Goal: Task Accomplishment & Management: Complete application form

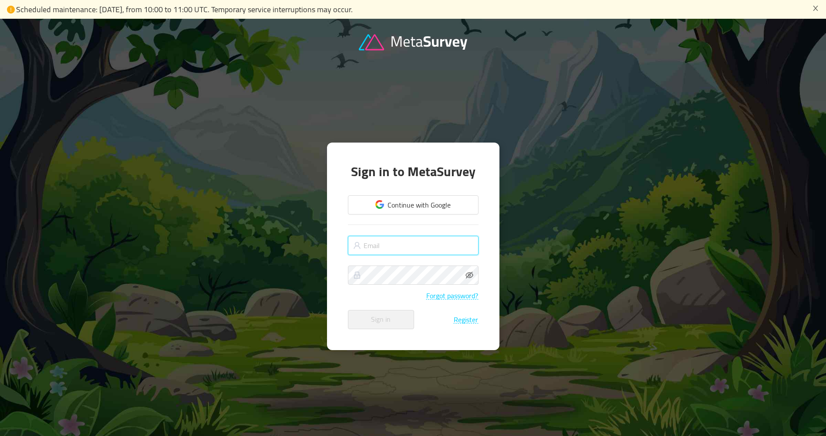
type input "[EMAIL_ADDRESS][DOMAIN_NAME]"
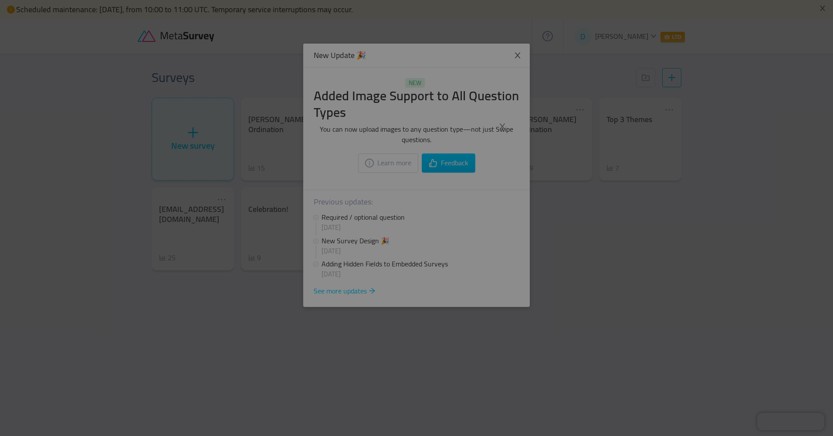
click at [517, 325] on div at bounding box center [416, 218] width 833 height 436
click at [525, 139] on div at bounding box center [416, 218] width 833 height 436
click at [503, 124] on icon "icon: close" at bounding box center [502, 126] width 8 height 8
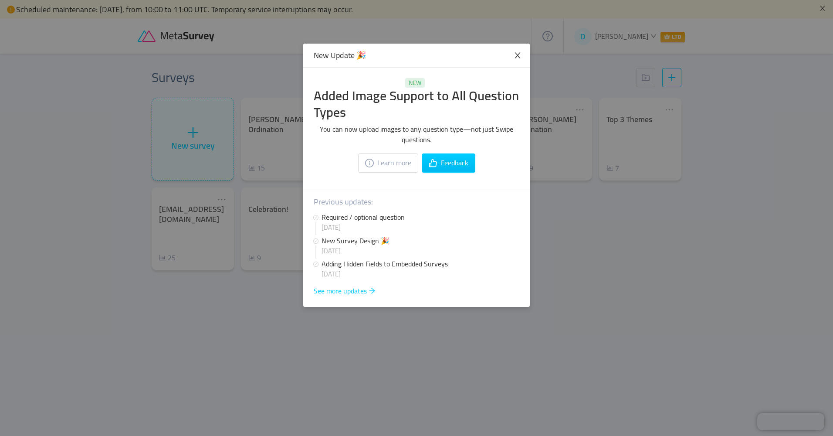
click at [517, 57] on icon "icon: close" at bounding box center [518, 55] width 8 height 8
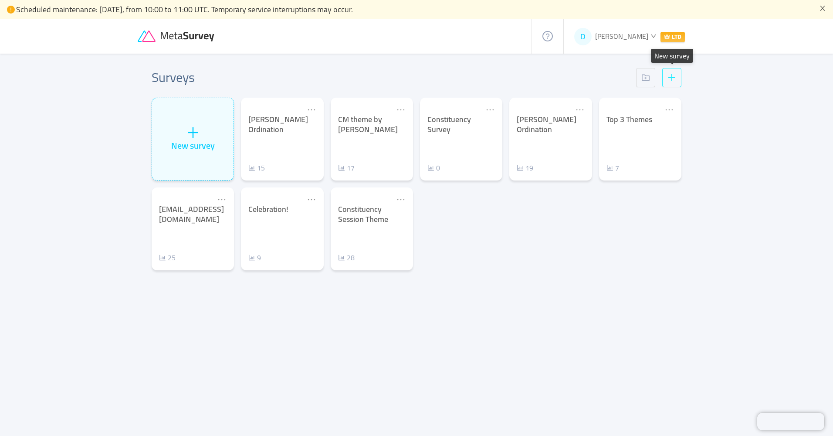
click at [667, 73] on button "button" at bounding box center [671, 77] width 19 height 19
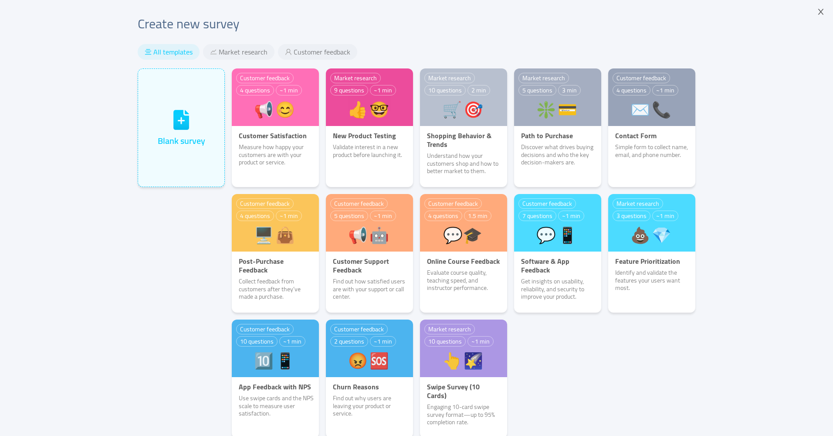
drag, startPoint x: 365, startPoint y: 294, endPoint x: 634, endPoint y: 389, distance: 286.1
click at [634, 389] on div "Customer feedback 4 questions ~1 min 📢😊️ Customer Satisfaction Measure how happ…" at bounding box center [463, 256] width 470 height 376
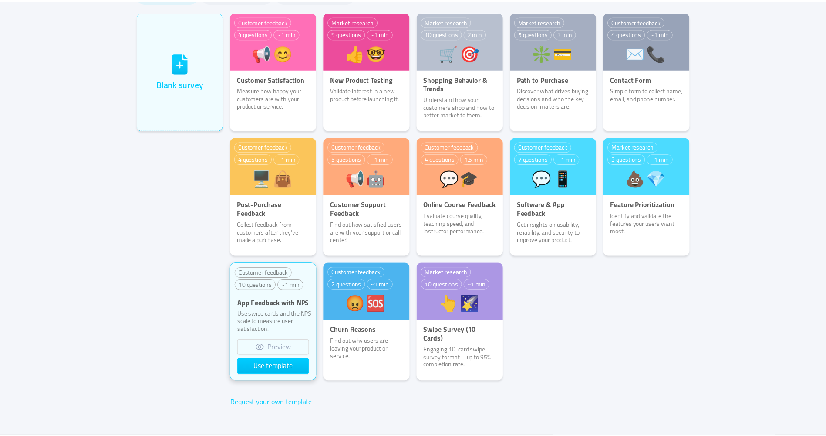
scroll to position [62, 0]
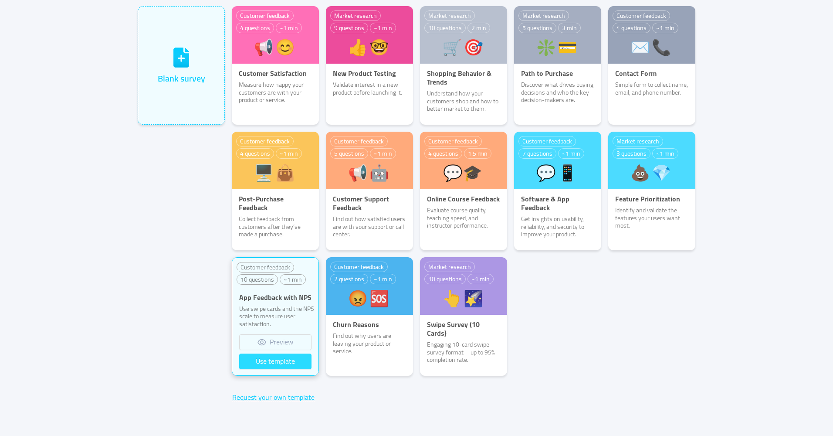
click at [284, 365] on button "Use template" at bounding box center [275, 361] width 72 height 16
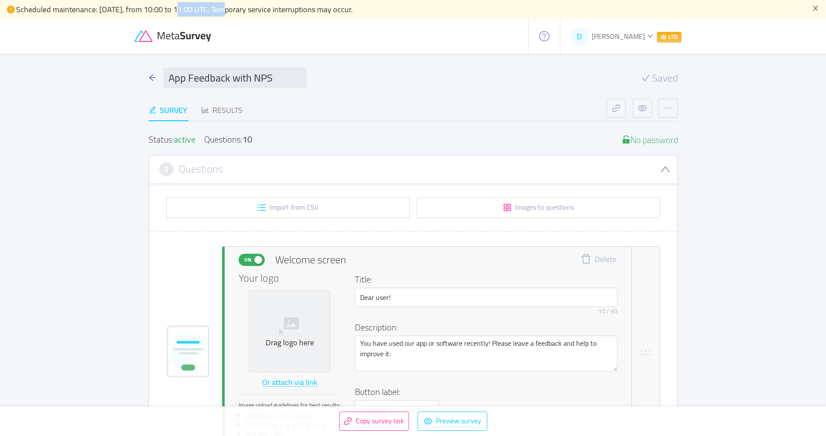
drag, startPoint x: 176, startPoint y: 9, endPoint x: 221, endPoint y: 13, distance: 44.6
click at [221, 13] on span "Scheduled maintenance: [DATE], from 10:00 to 11:00 UTC. Temporary service inter…" at bounding box center [184, 9] width 337 height 14
drag, startPoint x: 222, startPoint y: 10, endPoint x: 173, endPoint y: 14, distance: 48.9
click at [173, 14] on span "Scheduled maintenance: [DATE], from 10:00 to 11:00 UTC. Temporary service inter…" at bounding box center [184, 9] width 337 height 14
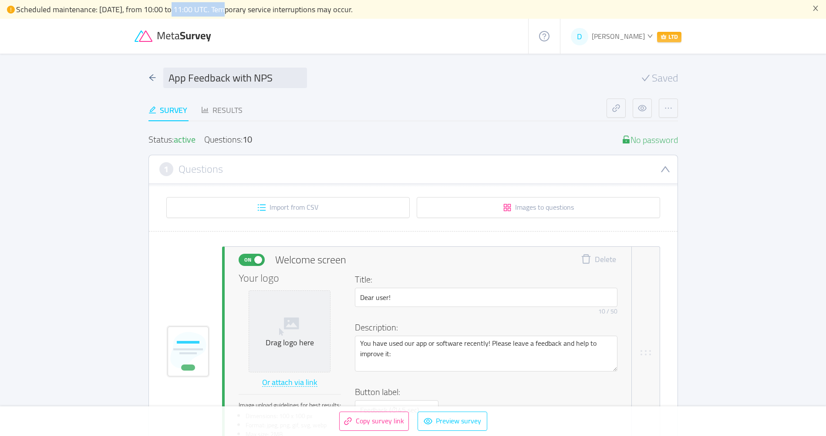
click at [174, 10] on span "Scheduled maintenance: [DATE], from 10:00 to 11:00 UTC. Temporary service inter…" at bounding box center [184, 9] width 337 height 14
drag, startPoint x: 176, startPoint y: 10, endPoint x: 237, endPoint y: 6, distance: 62.0
click at [237, 6] on span "Scheduled maintenance: [DATE], from 10:00 to 11:00 UTC. Temporary service inter…" at bounding box center [184, 9] width 337 height 14
copy span "10:00 to 11:00 UTC"
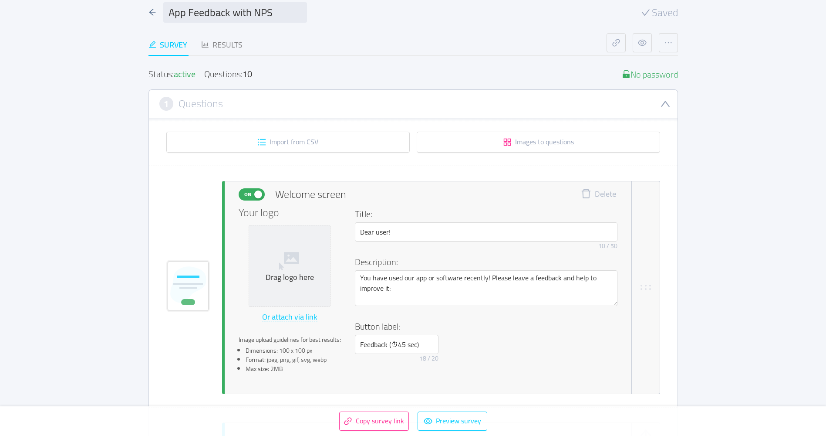
scroll to position [87, 0]
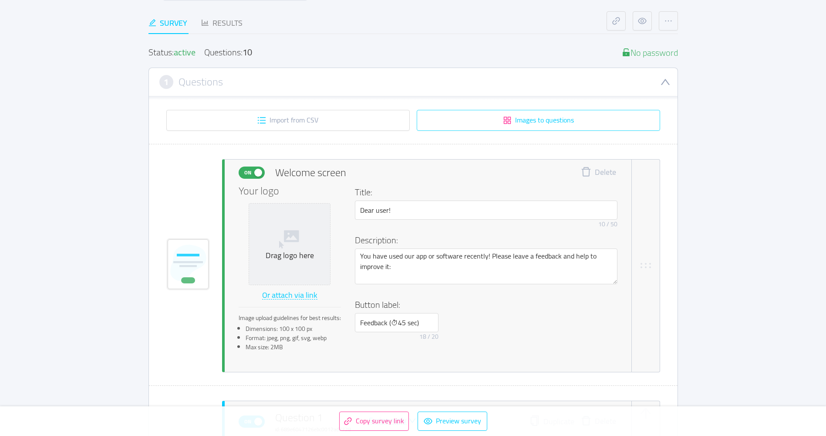
click at [520, 121] on button "Images to questions" at bounding box center [538, 120] width 243 height 21
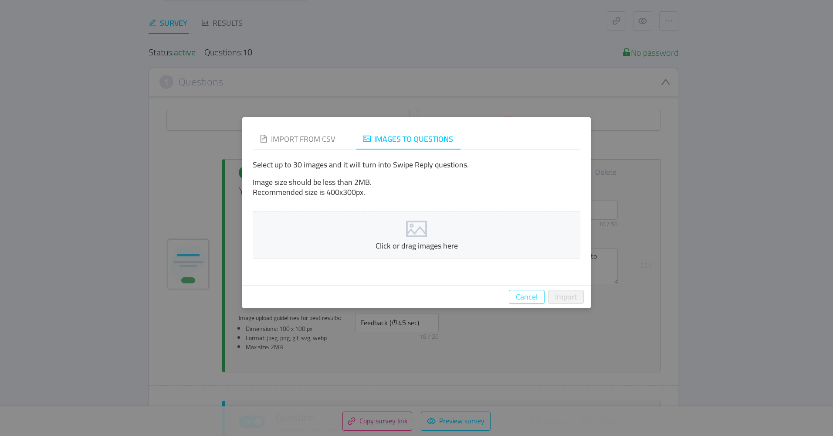
drag, startPoint x: 515, startPoint y: 291, endPoint x: 536, endPoint y: 302, distance: 23.4
click at [516, 292] on button "Cancel" at bounding box center [527, 297] width 36 height 14
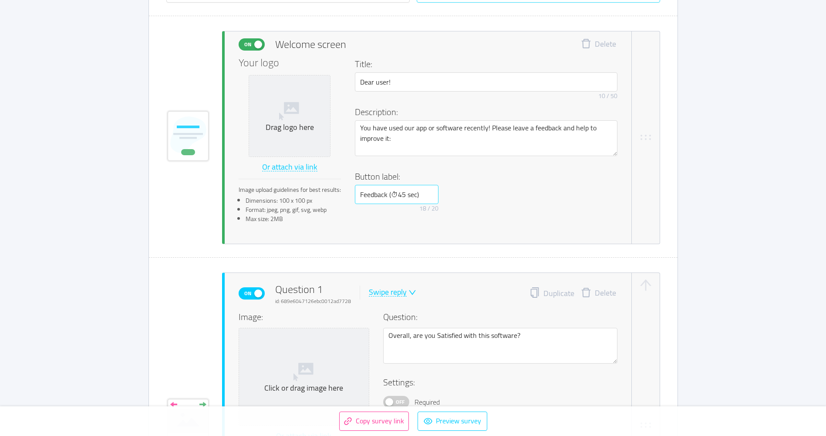
scroll to position [218, 0]
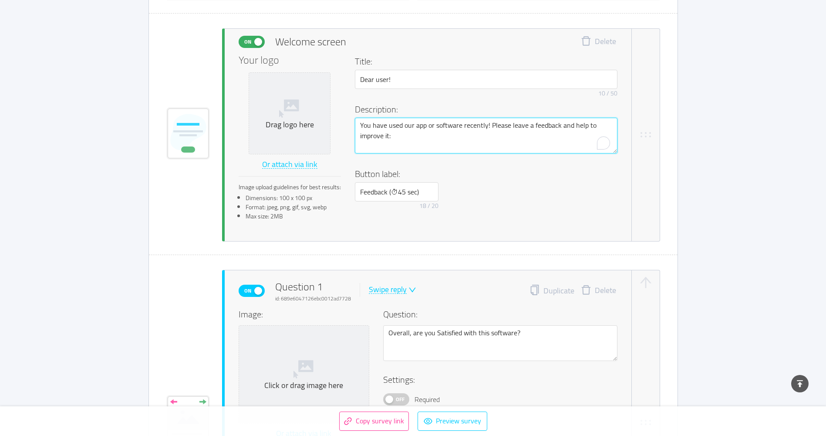
drag, startPoint x: 403, startPoint y: 142, endPoint x: 334, endPoint y: 114, distance: 73.8
click at [334, 114] on div "Your logo Drag logo here Or attach via link Image upload guidelines for best re…" at bounding box center [428, 141] width 379 height 172
paste textarea "Thank you for taking a few minutes to share your honest thoughts about the Love…"
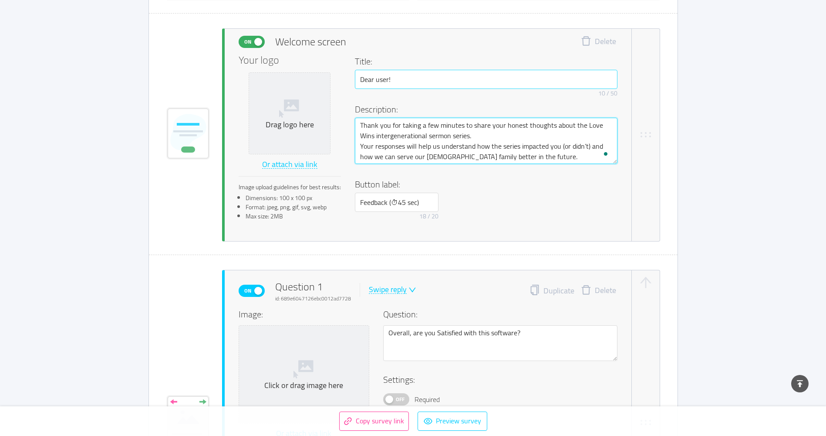
type textarea "Thank you for taking a few minutes to share your honest thoughts about the Love…"
drag, startPoint x: 399, startPoint y: 77, endPoint x: 338, endPoint y: 72, distance: 61.6
click at [338, 72] on div "Your logo Drag logo here Or attach via link Image upload guidelines for best re…" at bounding box center [428, 141] width 379 height 172
type input "Dear Eagle [DEMOGRAPHIC_DATA] regular attendee"
drag, startPoint x: 526, startPoint y: 158, endPoint x: 375, endPoint y: 156, distance: 151.6
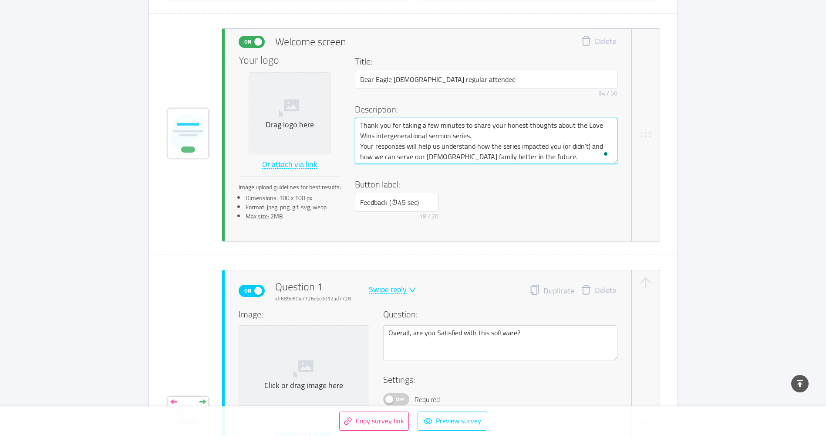
click at [375, 156] on textarea "Thank you for taking a few minutes to share your honest thoughts about the Love…" at bounding box center [486, 141] width 263 height 46
drag, startPoint x: 375, startPoint y: 158, endPoint x: 384, endPoint y: 155, distance: 9.4
click at [384, 155] on textarea "Thank you for taking a few minutes to share your honest thoughts about the Love…" at bounding box center [486, 141] width 263 height 46
type textarea "Thank you for taking a few minutes to share your honest thoughts about the Love…"
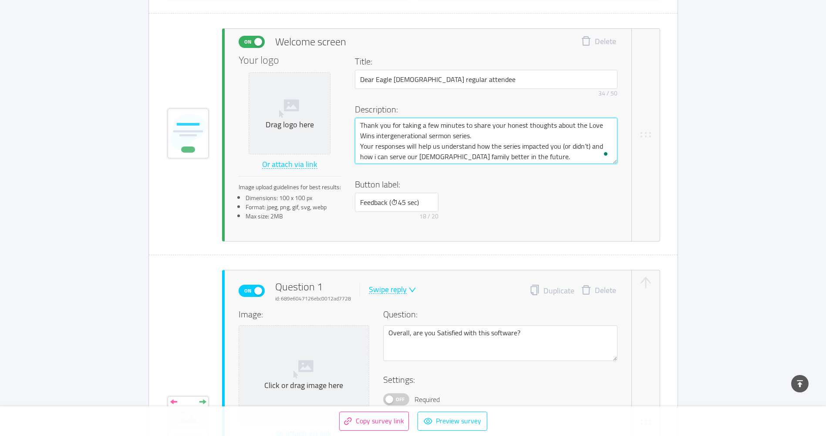
type textarea "Thank you for taking a few minutes to share your honest thoughts about the Love…"
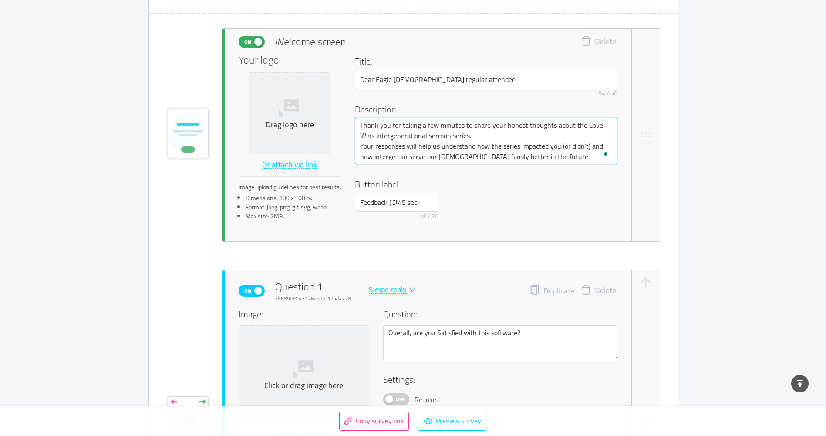
type textarea "Thank you for taking a few minutes to share your honest thoughts about the Love…"
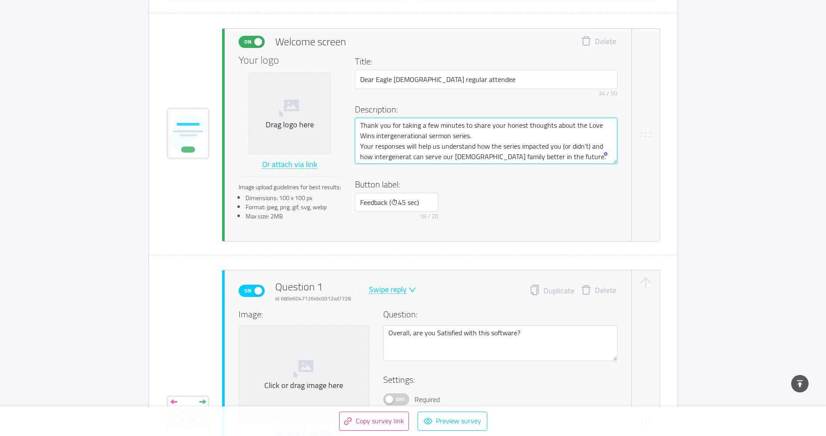
type textarea "Thank you for taking a few minutes to share your honest thoughts about the Love…"
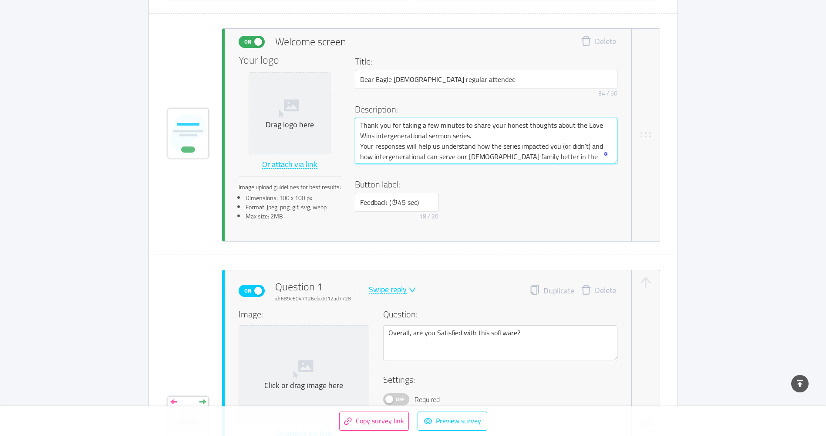
type textarea "Thank you for taking a few minutes to share your honest thoughts about the Love…"
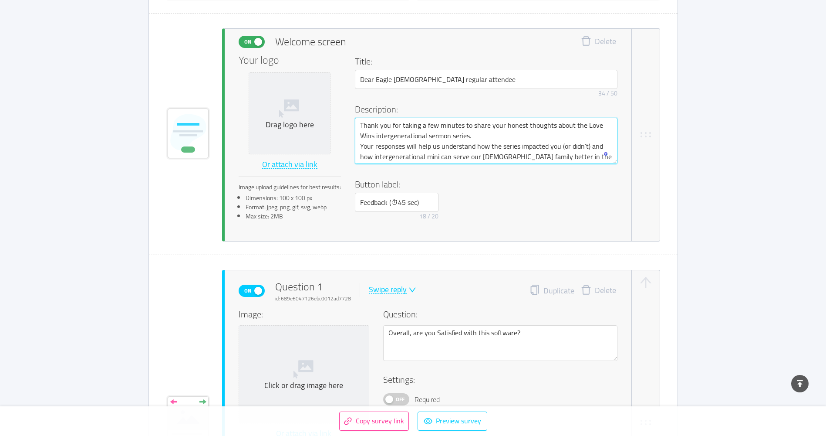
type textarea "Thank you for taking a few minutes to share your honest thoughts about the Love…"
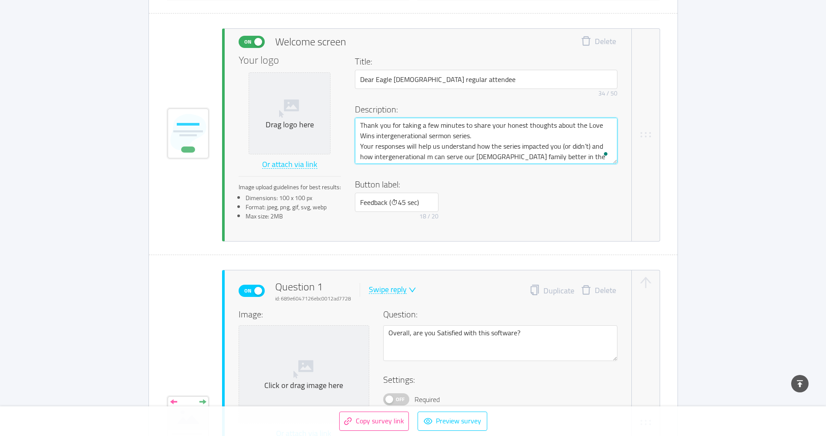
type textarea "Thank you for taking a few minutes to share your honest thoughts about the Love…"
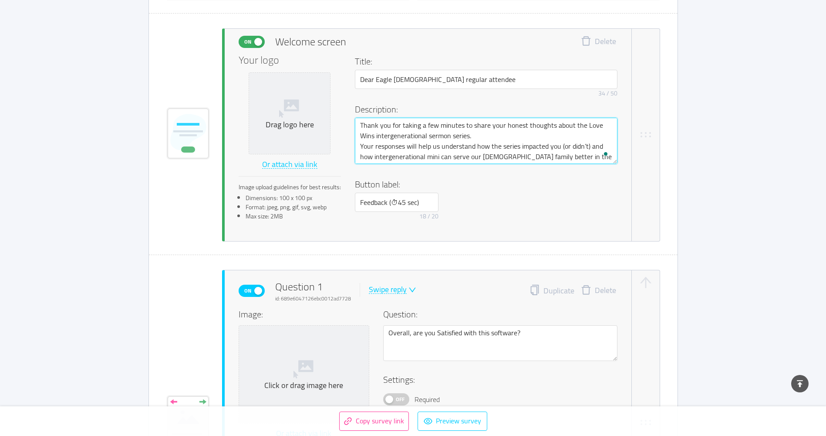
type textarea "Thank you for taking a few minutes to share your honest thoughts about the Love…"
click at [492, 131] on textarea "Thank you for taking a few minutes to share your honest thoughts about the Love…" at bounding box center [486, 141] width 263 height 46
drag, startPoint x: 417, startPoint y: 147, endPoint x: 465, endPoint y: 187, distance: 61.8
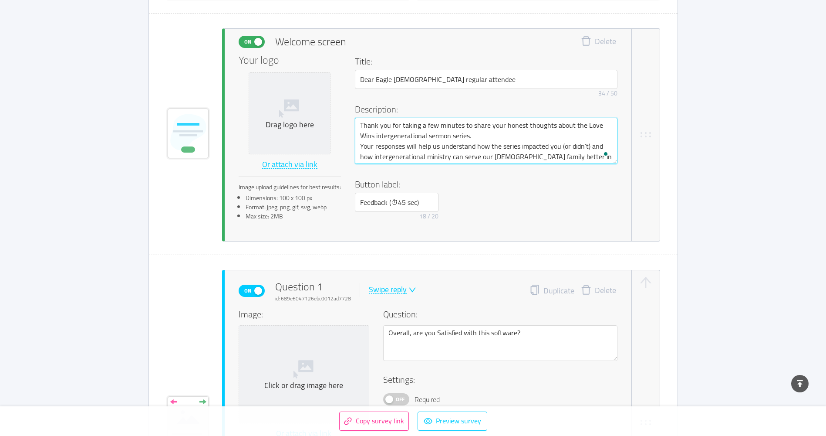
click at [465, 187] on div "Title: Dear Eagle Church regular attendee 34 / 50 Description: Thank you for ta…" at bounding box center [486, 139] width 263 height 169
type textarea "Thank you for taking a few minutes to share your honest thoughts about the Love…"
click at [494, 210] on div "Button label: Feedback (⏱45 sec) 18 / 20" at bounding box center [486, 201] width 263 height 46
drag, startPoint x: 422, startPoint y: 202, endPoint x: 389, endPoint y: 201, distance: 33.5
click at [389, 201] on input "Feedback (⏱45 sec)" at bounding box center [397, 202] width 84 height 19
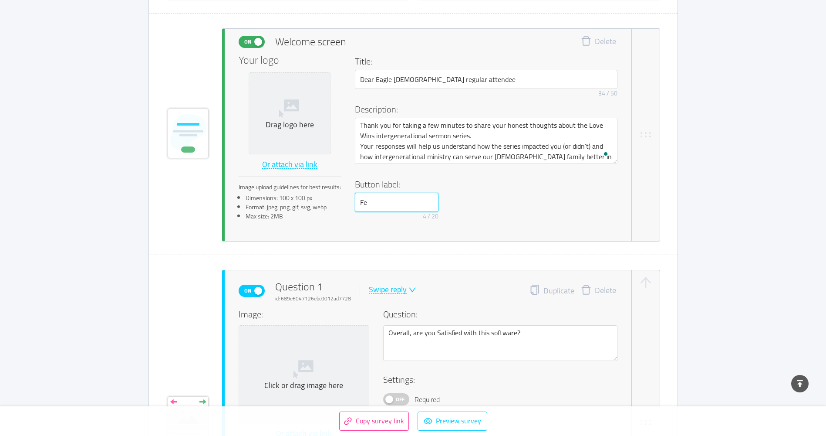
type input "F"
type input "START"
click at [539, 197] on div "Button label: START 5 / 20" at bounding box center [486, 201] width 263 height 46
click at [287, 120] on div "Drag logo here" at bounding box center [290, 125] width 74 height 10
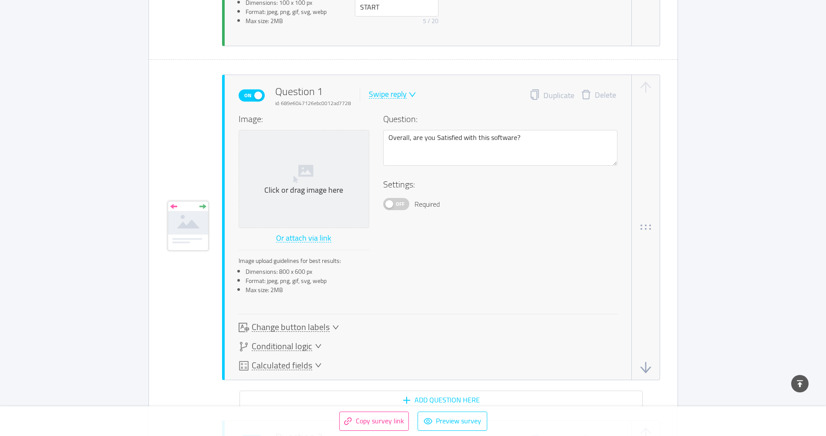
scroll to position [436, 0]
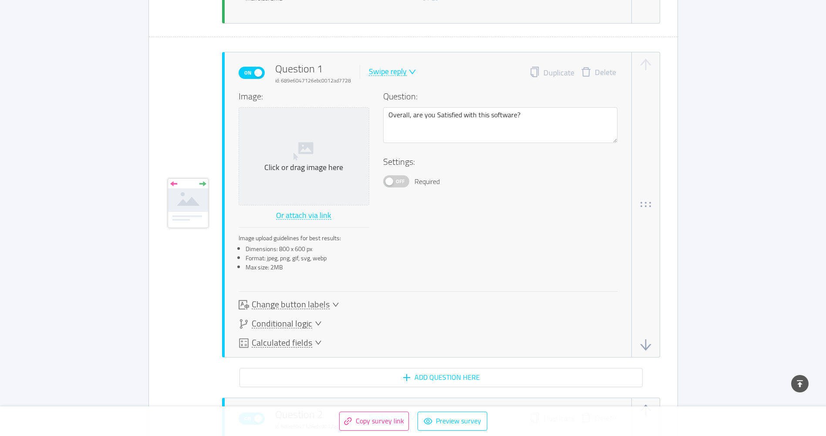
click at [409, 72] on icon "icon: down" at bounding box center [413, 72] width 8 height 8
click at [405, 111] on li "Multiple answer" at bounding box center [398, 114] width 63 height 14
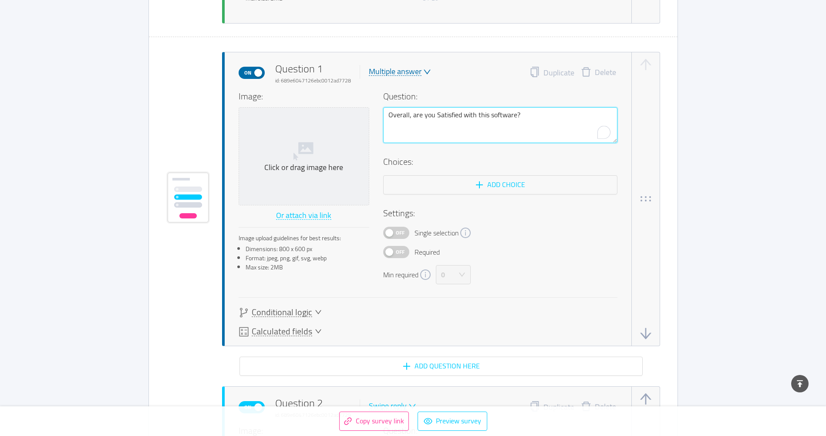
drag, startPoint x: 547, startPoint y: 123, endPoint x: 264, endPoint y: 100, distance: 283.2
click at [264, 100] on div "Image: Click or drag image here Or attach via link Image upload guidelines for …" at bounding box center [428, 187] width 379 height 194
type textarea "A"
type textarea "Ag"
type textarea "Age"
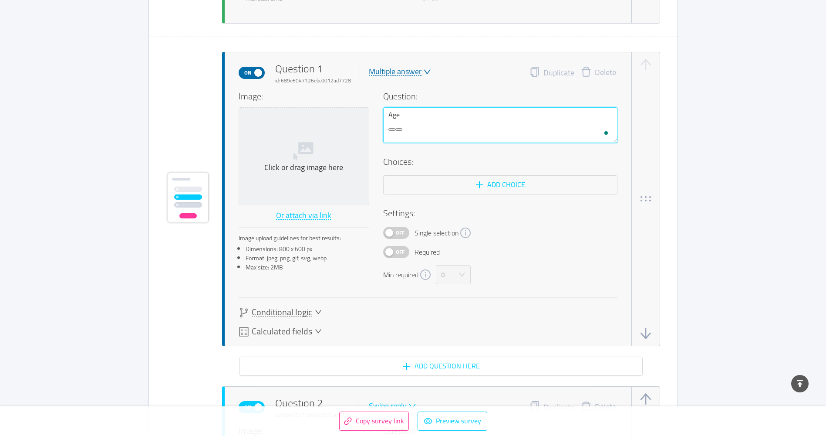
type textarea "Age"
type textarea "Age G"
type textarea "Age Gr"
type textarea "Age Gro"
type textarea "Age Grou"
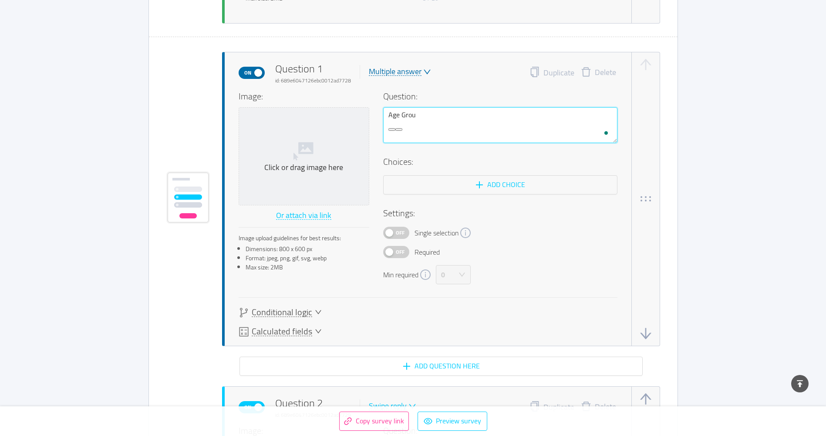
type textarea "Age Group"
type textarea "Age Group ("
type textarea "Age Group (s"
type textarea "Age Group (se"
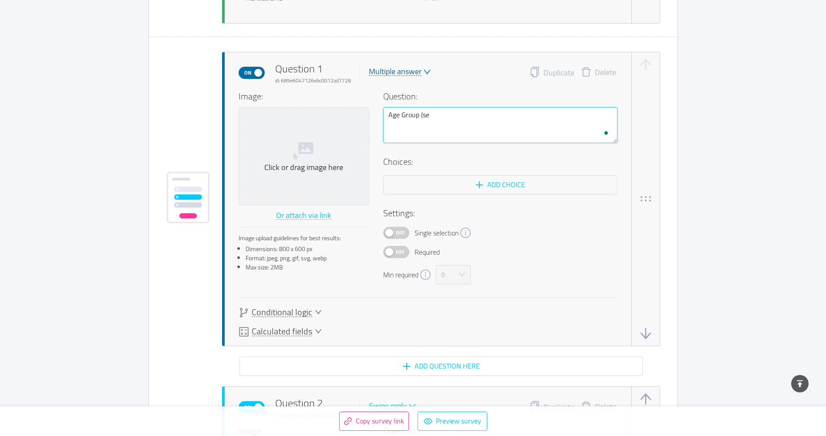
type textarea "Age Group (sel"
type textarea "Age Group (sele"
type textarea "Age Group (selec"
type textarea "Age Group (select"
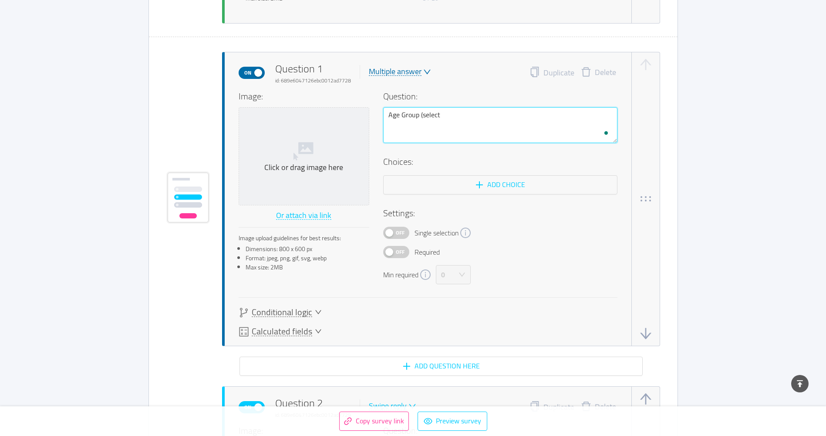
type textarea "Age Group (select o"
type textarea "Age Group (select on"
type textarea "Age Group (select one"
type textarea "Age Group (select one)"
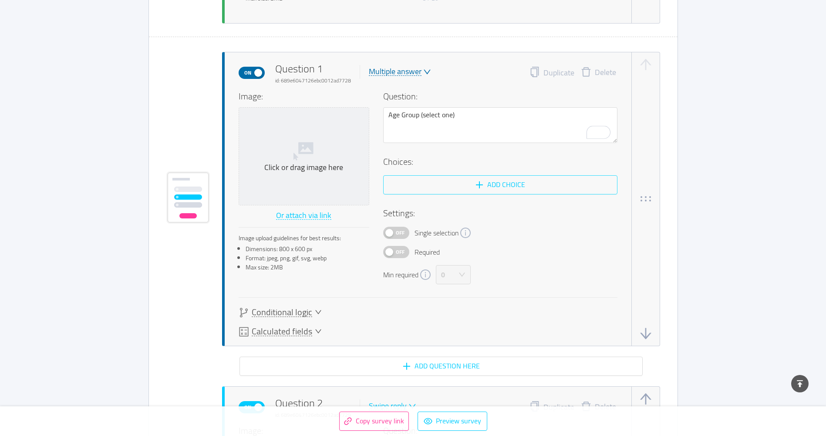
click at [480, 180] on button "Add choice" at bounding box center [500, 184] width 234 height 19
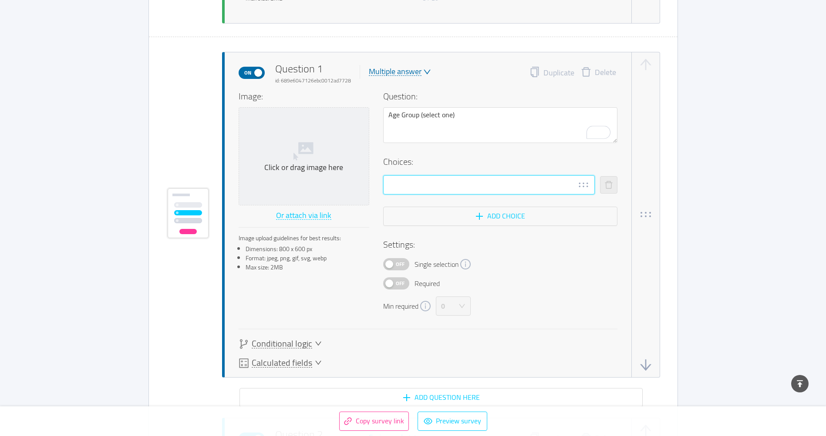
click at [432, 186] on input "text" at bounding box center [489, 184] width 212 height 19
click at [435, 188] on input "text" at bounding box center [489, 184] width 212 height 19
paste input "🍼 Under 13"
type input "🍼 Under 13"
click at [491, 216] on button "Add choice" at bounding box center [500, 215] width 234 height 19
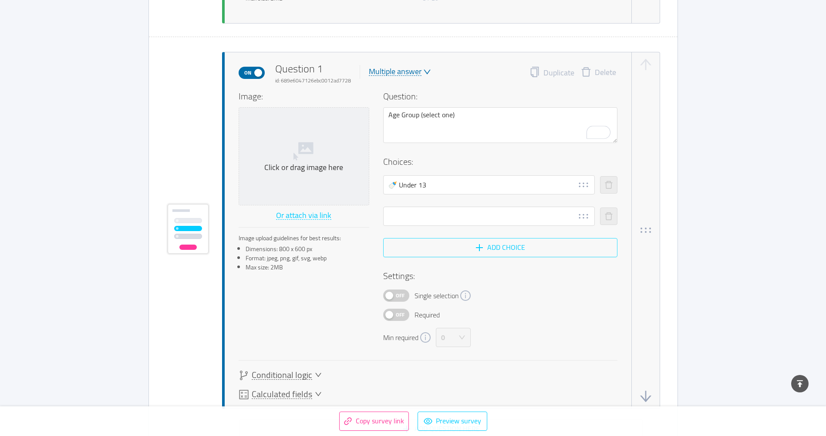
click at [503, 245] on button "Add choice" at bounding box center [500, 247] width 234 height 19
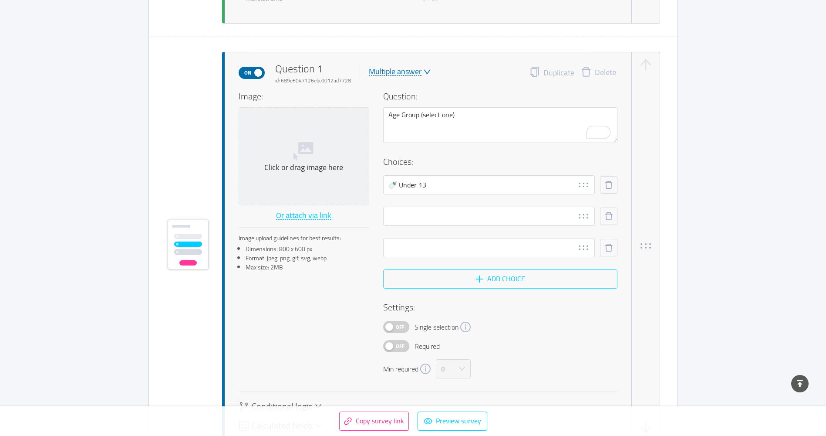
click at [502, 282] on button "Add choice" at bounding box center [500, 278] width 234 height 19
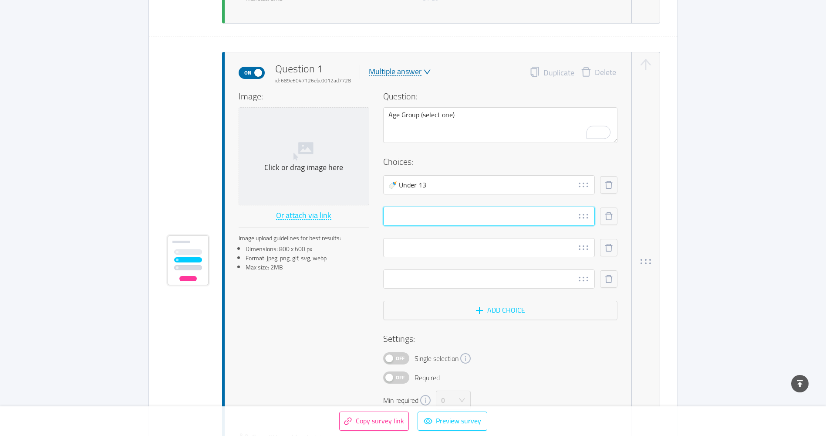
click at [399, 218] on input "text" at bounding box center [489, 215] width 212 height 19
paste input "🎓 13–17"
type input "🎓 13–17"
click at [405, 252] on input "text" at bounding box center [489, 247] width 212 height 19
paste input "🌱 18–29"
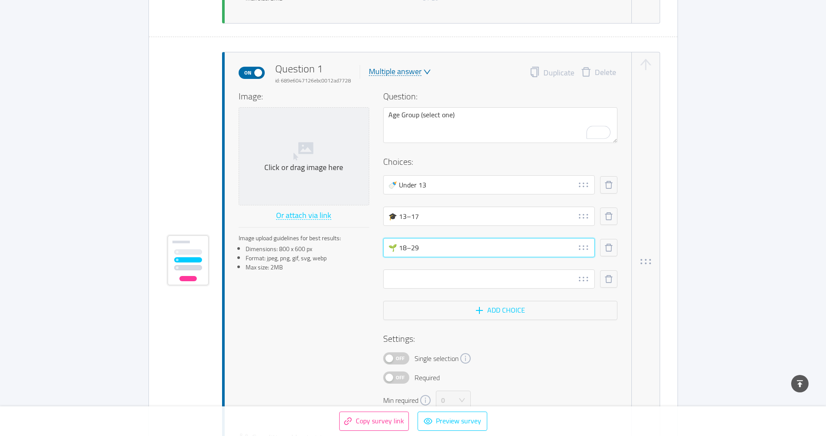
type input "🌱 18–29"
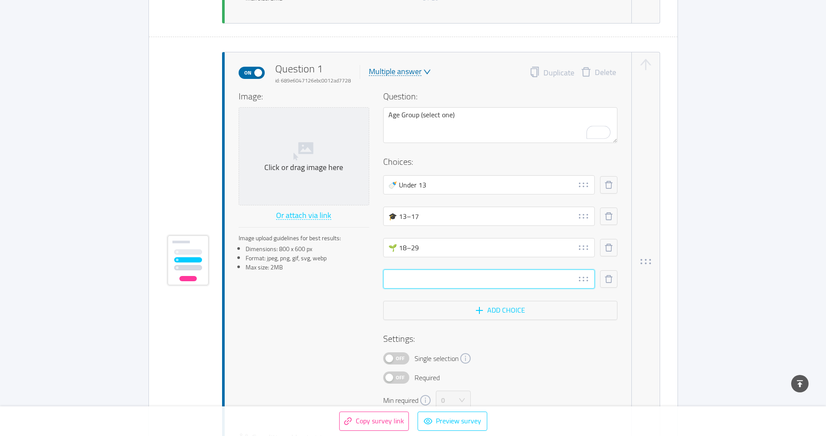
click at [452, 273] on input "text" at bounding box center [489, 278] width 212 height 19
paste input "🌿 30–44"
type input "🌿 30–44"
click at [509, 321] on div "Question: Age Group (select one) Choices: 🍼 Under 13 🎓 13–17 🌱 18–29 🌿 30–44 Ad…" at bounding box center [500, 250] width 234 height 320
click at [507, 311] on button "Add choice" at bounding box center [500, 310] width 234 height 19
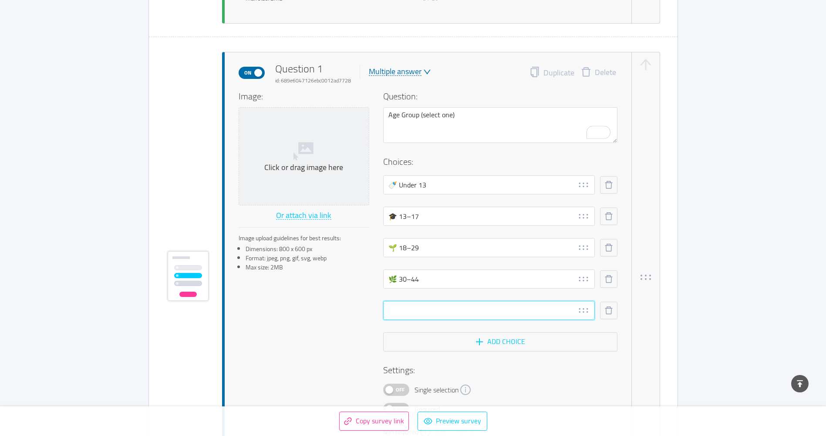
click at [484, 302] on input "text" at bounding box center [489, 310] width 212 height 19
paste input "🌳 45–59"
type input "🌳 45–59"
click at [495, 344] on button "Add choice" at bounding box center [500, 341] width 234 height 19
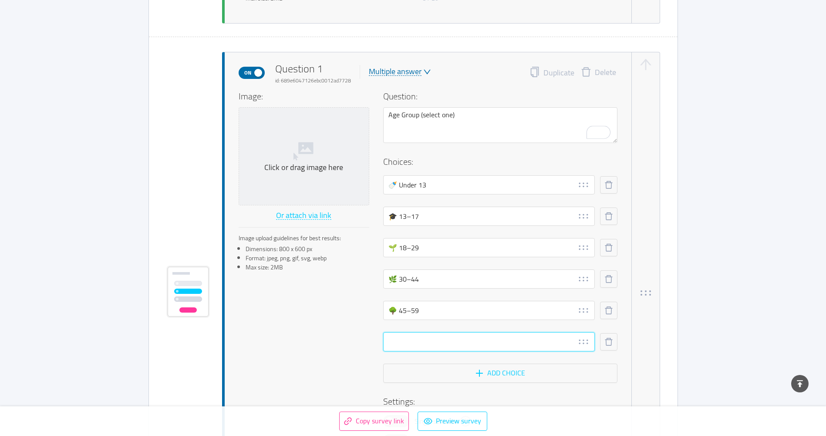
click at [426, 342] on input "text" at bounding box center [489, 341] width 212 height 19
paste input "🌲 60+"
type input "🌲 60+"
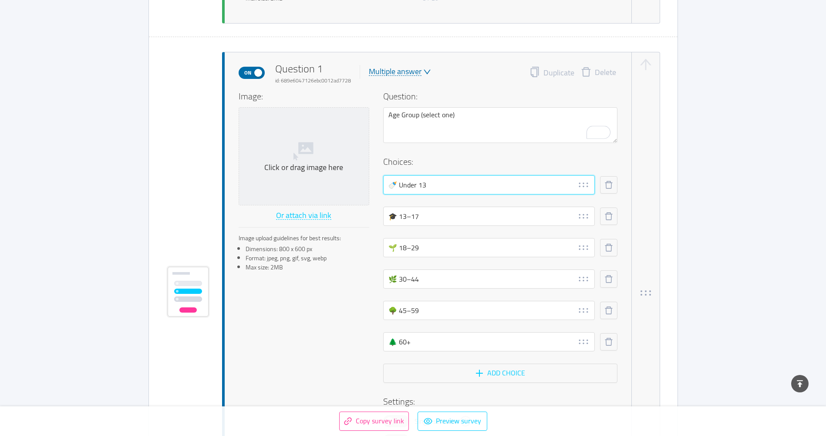
click at [445, 182] on input "🍼 Under 13" at bounding box center [489, 184] width 212 height 19
drag, startPoint x: 448, startPoint y: 185, endPoint x: 343, endPoint y: 177, distance: 105.3
click at [343, 177] on div "Image: Click or drag image here Or attach via link Image upload guidelines for …" at bounding box center [428, 281] width 379 height 382
paste input "Child"
drag, startPoint x: 431, startPoint y: 189, endPoint x: 345, endPoint y: 186, distance: 86.3
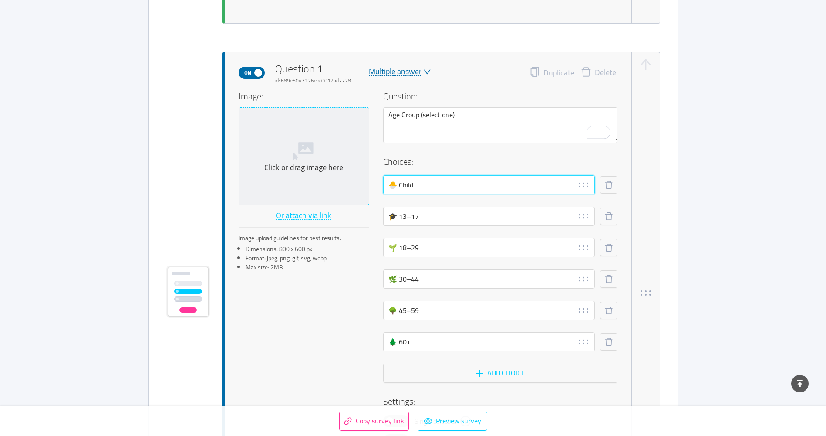
click at [345, 186] on div "Image: Click or drag image here Or attach via link Image upload guidelines for …" at bounding box center [428, 281] width 379 height 382
paste input "(Under 13)"
drag, startPoint x: 453, startPoint y: 186, endPoint x: 314, endPoint y: 185, distance: 138.9
click at [314, 185] on div "Image: Click or drag image here Or attach via link Image upload guidelines for …" at bounding box center [428, 281] width 379 height 382
paste input "After 2010 (Children & Early Teens"
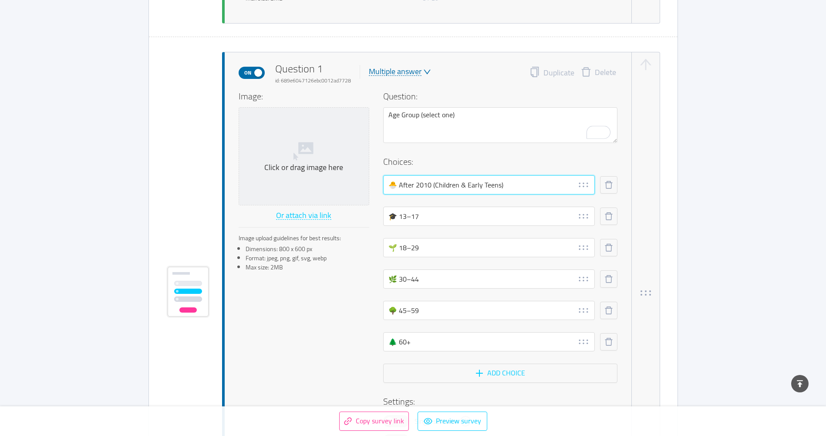
type input "🐣 After 2010 (Children & Early Teens)"
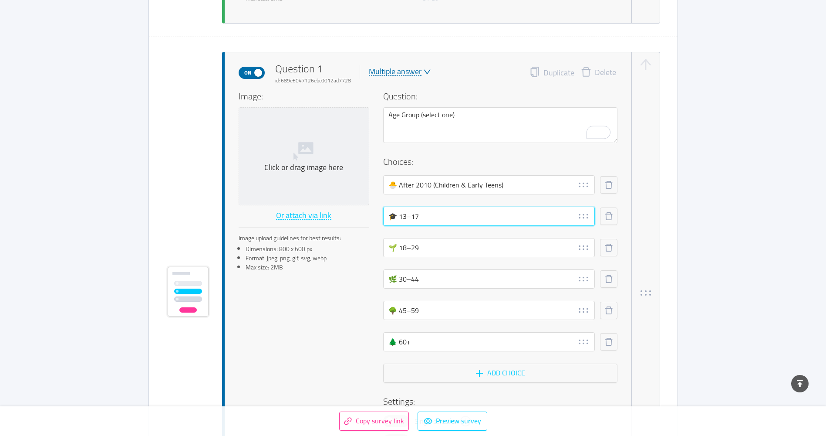
drag, startPoint x: 425, startPoint y: 219, endPoint x: 355, endPoint y: 216, distance: 69.7
click at [355, 216] on div "Image: Click or drag image here Or attach via link Image upload guidelines for …" at bounding box center [428, 281] width 379 height 382
paste input "Between 1995 and 2010 (Teens & Young Adults)"
type input "🎓 Between 1995 and 2010 (Teens & Young Adults)"
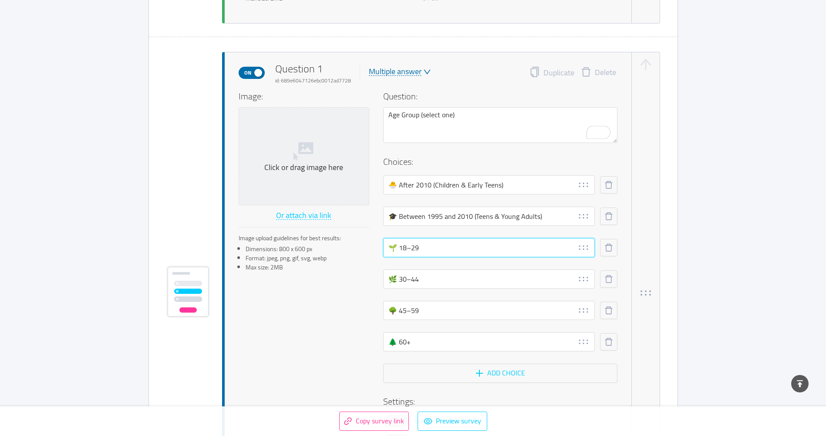
drag, startPoint x: 422, startPoint y: 246, endPoint x: 326, endPoint y: 245, distance: 95.4
click at [328, 245] on div "Image: Click or drag image here Or attach via link Image upload guidelines for …" at bounding box center [428, 281] width 379 height 382
paste input "Between 1980 and 1994 (Young to Mid Adults)"
type input "🌱 Between 1980 and 1994 (Young to Mid Adults)"
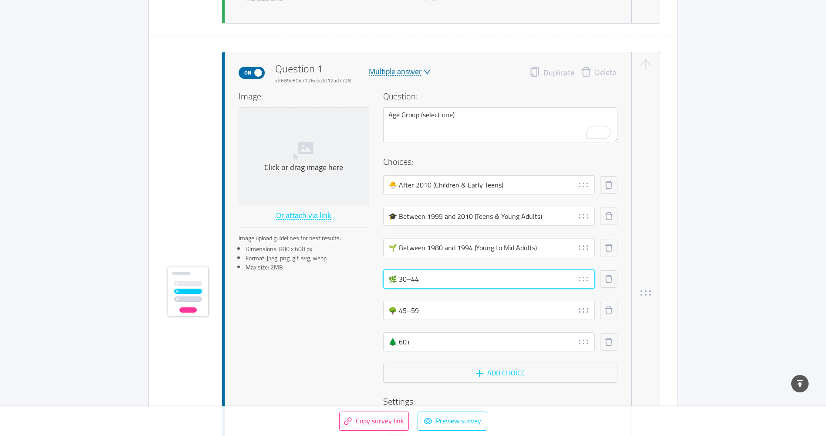
drag, startPoint x: 433, startPoint y: 283, endPoint x: 371, endPoint y: 280, distance: 62.8
click at [371, 280] on div "Image: Click or drag image here Or attach via link Image upload guidelines for …" at bounding box center [428, 281] width 379 height 382
paste input "Between 1965 and 1979 (Adults in Midlife)"
type input "🌿 Between 1965 and 1979 (Adults in [GEOGRAPHIC_DATA])"
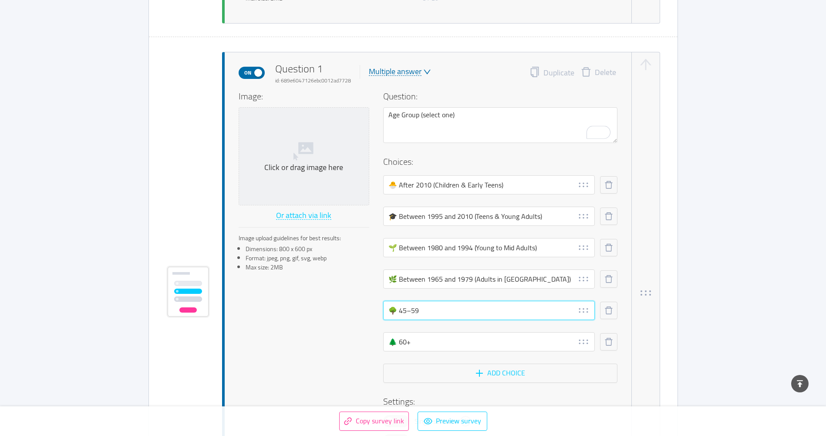
drag, startPoint x: 463, startPoint y: 307, endPoint x: 336, endPoint y: 307, distance: 127.2
click at [336, 307] on div "Image: Click or drag image here Or attach via link Image upload guidelines for …" at bounding box center [428, 281] width 379 height 382
paste input "Between 1946 and 1964 (Older Adults)"
type input "🌳 Between 1946 and 1964 (Older Adults)"
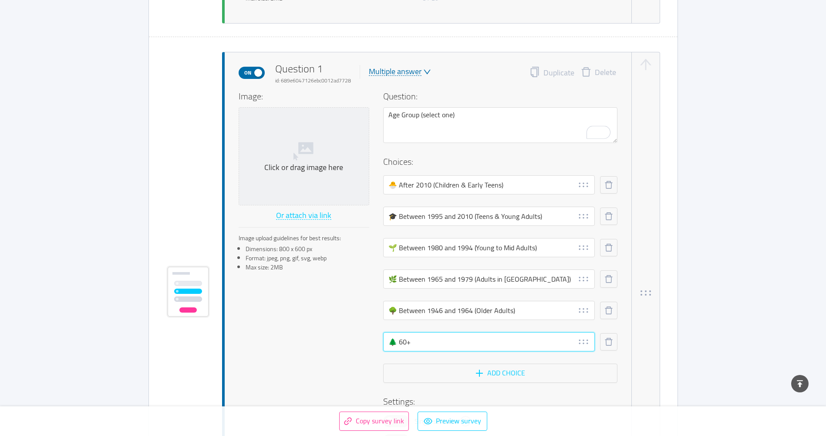
drag, startPoint x: 422, startPoint y: 342, endPoint x: 341, endPoint y: 341, distance: 81.0
click at [341, 341] on div "Image: Click or drag image here Or attach via link Image upload guidelines for …" at bounding box center [428, 281] width 379 height 382
paste input "Before 1946 (Elders)"
type input "🕊 Before 1946 (Elders)"
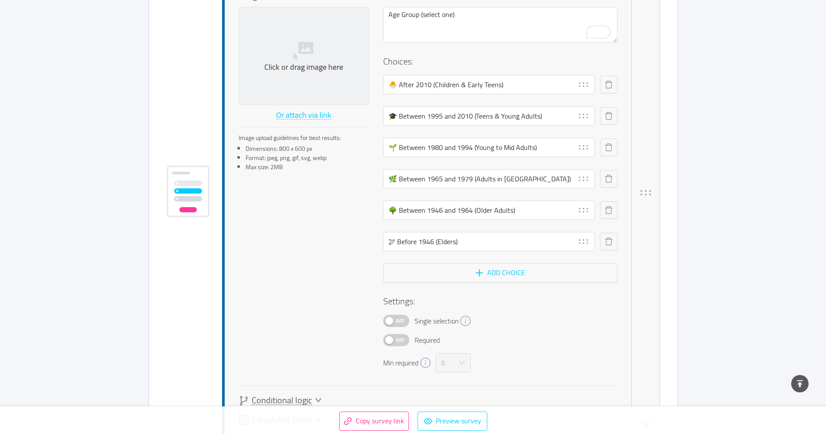
scroll to position [566, 0]
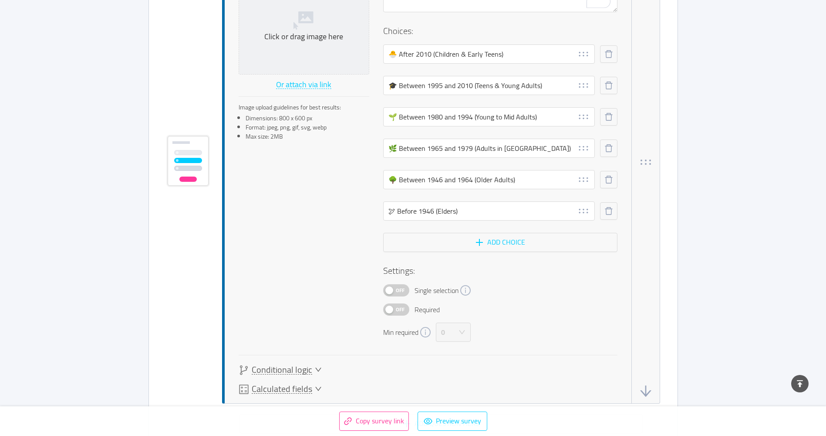
click at [400, 310] on span "Off" at bounding box center [400, 309] width 12 height 11
click at [398, 291] on span "Off" at bounding box center [400, 289] width 12 height 11
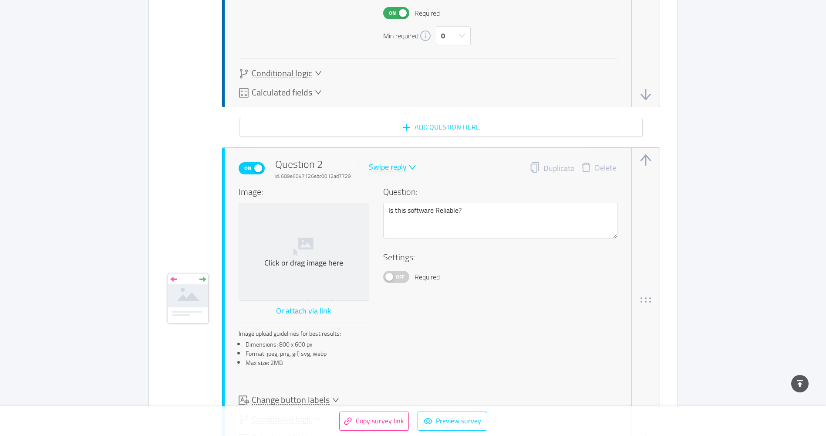
scroll to position [871, 0]
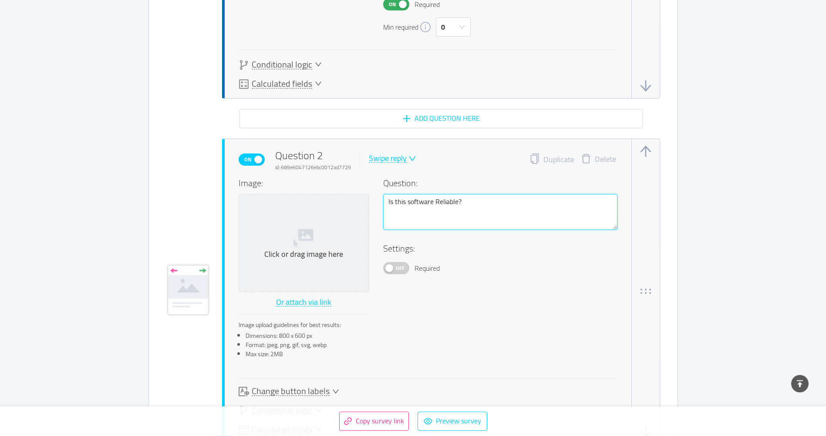
click at [443, 201] on textarea "Is this software Reliable?" at bounding box center [500, 212] width 234 height 36
paste textarea "Your experience with the Love Wins series"
type textarea "Is this software ReYour experience with the Love Wins seriesliable?"
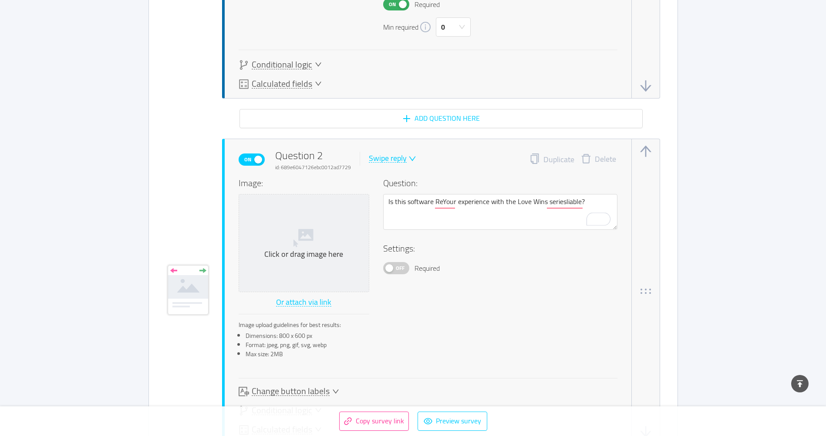
click at [399, 272] on span "Off" at bounding box center [400, 267] width 12 height 11
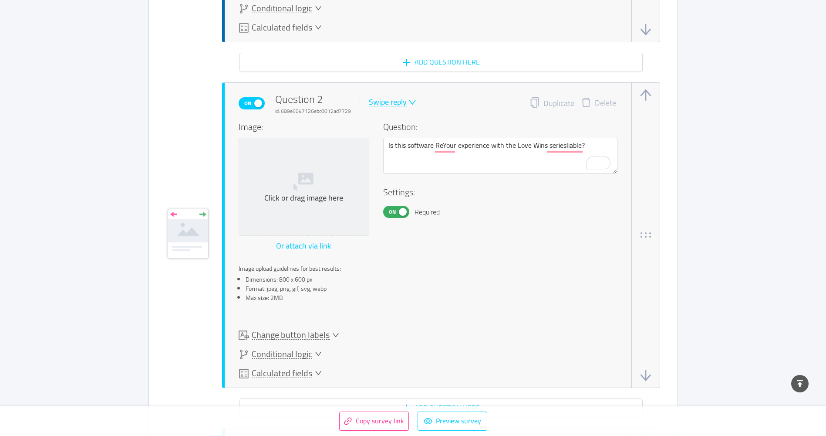
scroll to position [958, 0]
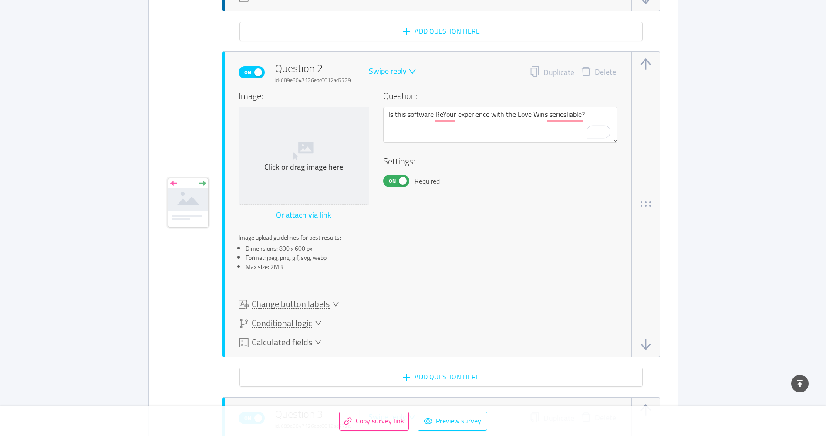
click at [392, 74] on div "Swipe reply" at bounding box center [388, 71] width 38 height 8
click at [387, 101] on li "NPS" at bounding box center [398, 100] width 63 height 14
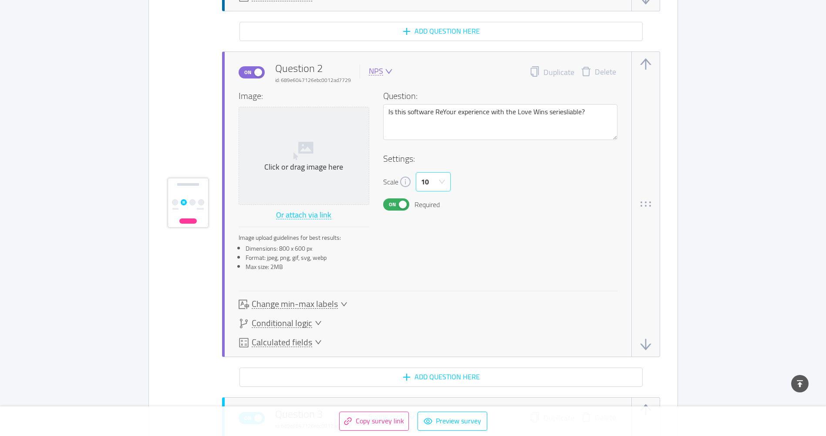
click at [441, 181] on icon "icon: down" at bounding box center [442, 181] width 7 height 7
click at [427, 225] on li "5" at bounding box center [433, 228] width 35 height 14
click at [424, 123] on textarea "Is this software ReYour experience with the Love Wins seriesliable?" at bounding box center [500, 122] width 234 height 36
click at [589, 109] on textarea "Is this software ReYour experience with the Love Wins seriesliable?" at bounding box center [500, 122] width 234 height 36
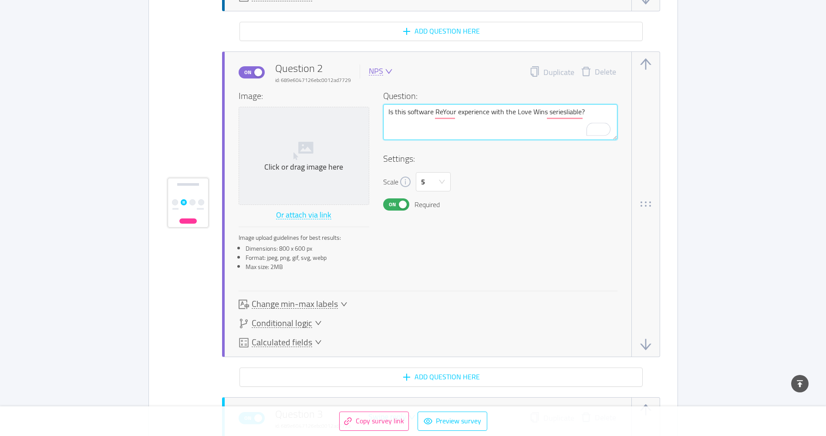
type textarea "Is this software ReYour experience with the Love Wins seriesliable?"
paste textarea "(Tap an emoji from 1 = very negative/no difference → 5 = very positive/strong d…"
type textarea "Is this software ReYour experience with the Love Wins seriesliable? (Tap an emo…"
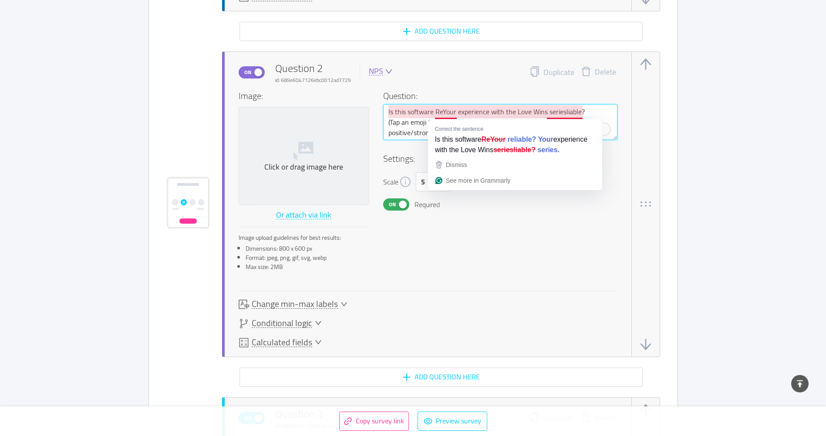
click at [443, 111] on textarea "Is this software ReYour experience with the Love Wins seriesliable? (Tap an emo…" at bounding box center [500, 122] width 234 height 36
type textarea "Is this software RYour experience with the Love Wins seriesliable? (Tap an emoj…"
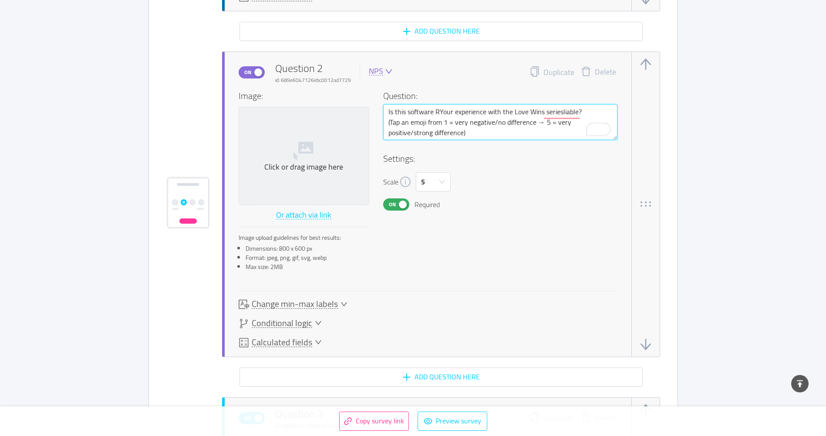
type textarea "Is this software Your experience with the Love Wins seriesliable? (Tap an emoji…"
type textarea "Is this softwareYour experience with the Love Wins seriesliable? (Tap an emoji …"
type textarea "Is this softwarYour experience with the Love Wins seriesliable? (Tap an emoji f…"
type textarea "Is this softwaYour experience with the Love Wins seriesliable? (Tap an emoji fr…"
type textarea "Is this softwYour experience with the Love Wins seriesliable? (Tap an emoji fro…"
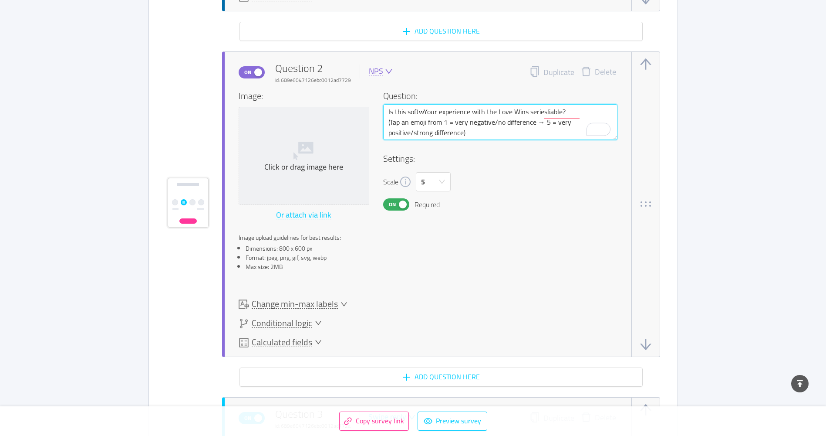
type textarea "Is this softYour experience with the Love Wins seriesliable? (Tap an emoji from…"
type textarea "Is this sofYour experience with the Love Wins seriesliable? (Tap an emoji from …"
type textarea "Is this soYour experience with the Love Wins seriesliable? (Tap an emoji from 1…"
type textarea "Is this sYour experience with the Love Wins seriesliable? (Tap an emoji from 1 …"
type textarea "Is this Your experience with the Love Wins seriesliable? (Tap an emoji from 1 =…"
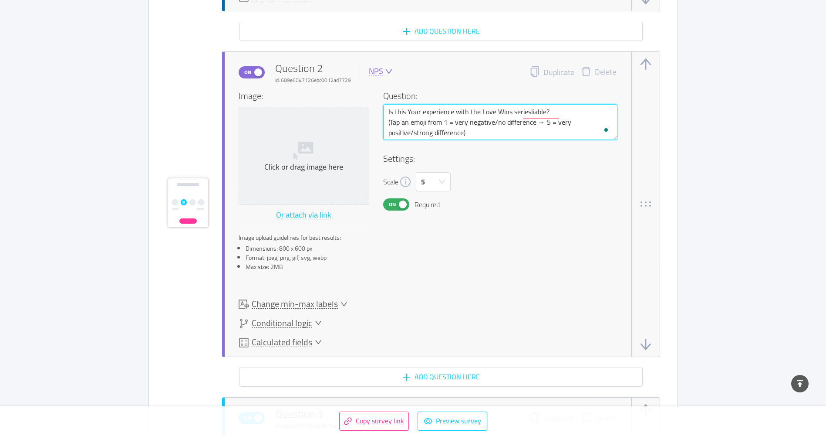
type textarea "Is thisYour experience with the Love Wins seriesliable? (Tap an emoji from 1 = …"
type textarea "Is thiYour experience with the Love Wins seriesliable? (Tap an emoji from 1 = v…"
type textarea "Is thYour experience with the Love Wins seriesliable? (Tap an emoji from 1 = ve…"
type textarea "Is tYour experience with the Love Wins seriesliable? (Tap an emoji from 1 = ver…"
type textarea "Is Your experience with the Love Wins seriesliable? (Tap an emoji from 1 = very…"
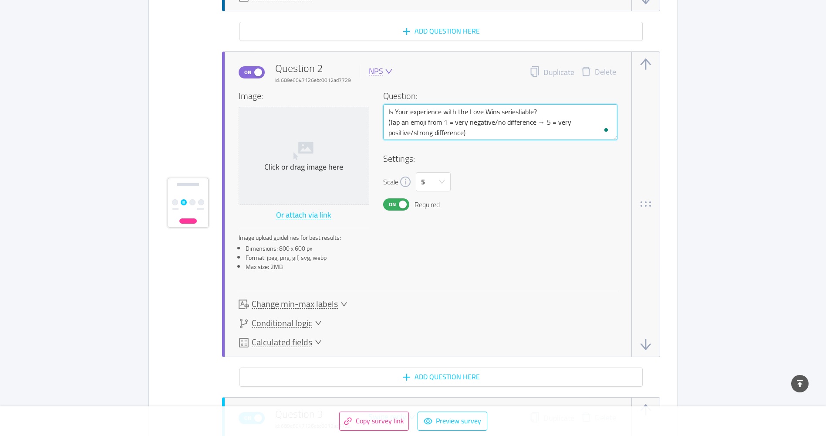
type textarea "IsYour experience with the Love Wins seriesliable? (Tap an emoji from 1 = very …"
type textarea "IYour experience with the Love Wins seriesliable? (Tap an emoji from 1 = very n…"
type textarea "Your experience with the Love Wins seriesliable? (Tap an emoji from 1 = very ne…"
click at [524, 110] on textarea "Your experience with the Love Wins seriesliable? (Tap an emoji from 1 = very ne…" at bounding box center [500, 122] width 234 height 36
type textarea "Your experience with the Love Wins seriesliabe? (Tap an emoji from 1 = very neg…"
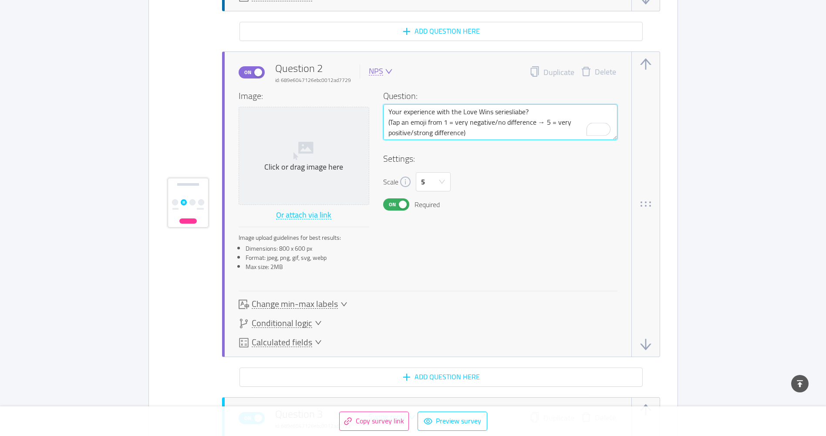
type textarea "Your experience with the Love Wins seriesliae? (Tap an emoji from 1 = very nega…"
type textarea "Your experience with the Love Wins serieslie? (Tap an emoji from 1 = very negat…"
type textarea "Your experience with the Love Wins seriesle? (Tap an emoji from 1 = very negati…"
type textarea "Your experience with the Love Wins seriese? (Tap an emoji from 1 = very negativ…"
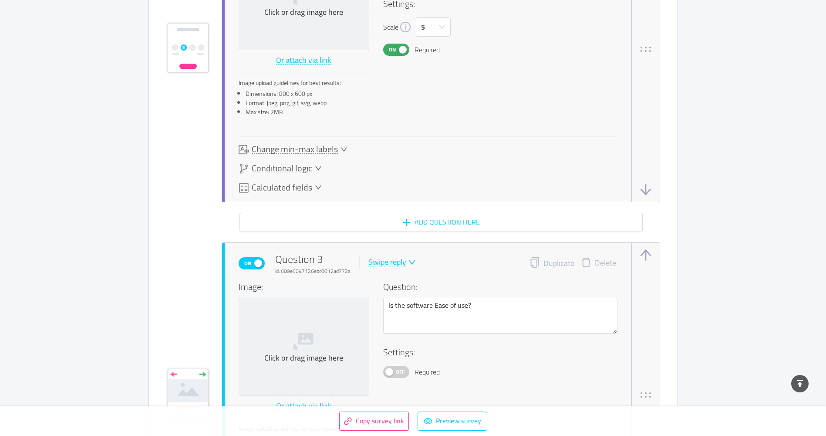
scroll to position [1132, 0]
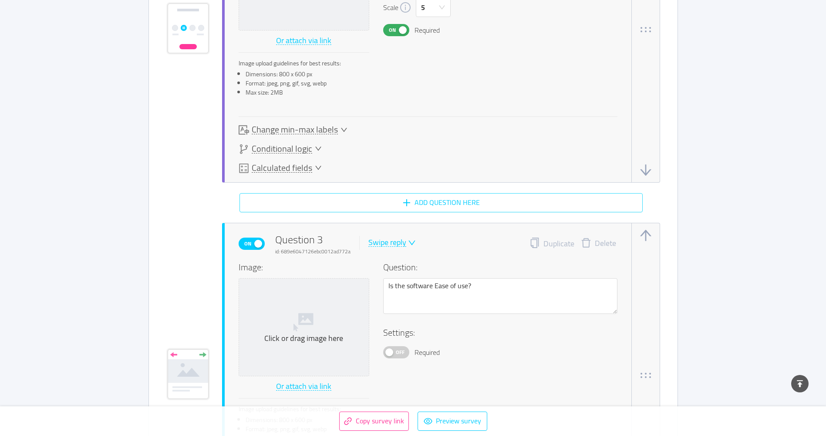
type textarea "Your experience with the Love Wins series? (Tap an emoji from 1 = very negative…"
click at [490, 202] on button "Add question here" at bounding box center [441, 202] width 403 height 19
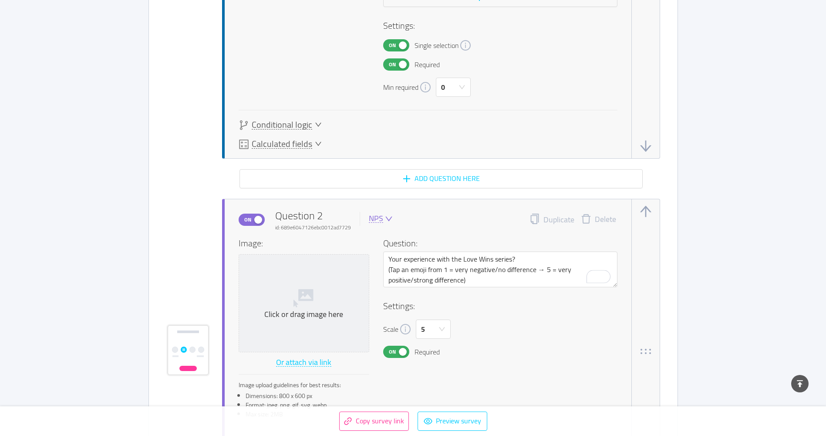
scroll to position [811, 0]
click at [646, 353] on icon "button" at bounding box center [646, 351] width 10 height 5
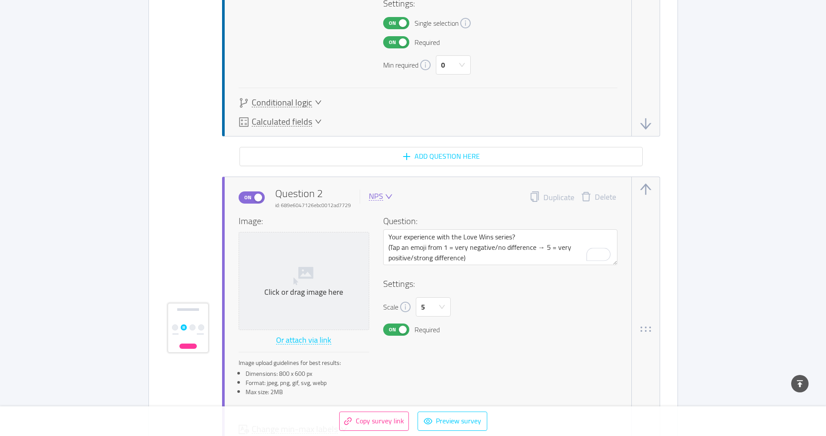
scroll to position [854, 0]
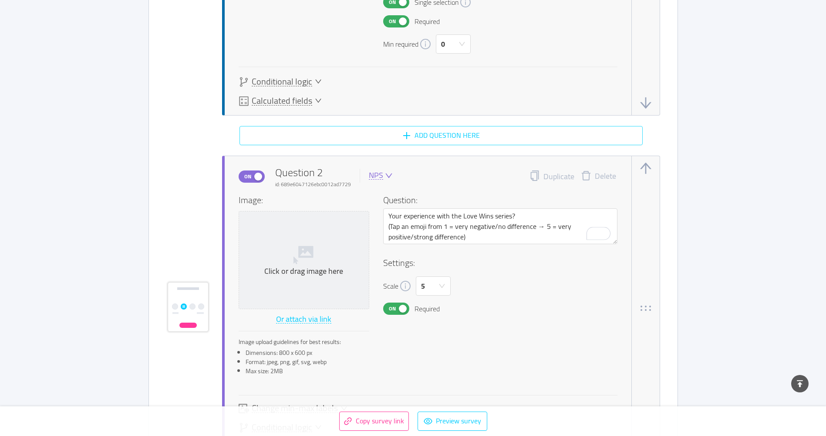
click at [437, 135] on button "Add question here" at bounding box center [441, 135] width 403 height 19
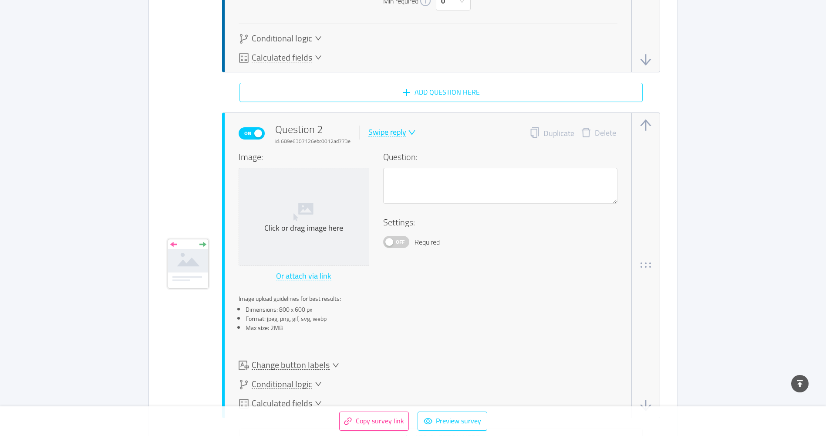
scroll to position [944, 0]
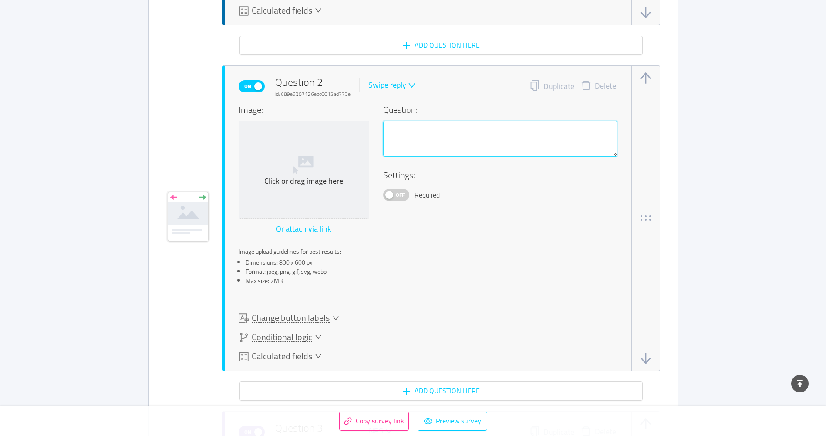
click at [449, 137] on textarea at bounding box center [500, 139] width 234 height 36
paste textarea "a. Overall, how was your personal experience with the series?"
type textarea "a. Overall, how was your personal experience with the series?"
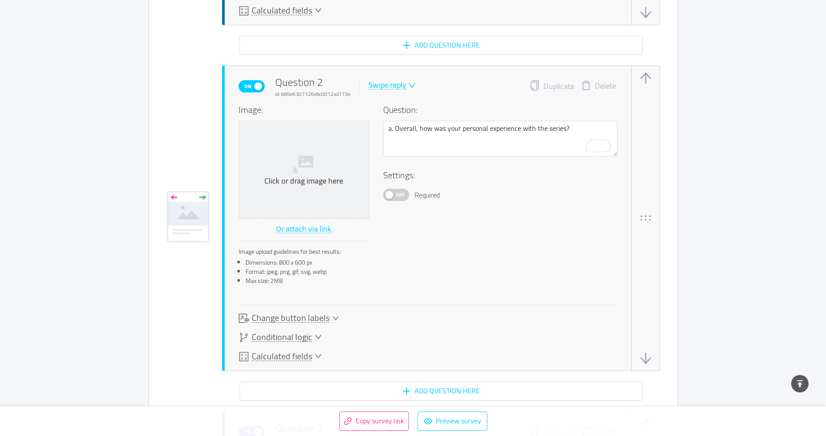
click at [402, 83] on div "Swipe reply" at bounding box center [387, 85] width 38 height 8
click at [395, 141] on li "Likert scale" at bounding box center [398, 142] width 63 height 14
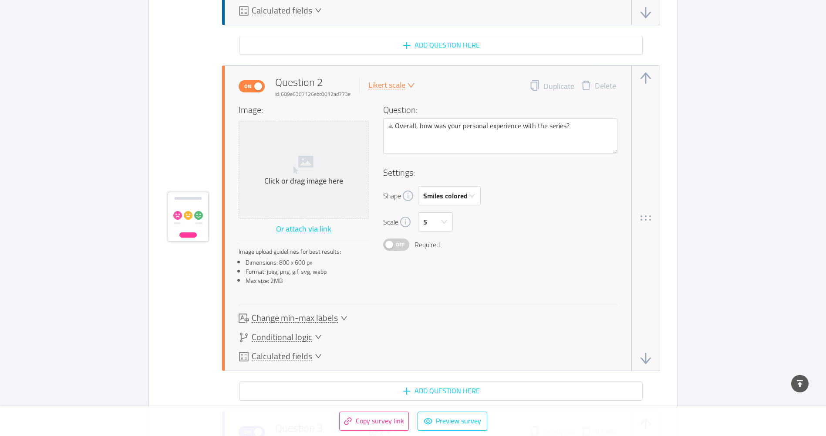
click at [395, 88] on div "Likert scale" at bounding box center [386, 85] width 37 height 8
click at [391, 112] on li "NPS" at bounding box center [398, 114] width 63 height 14
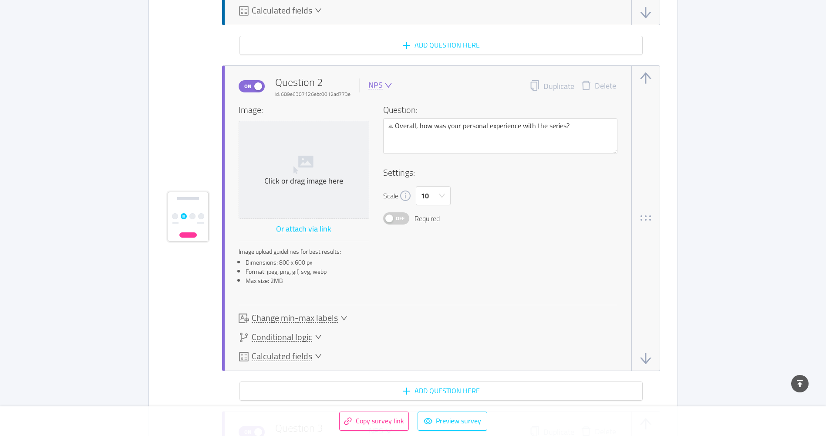
click at [375, 86] on div "NPS" at bounding box center [375, 85] width 14 height 8
click at [185, 235] on rect at bounding box center [187, 234] width 17 height 5
click at [387, 85] on icon "icon: down" at bounding box center [389, 85] width 8 height 8
click at [378, 140] on li "Likert scale" at bounding box center [398, 142] width 63 height 14
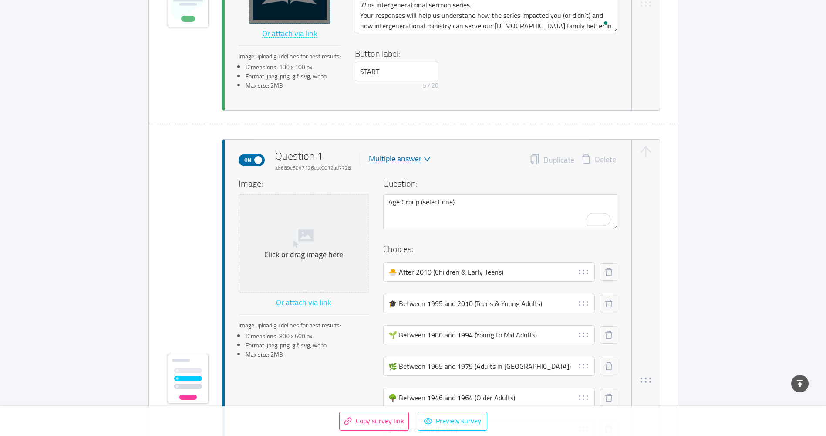
scroll to position [0, 0]
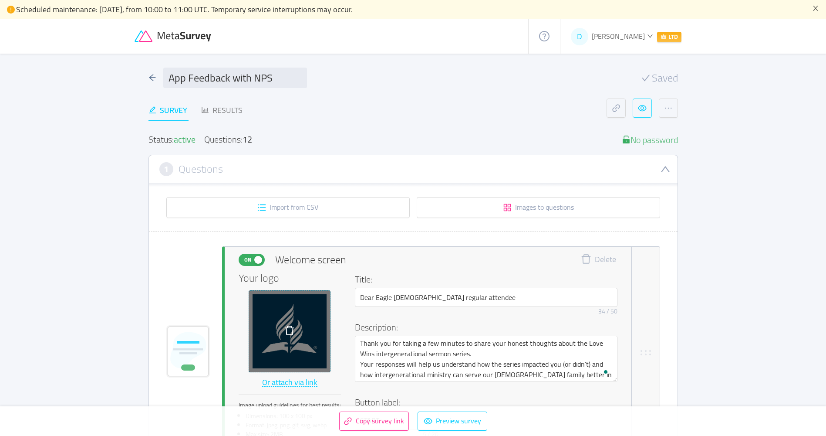
click at [641, 111] on button "button" at bounding box center [642, 107] width 19 height 19
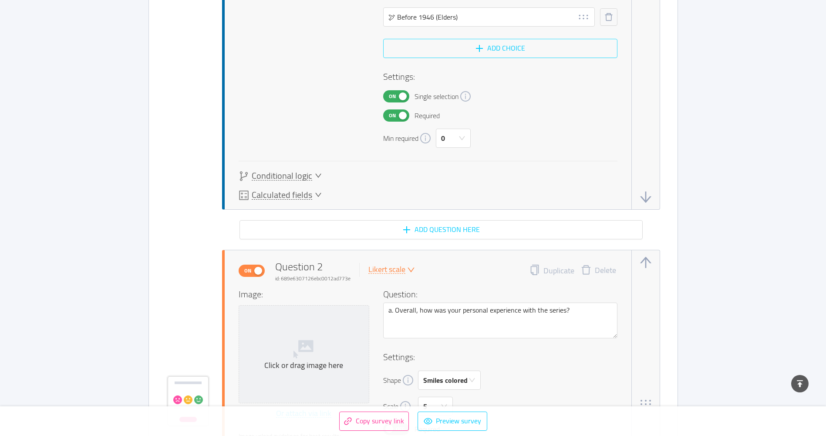
scroll to position [828, 0]
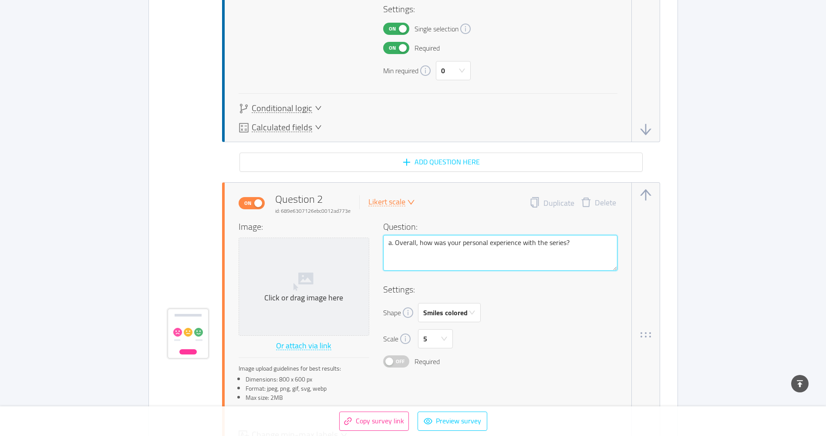
click at [389, 243] on textarea "a. Overall, how was your personal experience with the series?" at bounding box center [500, 253] width 234 height 36
paste textarea "2. Your experience with the Love Wins series"
type textarea "2. Your experience with the Love Wins seriesa. Overall, how was your personal e…"
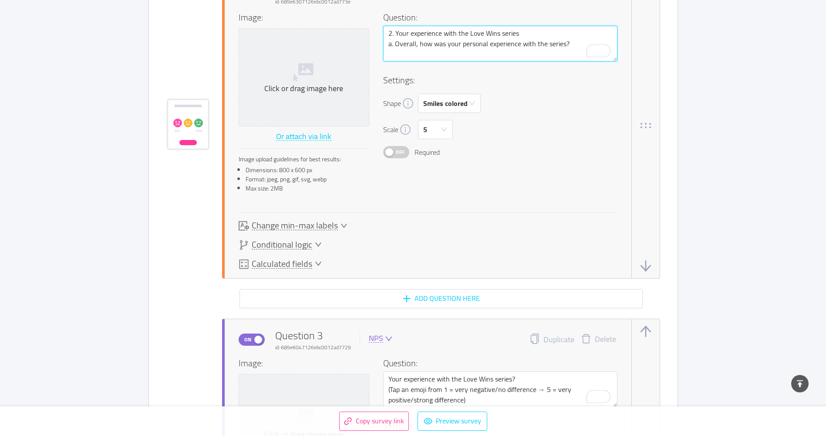
scroll to position [1045, 0]
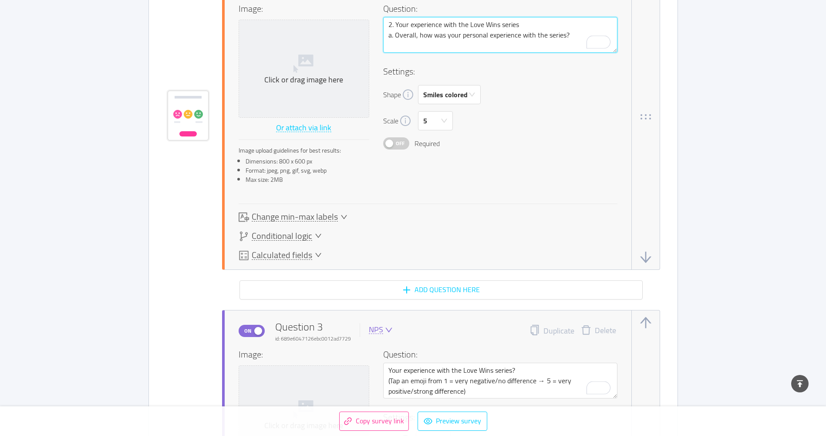
type textarea "2. Your experience with the Love Wins series a. Overall, how was your personal …"
click at [385, 329] on icon "icon: down" at bounding box center [389, 330] width 8 height 8
click at [389, 389] on li "Likert scale" at bounding box center [398, 386] width 63 height 14
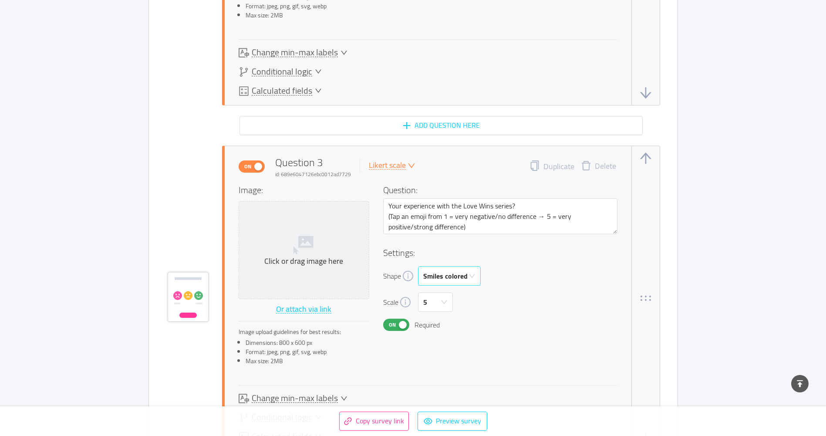
scroll to position [1220, 0]
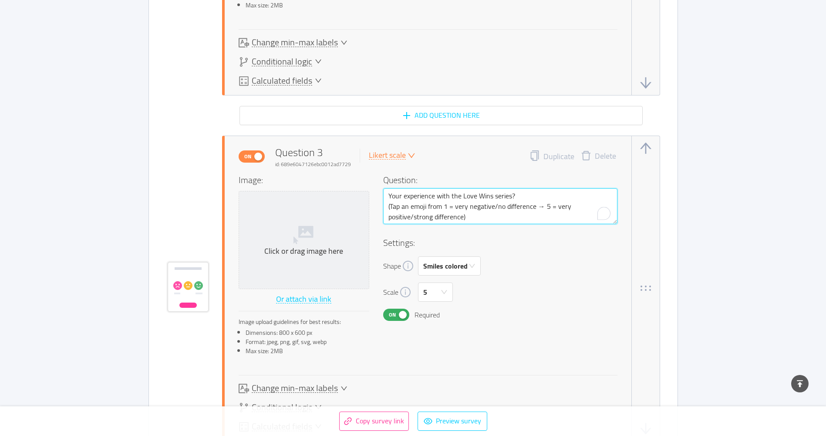
drag, startPoint x: 476, startPoint y: 221, endPoint x: 368, endPoint y: 188, distance: 113.4
click at [368, 188] on div "Image: Click or drag image here Or attach via link Image upload guidelines for …" at bounding box center [428, 267] width 379 height 188
click at [479, 216] on textarea "Your experience with the Love Wins series? (Tap an emoji from 1 = very negative…" at bounding box center [500, 206] width 234 height 36
drag, startPoint x: 456, startPoint y: 220, endPoint x: 372, endPoint y: 208, distance: 85.0
click at [372, 208] on div "Image: Click or drag image here Or attach via link Image upload guidelines for …" at bounding box center [428, 267] width 379 height 188
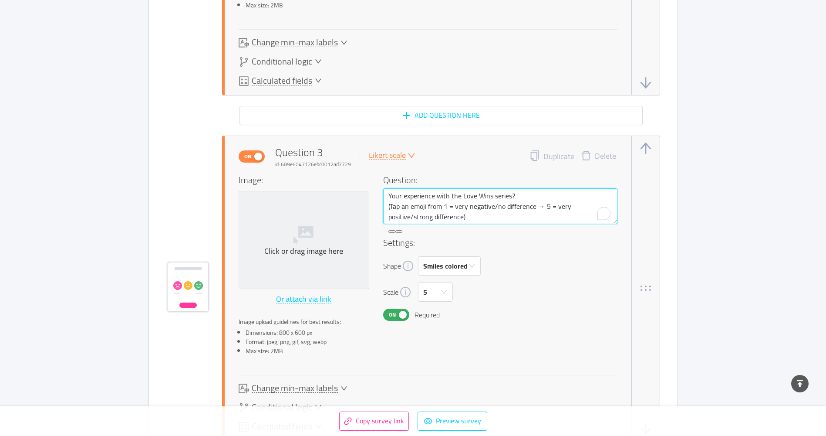
paste textarea "b. Did the series help you feel more connected to other generations?"
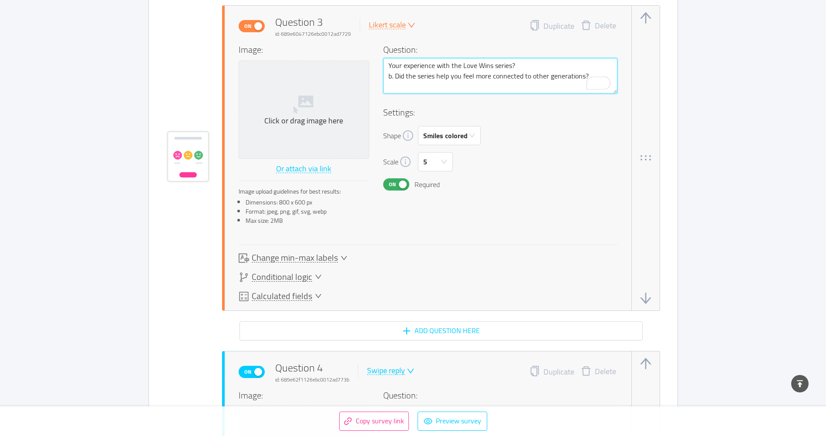
scroll to position [1350, 0]
type textarea "Your experience with the Love Wins series? b. Did the series help you feel more…"
click at [448, 332] on button "Add question here" at bounding box center [441, 330] width 403 height 19
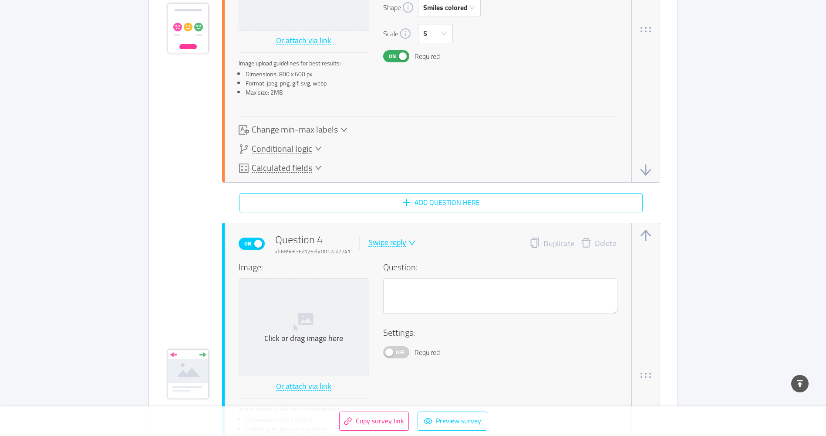
scroll to position [1635, 0]
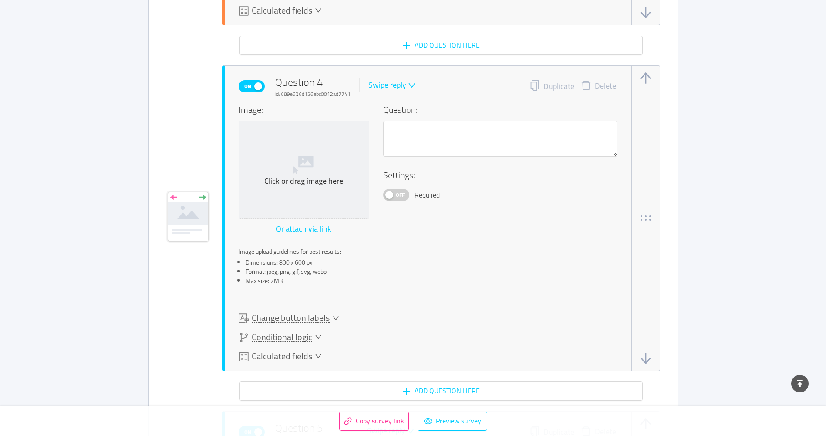
click at [396, 84] on div "Swipe reply" at bounding box center [387, 85] width 38 height 8
click at [394, 138] on li "Likert scale" at bounding box center [398, 142] width 63 height 14
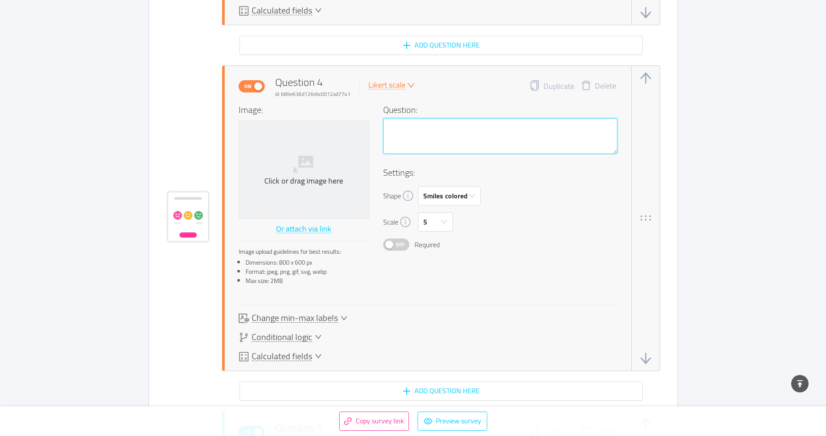
click at [432, 137] on textarea at bounding box center [500, 136] width 234 height 36
paste textarea "c. Did having multiple generations involved in worship make a difference?"
type textarea "c. Did having multiple generations involved in worship make a difference?"
click at [389, 127] on textarea "c. Did having multiple generations involved in worship make a difference?" at bounding box center [500, 136] width 234 height 36
paste textarea "2. Your experience with the Love Wins series"
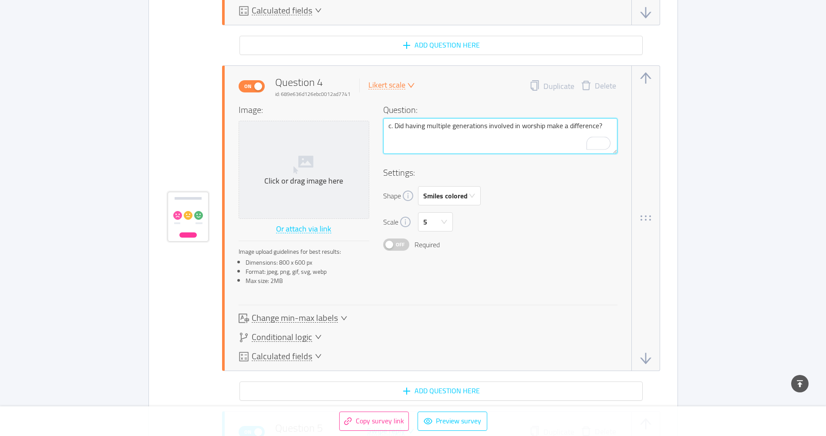
type textarea "2. Your experience with the Love Wins seriesc. Did having multiple generations …"
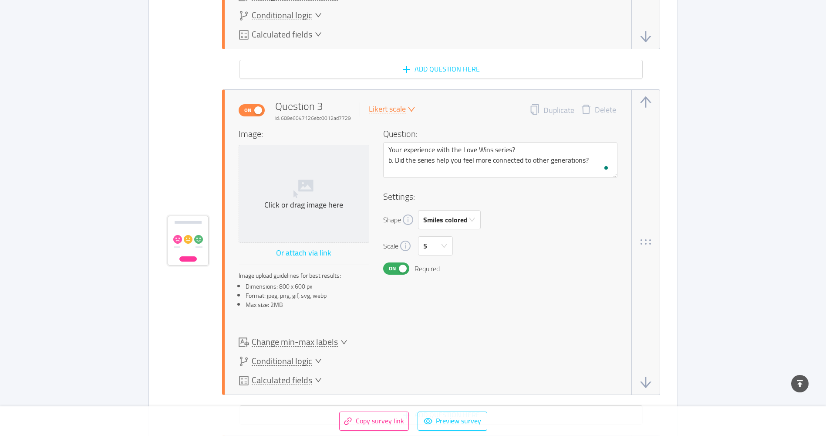
scroll to position [1243, 0]
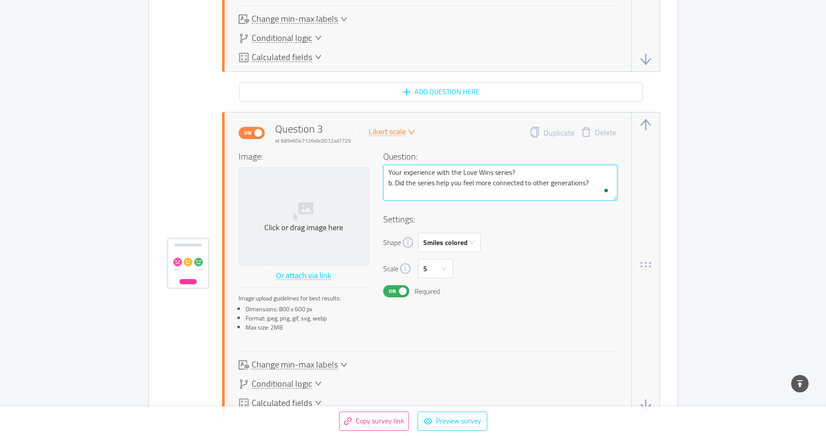
click at [390, 172] on textarea "Your experience with the Love Wins series? b. Did the series help you feel more…" at bounding box center [500, 183] width 234 height 36
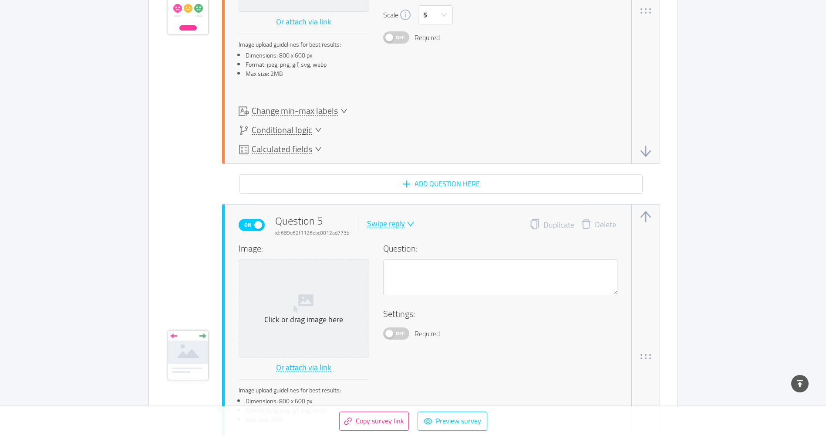
scroll to position [1853, 0]
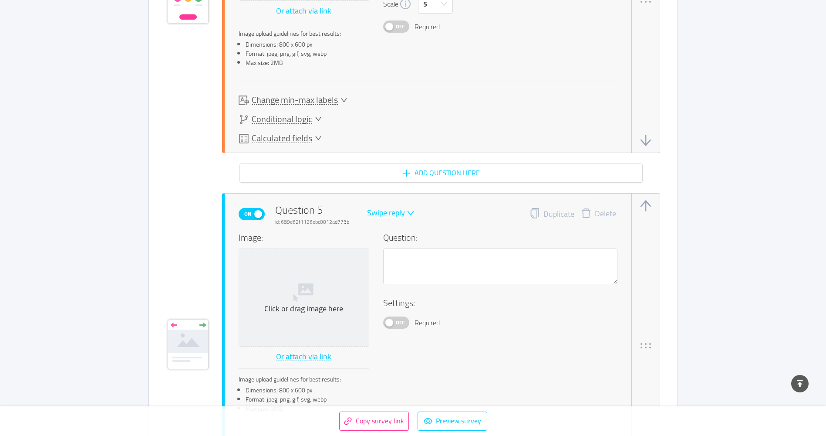
click at [405, 213] on span at bounding box center [410, 213] width 10 height 8
click at [409, 254] on li "Multiple answer" at bounding box center [396, 255] width 63 height 14
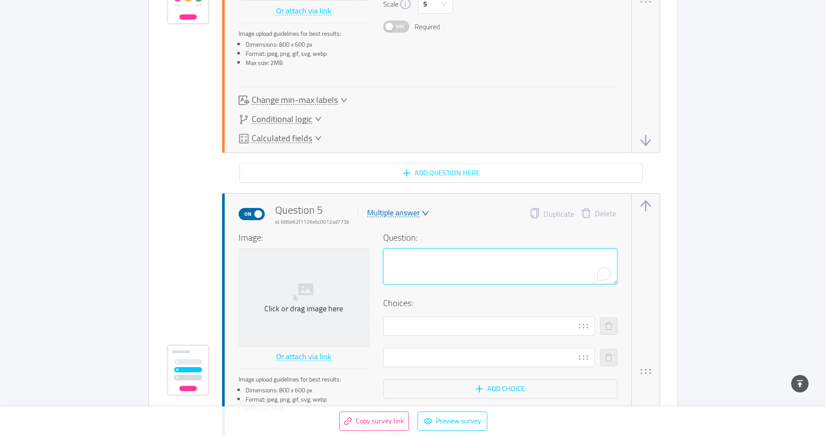
click at [424, 269] on textarea "To enrich screen reader interactions, please activate Accessibility in Grammarl…" at bounding box center [500, 266] width 234 height 36
paste textarea "3. Impact compared to a regular sermon series"
click at [540, 256] on textarea "3. Impact compared to a regular sermon series" at bounding box center [500, 266] width 234 height 36
paste textarea "For you personally:"
click at [524, 256] on textarea "3. Impact compared to a regular sermon series (For you personally)" at bounding box center [500, 266] width 234 height 36
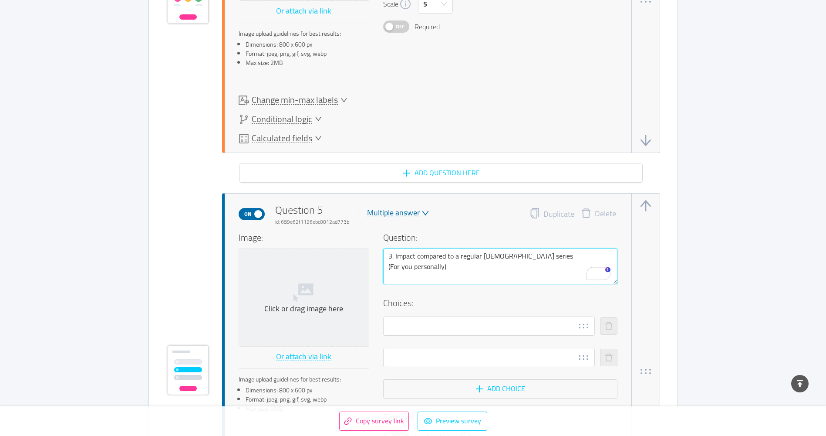
click at [445, 268] on textarea "3. Impact compared to a regular sermon series (For you personally)" at bounding box center [500, 266] width 234 height 36
click at [391, 266] on textarea "3. Impact compared to a regular sermon series (For you personally" at bounding box center [500, 266] width 234 height 36
click at [542, 258] on textarea "3. Impact compared to a regular sermon series For you personally" at bounding box center [500, 266] width 234 height 36
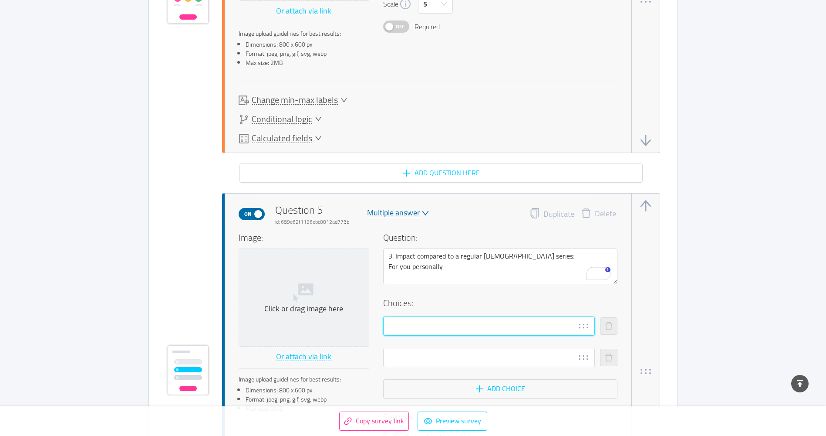
click at [416, 323] on input "text" at bounding box center [489, 325] width 212 height 19
paste input "🌟 Had a lasting positive effect on my spiritual life"
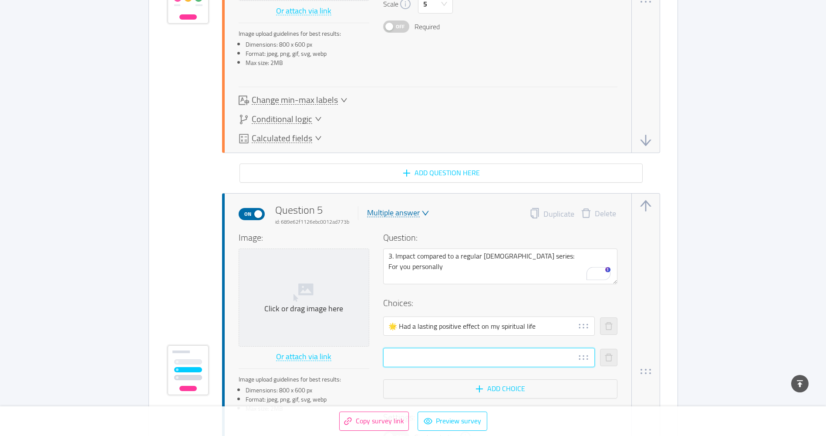
click at [436, 362] on input "text" at bounding box center [489, 357] width 212 height 19
paste input "🙂 Was enjoyable but didn’t make much difference spiritually"
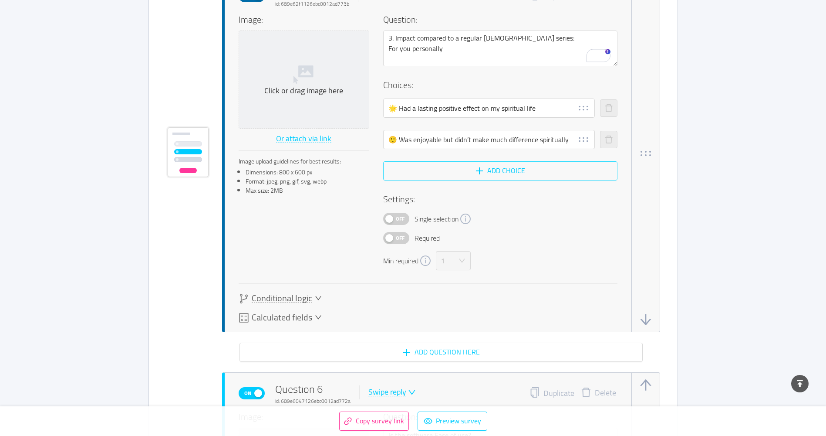
click at [514, 167] on button "Add choice" at bounding box center [500, 170] width 234 height 19
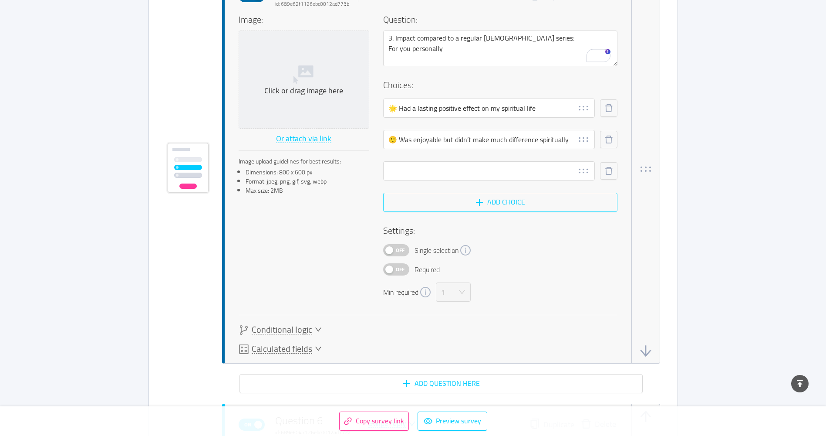
scroll to position [2086, 0]
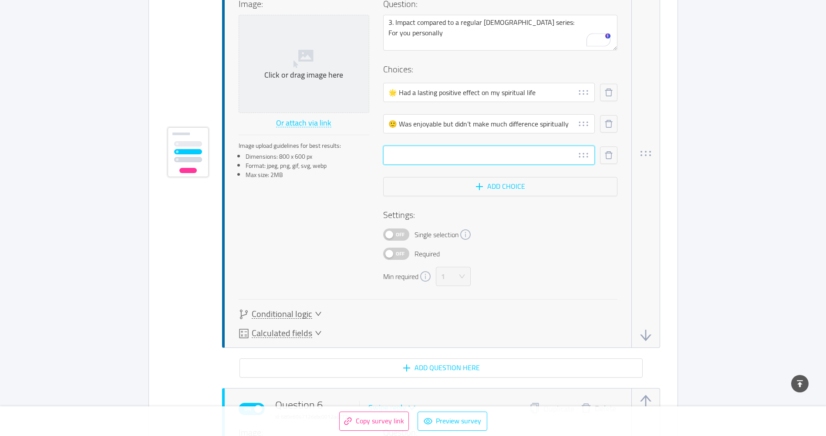
click at [462, 155] on input "text" at bounding box center [489, 154] width 212 height 19
paste input "😐 Had no effect"
click at [487, 184] on button "Add choice" at bounding box center [500, 186] width 234 height 19
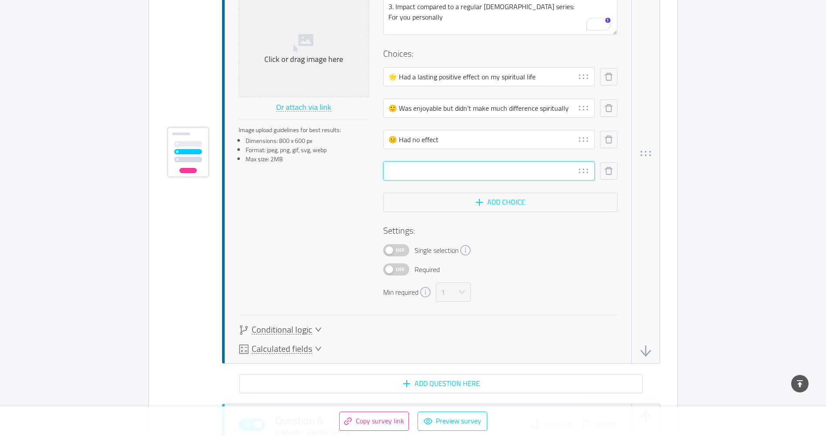
click at [507, 176] on input "text" at bounding box center [489, 170] width 212 height 19
paste input "😞 Had a negative effect"
click at [507, 202] on button "Add choice" at bounding box center [500, 202] width 234 height 19
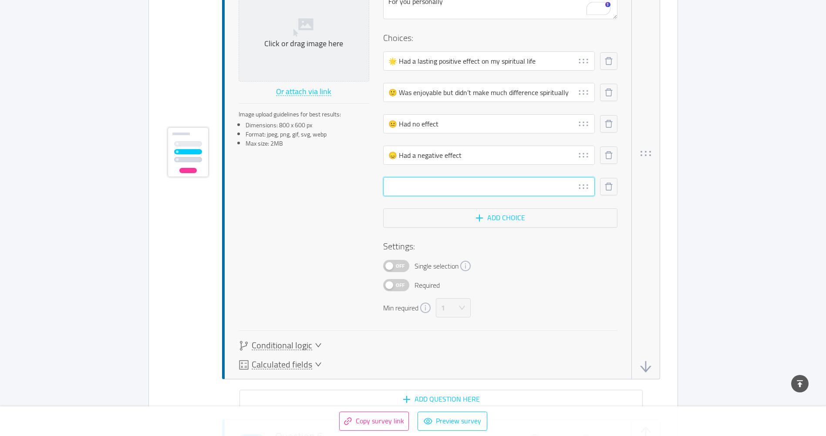
click at [479, 183] on input "text" at bounding box center [489, 186] width 212 height 19
paste input "❓ Not sure"
click at [400, 285] on span "Off" at bounding box center [400, 284] width 12 height 11
click at [401, 264] on span "Off" at bounding box center [400, 265] width 12 height 11
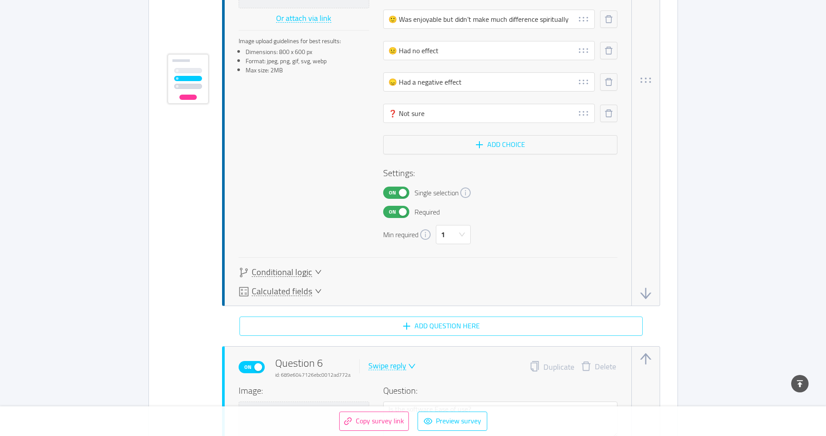
scroll to position [2205, 0]
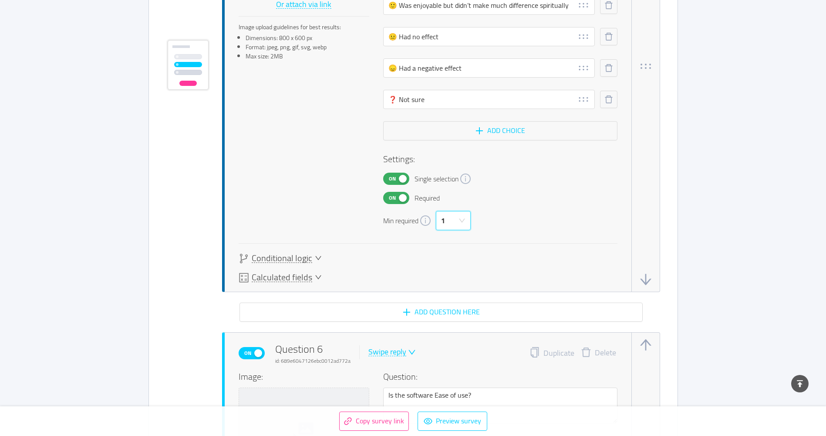
click at [463, 223] on icon "icon: down" at bounding box center [462, 220] width 7 height 7
click at [535, 214] on div "Min required 1" at bounding box center [500, 220] width 234 height 19
click at [438, 313] on button "Add question here" at bounding box center [441, 311] width 403 height 19
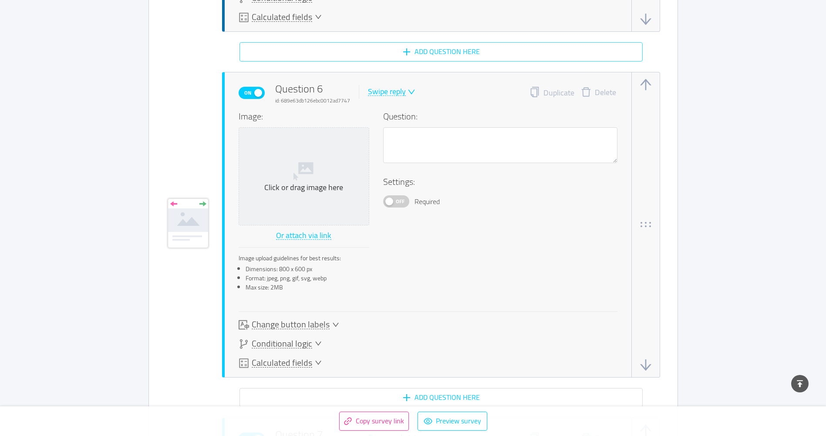
scroll to position [2471, 0]
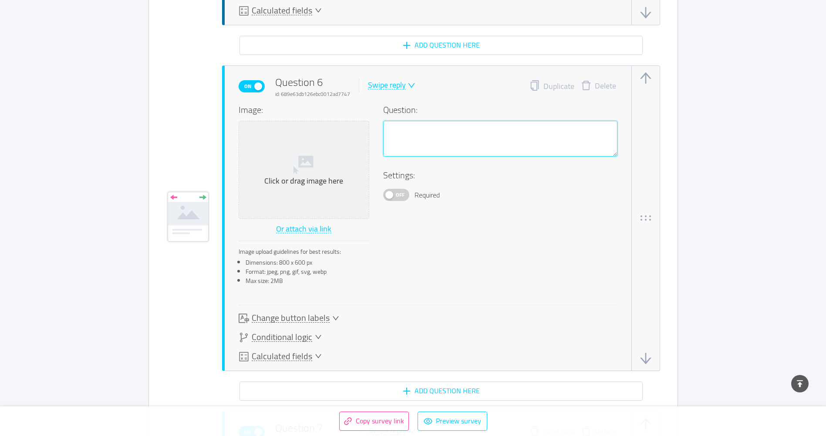
click at [461, 137] on textarea at bounding box center [500, 139] width 234 height 36
paste textarea "e. For your family (if applicable):"
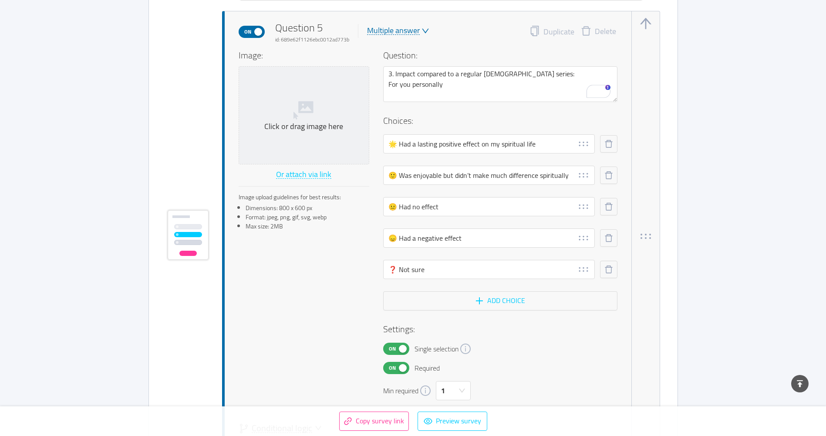
scroll to position [1992, 0]
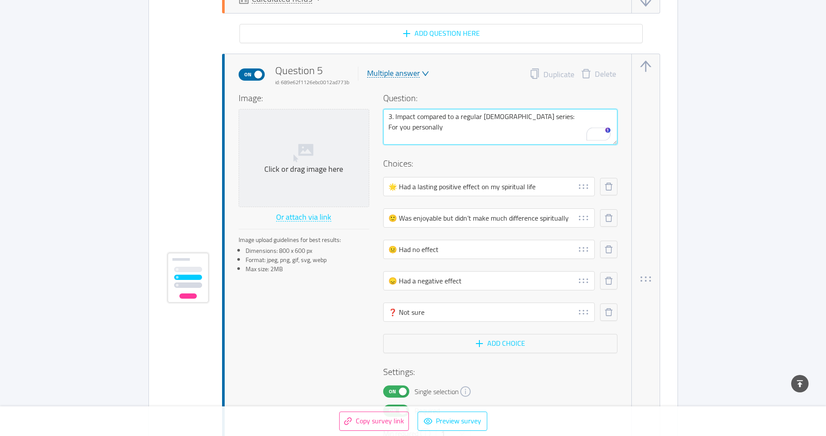
drag, startPoint x: 533, startPoint y: 116, endPoint x: 372, endPoint y: 118, distance: 160.3
click at [372, 118] on div "Image: Click or drag image here Or attach via link Image upload guidelines for …" at bounding box center [428, 266] width 379 height 351
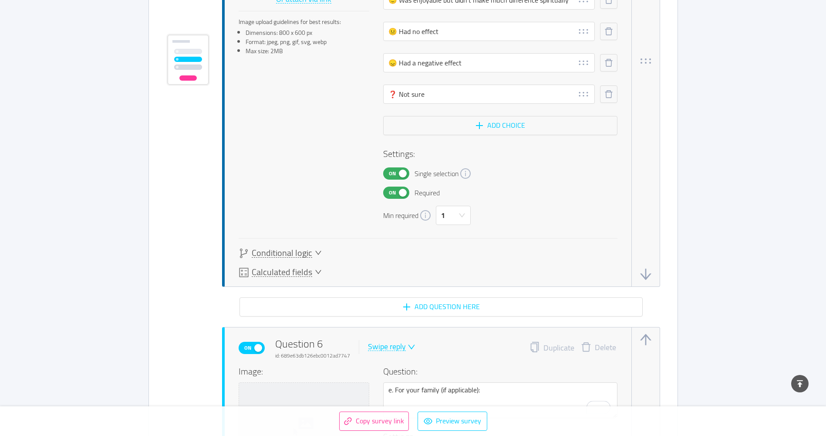
scroll to position [2254, 0]
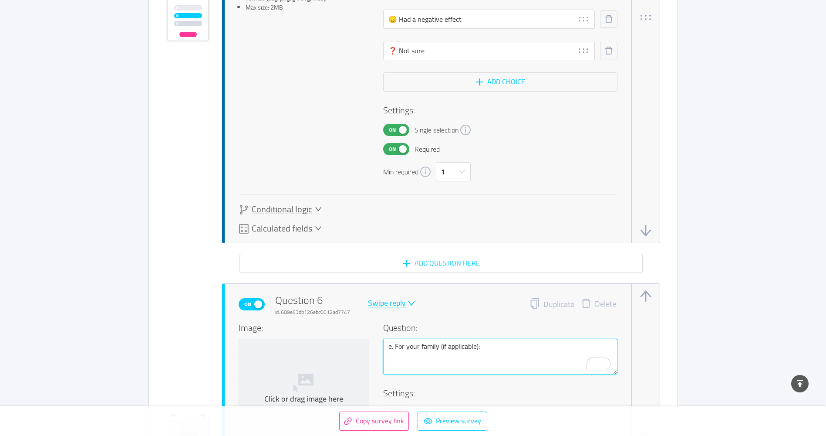
click at [389, 346] on textarea "e. For your family (if applicable):" at bounding box center [500, 356] width 234 height 36
paste textarea "3. Impact compared to a regular sermon series:"
click at [511, 359] on textarea "3. Impact compared to a regular sermon series: e. For your family (if applicabl…" at bounding box center [500, 356] width 234 height 36
click at [396, 355] on textarea "3. Impact compared to a regular sermon series: e. For your family (if applicabl…" at bounding box center [500, 356] width 234 height 36
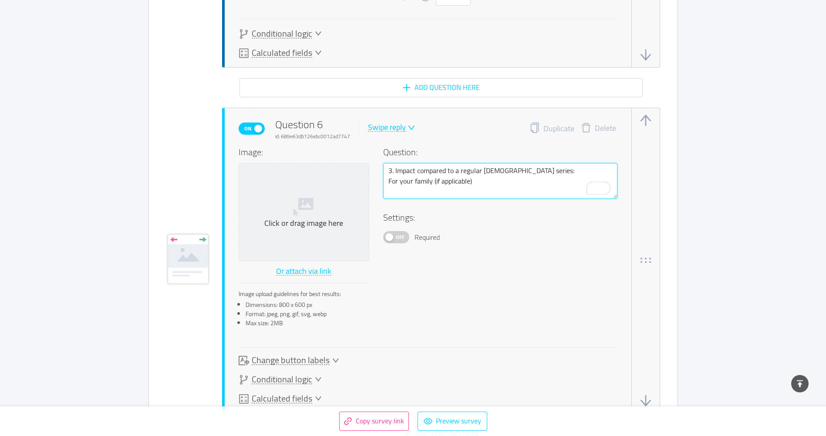
scroll to position [2428, 0]
click at [385, 125] on div "Swipe reply" at bounding box center [387, 129] width 38 height 8
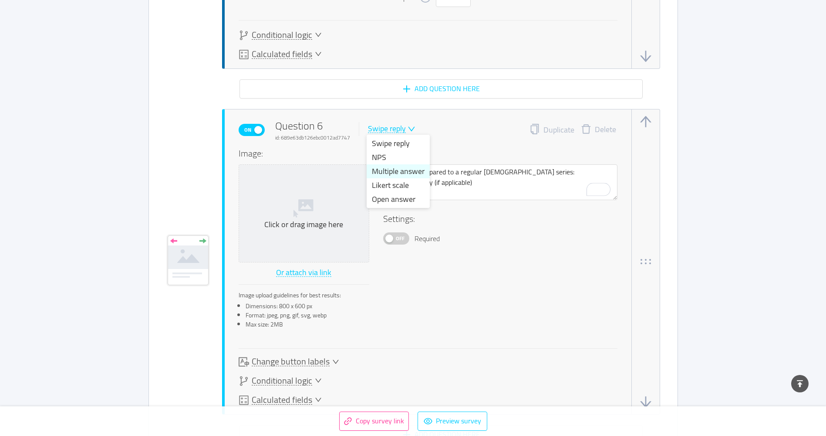
click at [399, 173] on li "Multiple answer" at bounding box center [398, 171] width 63 height 14
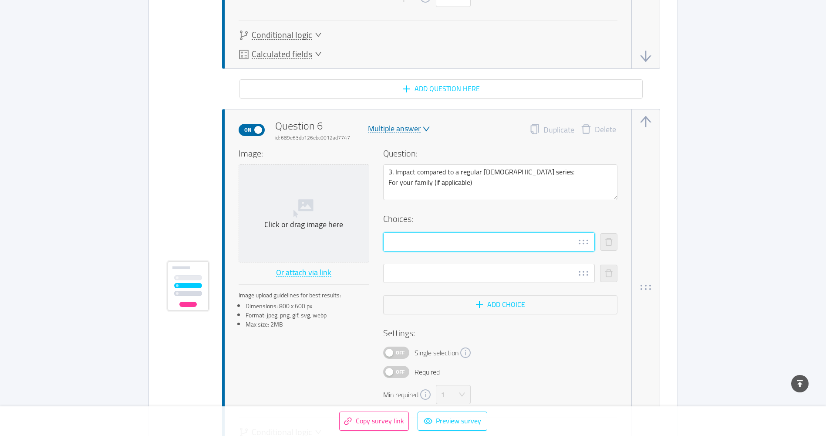
click at [479, 246] on input "text" at bounding box center [489, 241] width 212 height 19
paste input "🌻 Had a lasting positive effect on our spiritual life"
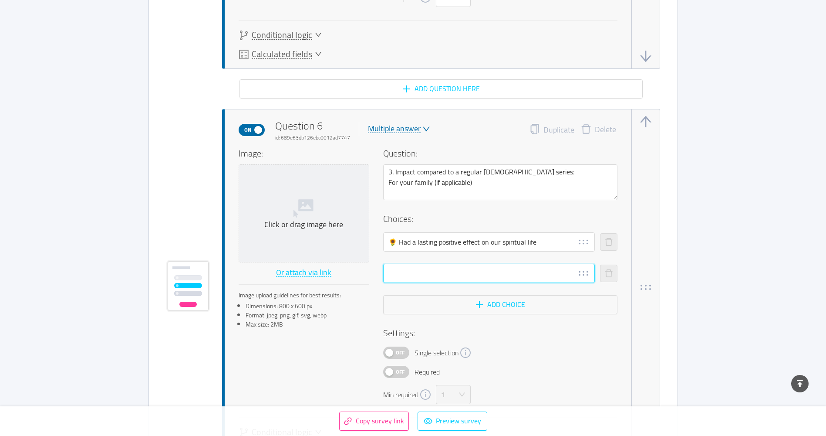
click at [450, 274] on input "text" at bounding box center [489, 273] width 212 height 19
paste input "🎈 Was enjoyable but didn’t make much difference spiritually"
click at [531, 299] on button "Add choice" at bounding box center [500, 304] width 234 height 19
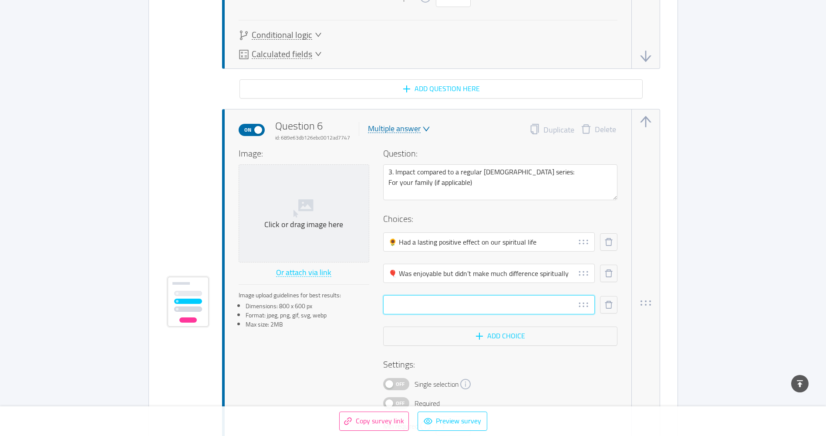
click at [480, 305] on input "text" at bounding box center [489, 304] width 212 height 19
paste input "⚪ Had no effect"
click at [487, 338] on button "Add choice" at bounding box center [500, 335] width 234 height 19
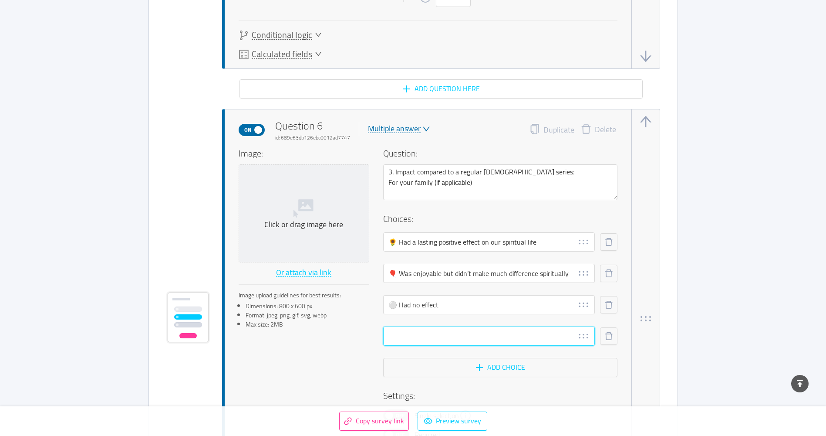
click at [461, 331] on input "text" at bounding box center [489, 335] width 212 height 19
paste input "🌧 Had a negative effect"
click at [480, 364] on button "Add choice" at bounding box center [500, 367] width 234 height 19
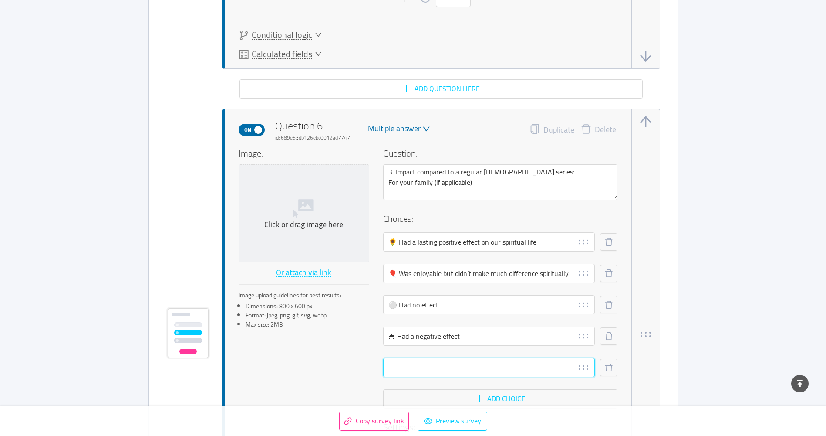
click at [473, 367] on input "text" at bounding box center [489, 367] width 212 height 19
paste input "🤔 Not sure"
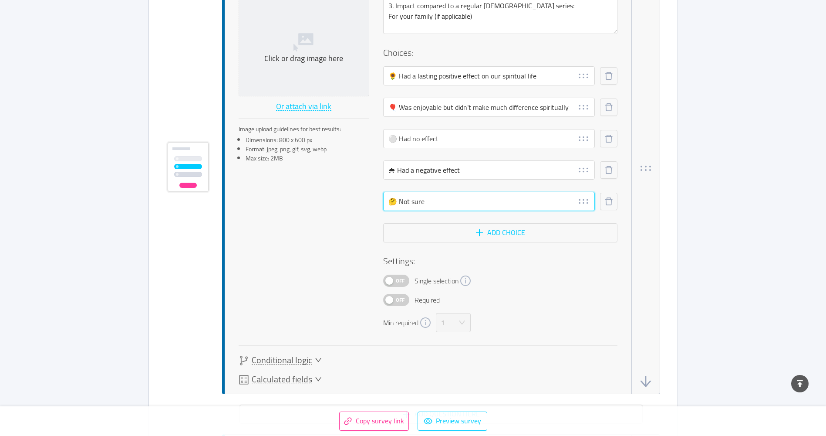
scroll to position [2602, 0]
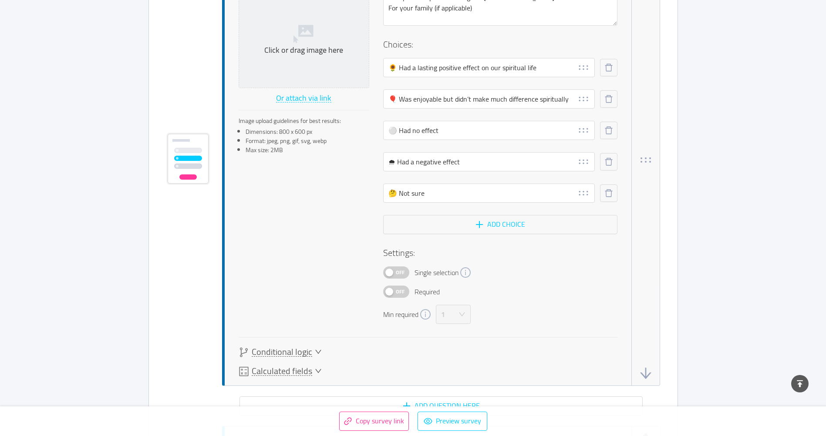
click at [404, 274] on span "Off" at bounding box center [400, 272] width 12 height 11
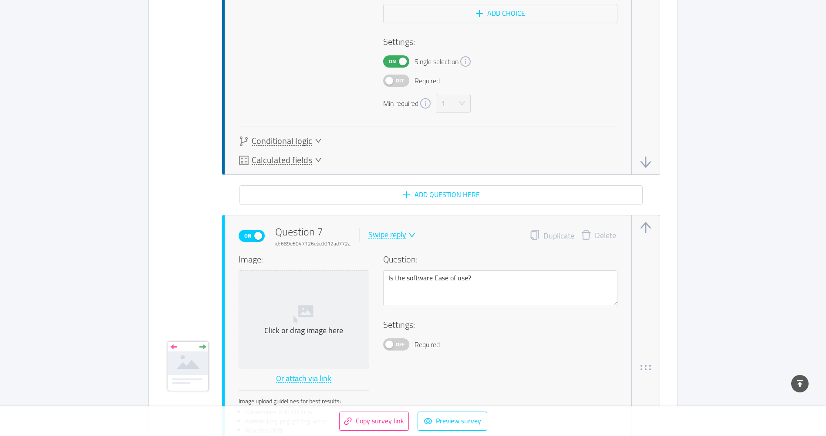
scroll to position [2863, 0]
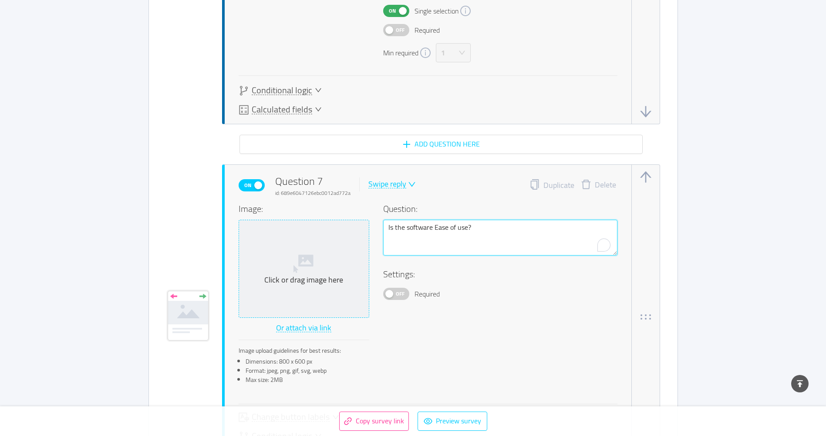
drag, startPoint x: 509, startPoint y: 231, endPoint x: 330, endPoint y: 232, distance: 179.0
click at [330, 232] on div "Image: Click or drag image here Or attach via link Image upload guidelines for …" at bounding box center [428, 296] width 379 height 188
paste textarea "4. Value & future interest"
click at [418, 237] on textarea "4. Value & future interest" at bounding box center [500, 238] width 234 height 36
click at [498, 228] on textarea "4. Value & future interest" at bounding box center [500, 238] width 234 height 36
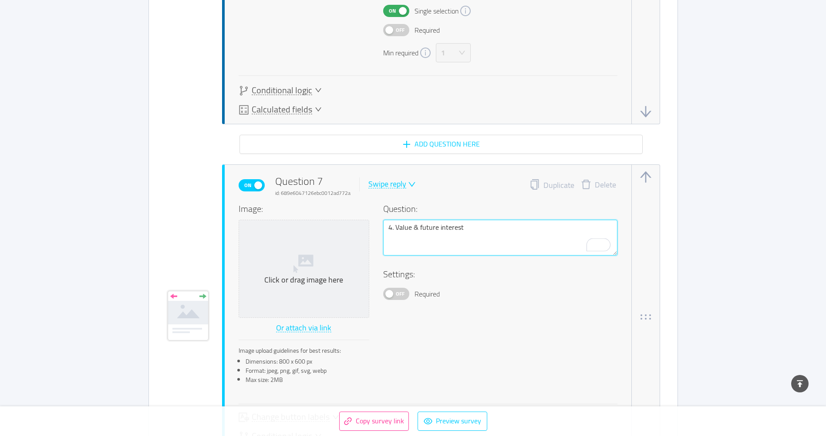
paste textarea "How valuable do you feel intergenerational worship is for our church?"
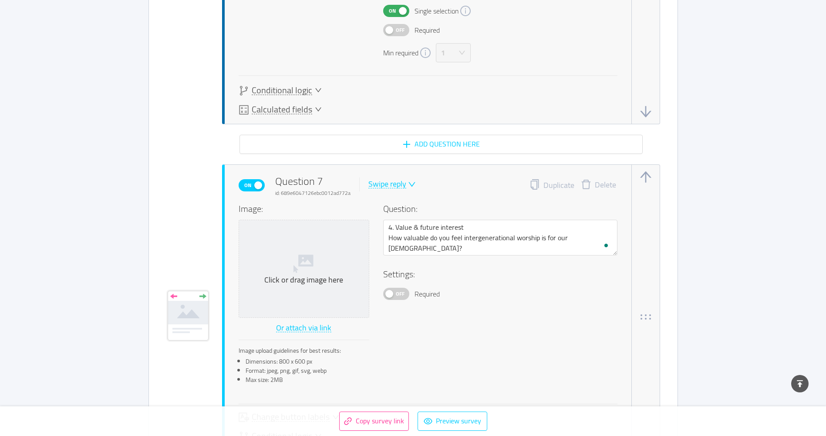
click at [389, 186] on div "Swipe reply" at bounding box center [387, 184] width 38 height 8
click at [385, 216] on li "NPS" at bounding box center [398, 213] width 63 height 14
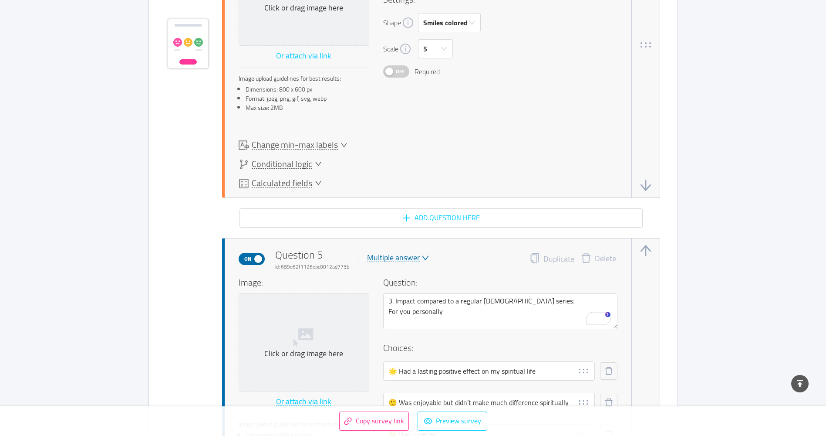
scroll to position [1818, 0]
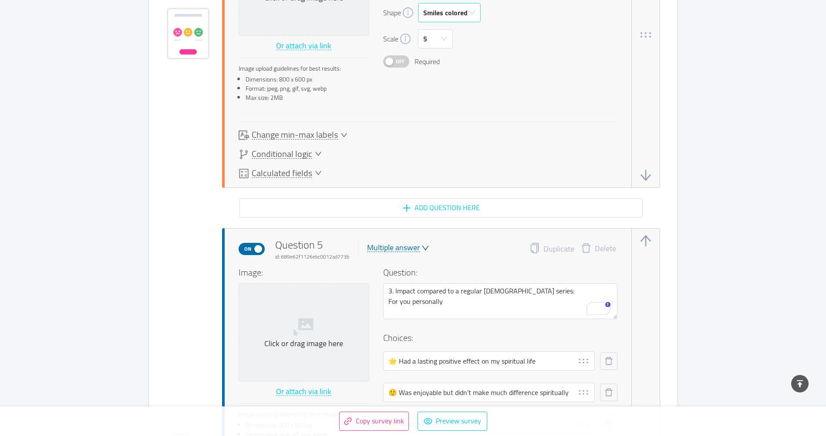
click at [471, 13] on icon "icon: down" at bounding box center [472, 12] width 6 height 4
click at [541, 67] on div "Off Required" at bounding box center [500, 61] width 234 height 12
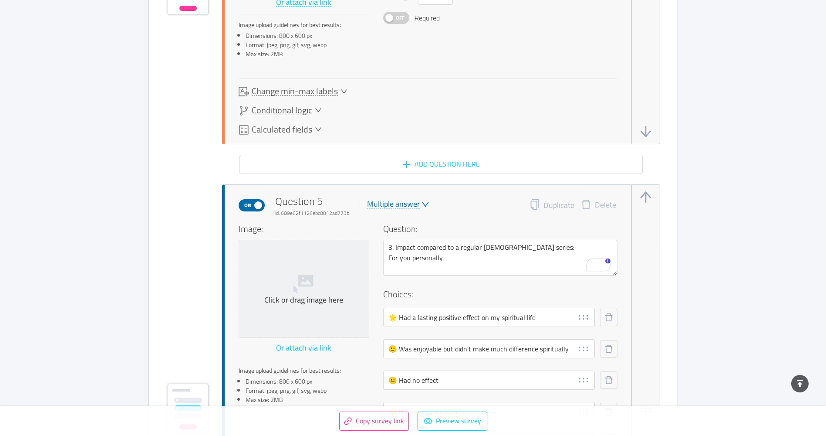
click at [401, 17] on span "Off" at bounding box center [400, 17] width 12 height 11
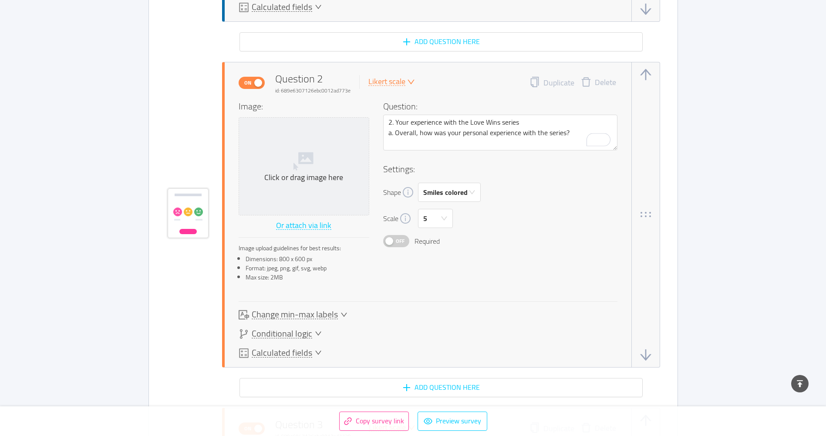
scroll to position [947, 0]
click at [402, 244] on span "Off" at bounding box center [400, 241] width 12 height 11
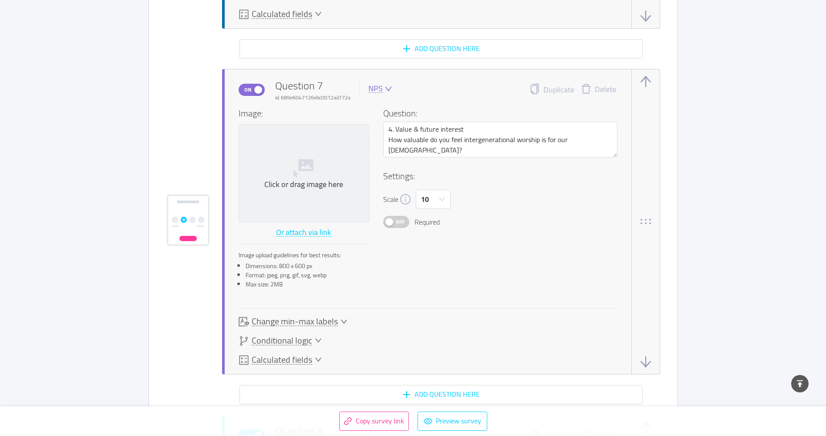
scroll to position [2994, 0]
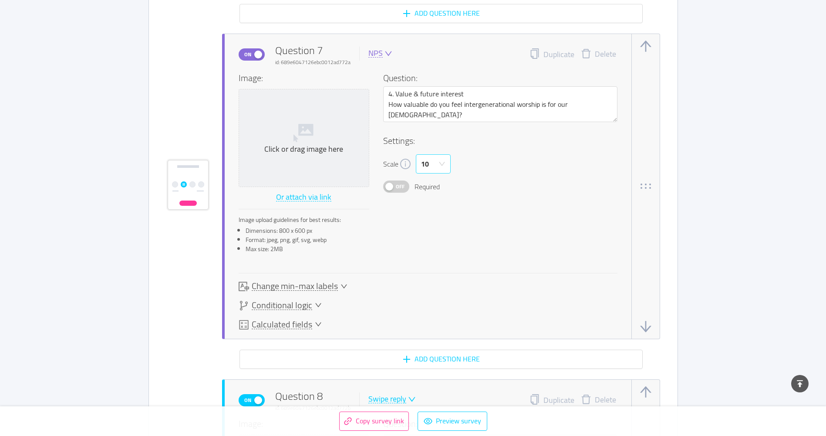
click at [439, 165] on icon "icon: down" at bounding box center [442, 163] width 7 height 7
click at [424, 211] on li "5" at bounding box center [433, 210] width 35 height 14
click at [401, 188] on span "Off" at bounding box center [400, 186] width 12 height 11
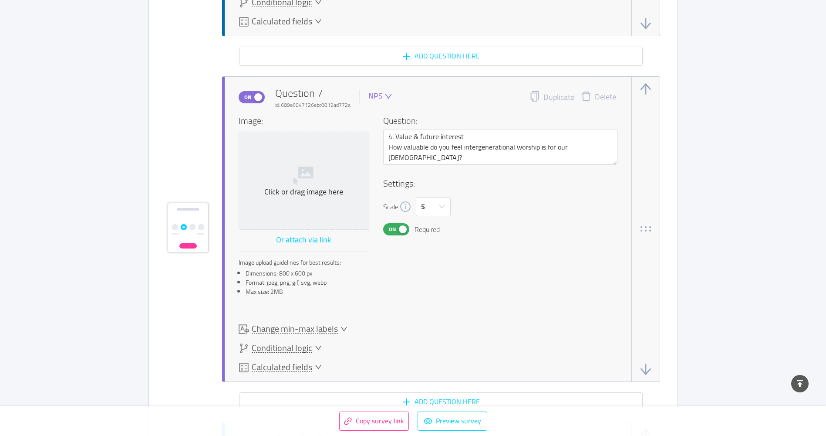
scroll to position [2950, 0]
click at [561, 99] on button "Duplicate" at bounding box center [552, 98] width 45 height 12
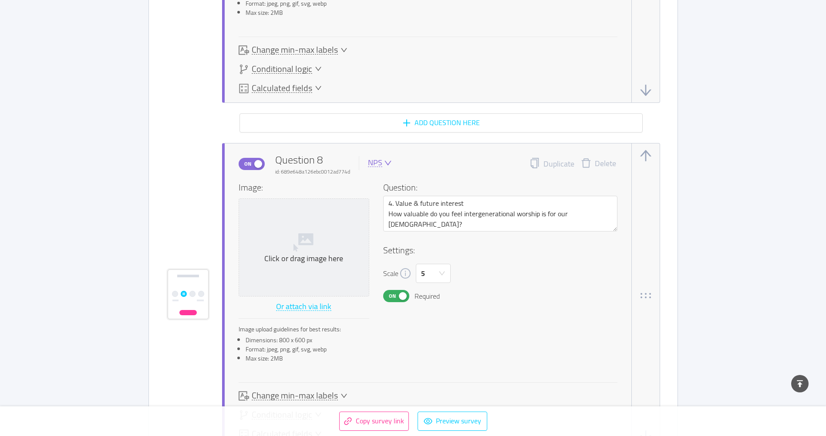
scroll to position [3254, 0]
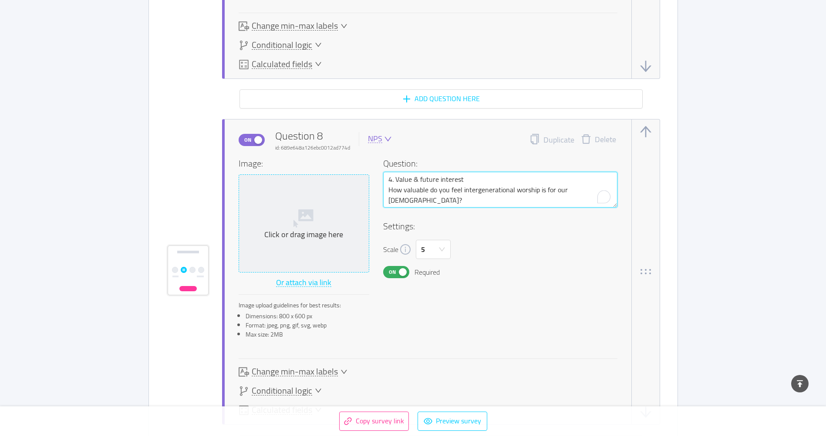
drag, startPoint x: 593, startPoint y: 189, endPoint x: 363, endPoint y: 190, distance: 230.0
click at [363, 190] on div "Image: Click or drag image here Or attach via link Image upload guidelines for …" at bounding box center [428, 251] width 379 height 188
paste textarea "Did the series help you feel more connected to other generations"
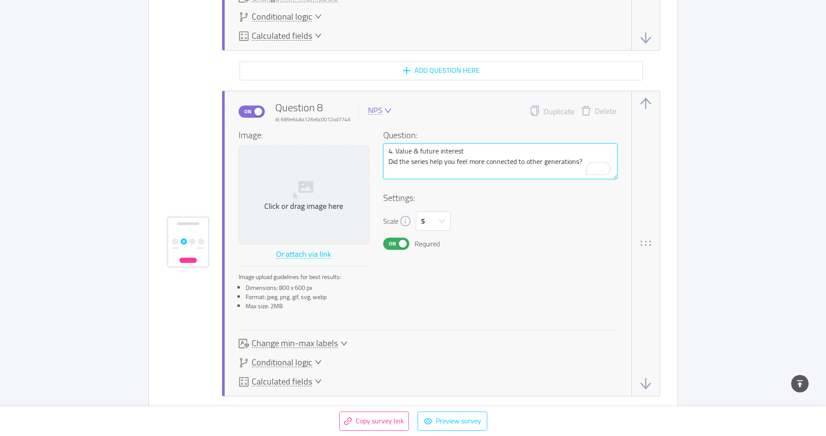
scroll to position [3297, 0]
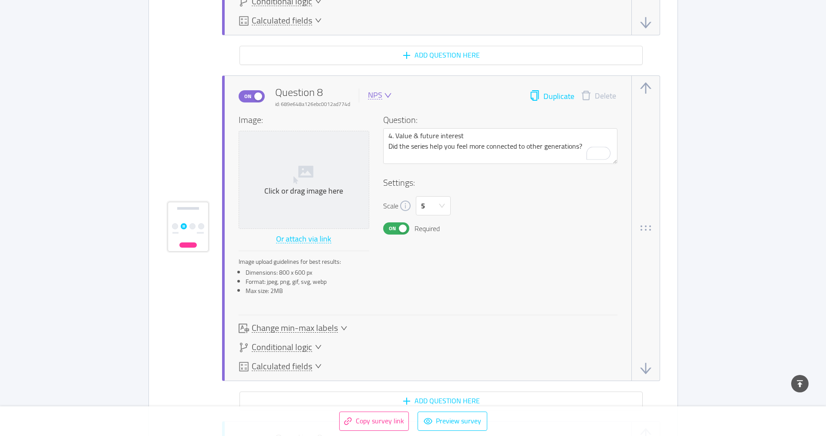
click at [559, 99] on button "Duplicate" at bounding box center [552, 96] width 45 height 12
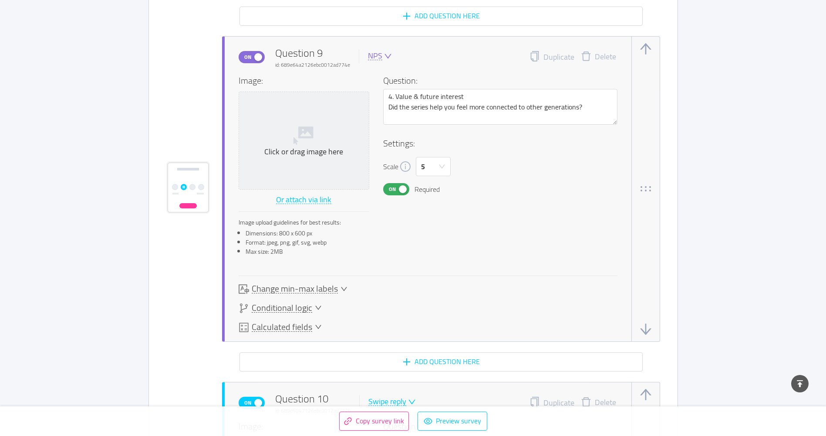
scroll to position [3683, 0]
drag, startPoint x: 590, startPoint y: 110, endPoint x: 368, endPoint y: 115, distance: 221.7
click at [368, 115] on div "Image: Click or drag image here Or attach via link Image upload guidelines for …" at bounding box center [428, 168] width 379 height 188
paste textarea "having multiple generations involved in worship make a difference"
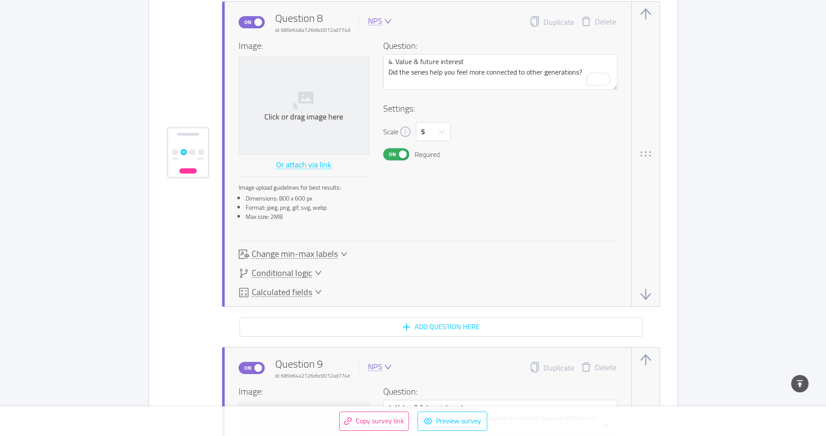
scroll to position [3487, 0]
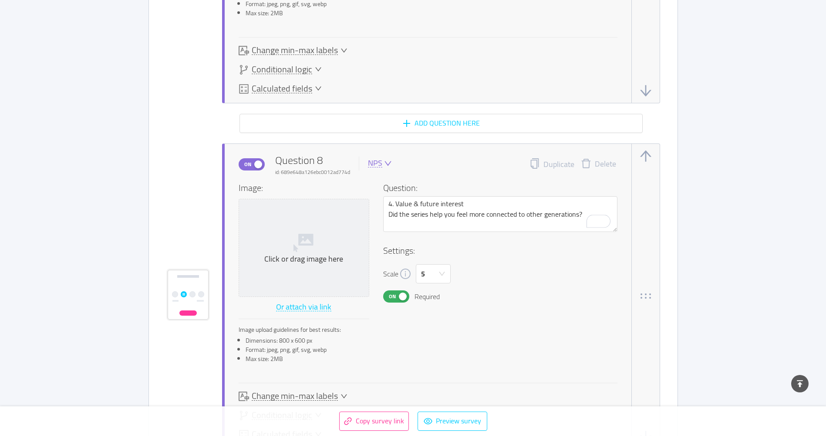
scroll to position [3203, 0]
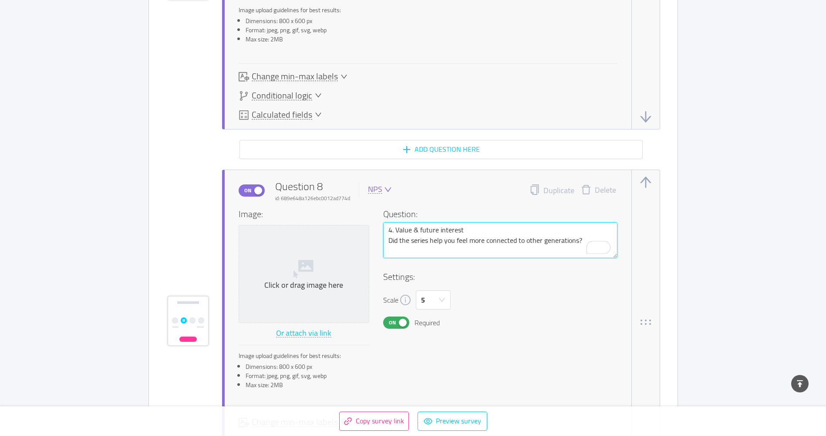
drag, startPoint x: 580, startPoint y: 242, endPoint x: 388, endPoint y: 236, distance: 192.6
click at [388, 236] on textarea "4. Value & future interest Did the series help you feel more connected to other…" at bounding box center [500, 240] width 234 height 36
paste textarea "Would you want more services like Love Wi"
type textarea "4. Value & future interest Would you want more services like Love Wins?"
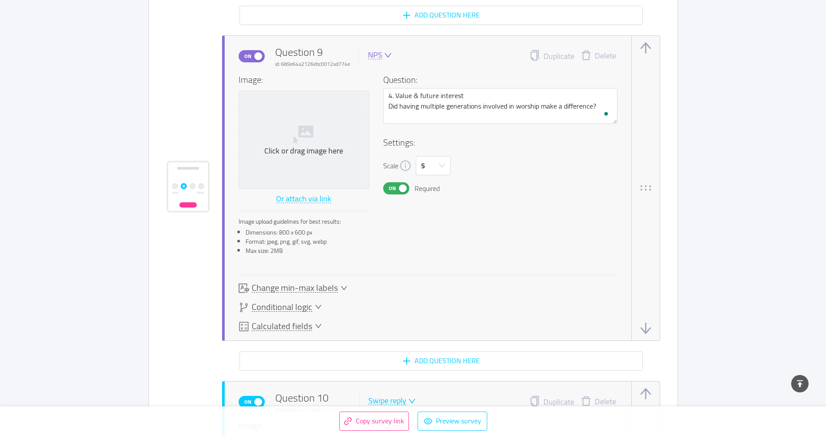
scroll to position [3726, 0]
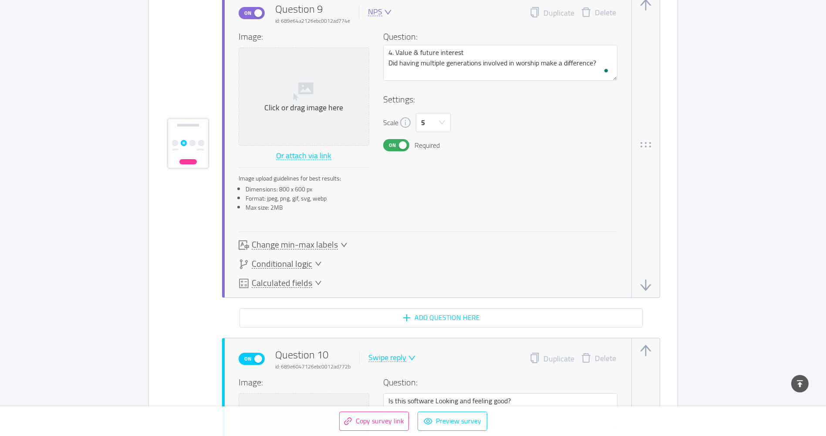
type textarea "4. Value & future interest Would you want more services like Love Wins?"
click at [379, 12] on div "NPS" at bounding box center [375, 12] width 14 height 8
click at [382, 83] on li "Open answer" at bounding box center [397, 82] width 63 height 14
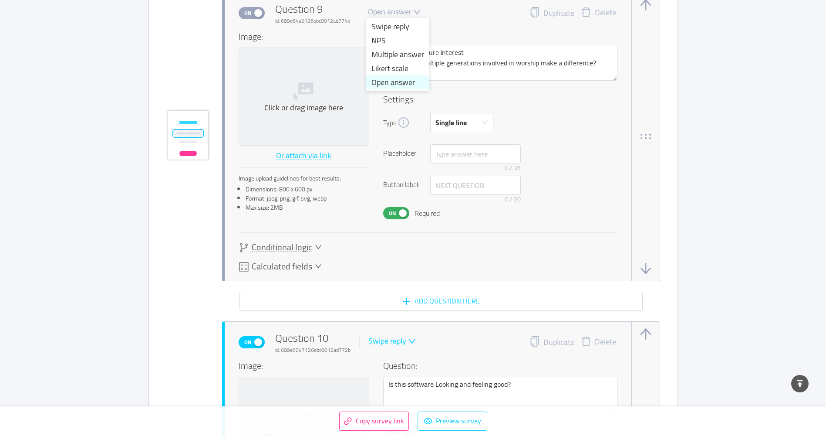
scroll to position [3718, 0]
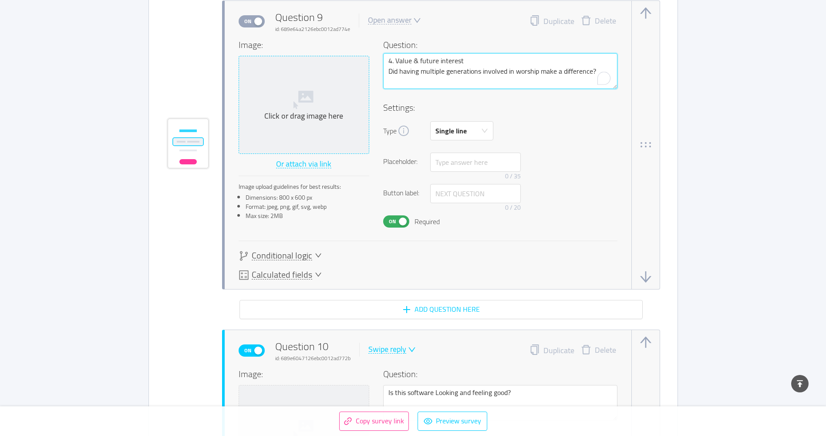
drag, startPoint x: 598, startPoint y: 73, endPoint x: 355, endPoint y: 68, distance: 243.5
click at [355, 68] on div "Image: Click or drag image here Or attach via link Image upload guidelines for …" at bounding box center [428, 132] width 379 height 189
paste textarea "Would you want more services like Love Wins"
type textarea "4. Value & future interest Would you want more services like Love Wins?"
drag, startPoint x: 430, startPoint y: 61, endPoint x: 338, endPoint y: 61, distance: 92.8
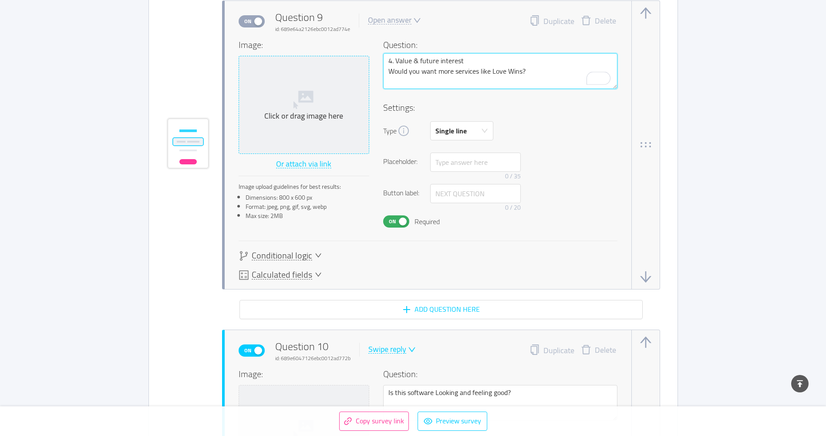
click at [338, 61] on div "Image: Click or drag image here Or attach via link Image upload guidelines for …" at bounding box center [428, 132] width 379 height 189
paste textarea "5. Open-Ended Questions"
type textarea "5. Open-Ended Questions Would you want more services like Love Wins?"
click at [546, 17] on button "Duplicate" at bounding box center [552, 21] width 45 height 12
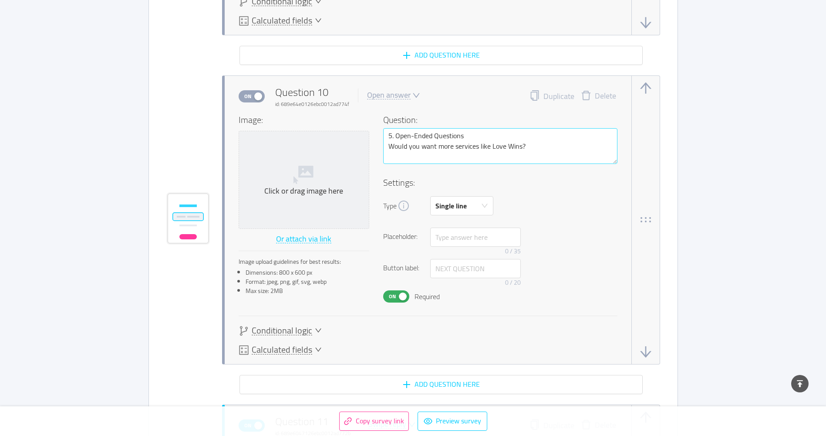
scroll to position [3977, 0]
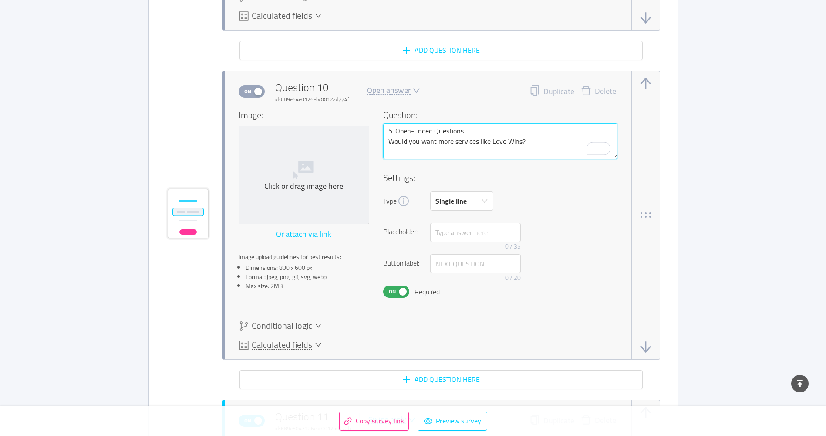
drag, startPoint x: 534, startPoint y: 144, endPoint x: 387, endPoint y: 140, distance: 146.4
click at [387, 140] on textarea "5. Open-Ended Questions Would you want more services like Love Wins?" at bounding box center [500, 141] width 234 height 36
paste textarea "If the series influenced your spiritual practices at home or with your family, …"
type textarea "5. Open-Ended Questions If the series influenced your spiritual practices at ho…"
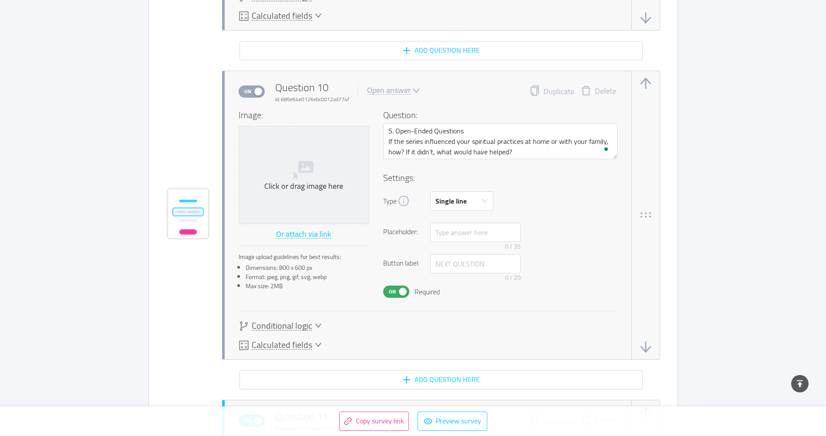
click at [407, 90] on div "Open answer" at bounding box center [389, 90] width 44 height 8
click at [403, 104] on li "Swipe reply" at bounding box center [396, 105] width 63 height 14
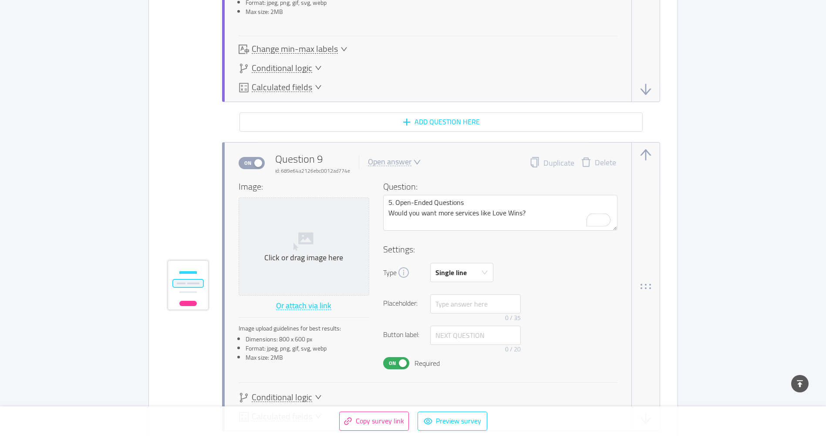
scroll to position [3541, 0]
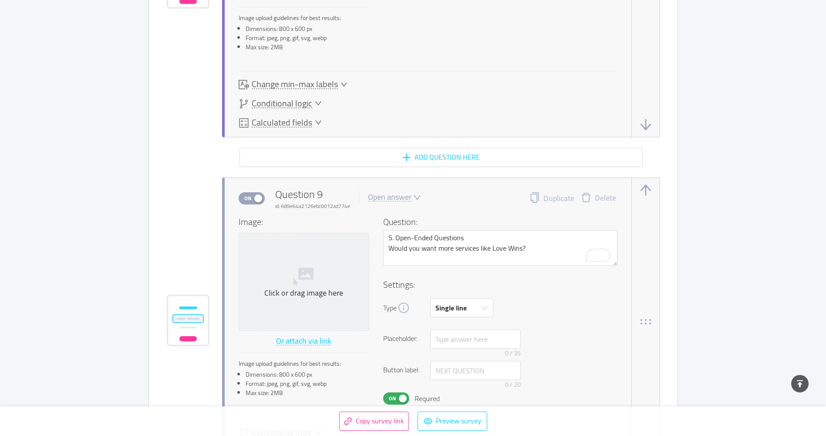
click at [402, 193] on div "Open answer" at bounding box center [390, 197] width 44 height 8
click at [399, 207] on li "Swipe reply" at bounding box center [397, 212] width 63 height 14
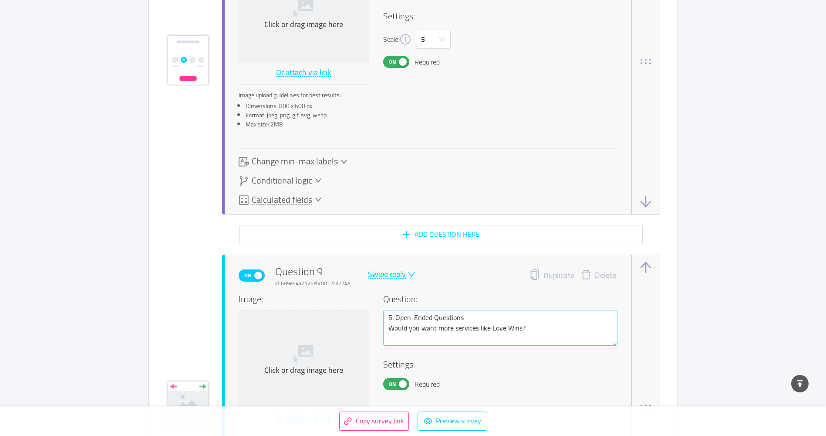
scroll to position [3585, 0]
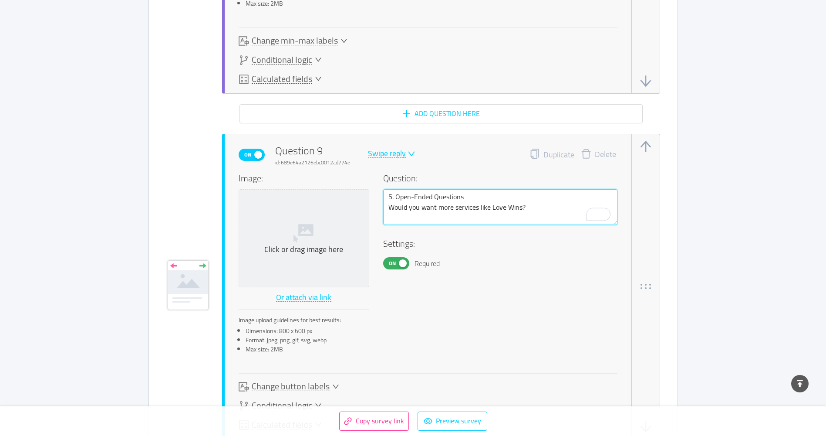
drag, startPoint x: 538, startPoint y: 210, endPoint x: 383, endPoint y: 211, distance: 155.5
click at [383, 211] on textarea "5. Open-Ended Questions Would you want more services like Love Wins?" at bounding box center [500, 207] width 234 height 36
paste textarea "Share something meaningful (or memorable) you experienced during the series:"
type textarea "5. Open-Ended Questions Share something meaningful (or memorable) you experienc…"
click at [401, 151] on div "Swipe reply" at bounding box center [387, 153] width 38 height 8
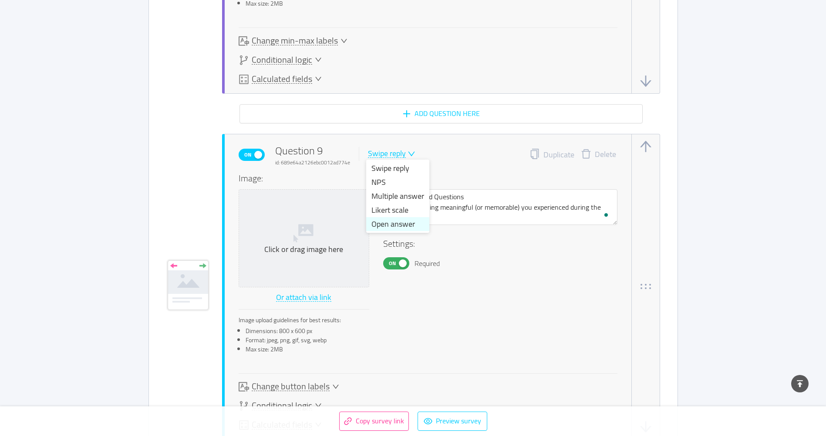
click at [394, 226] on li "Open answer" at bounding box center [397, 224] width 63 height 14
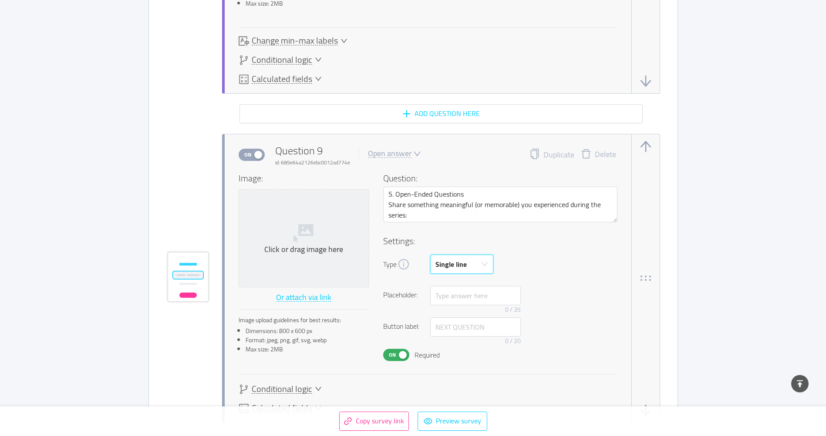
click at [475, 263] on div "Single line" at bounding box center [459, 264] width 47 height 18
click at [466, 294] on li "Multi line" at bounding box center [461, 298] width 63 height 14
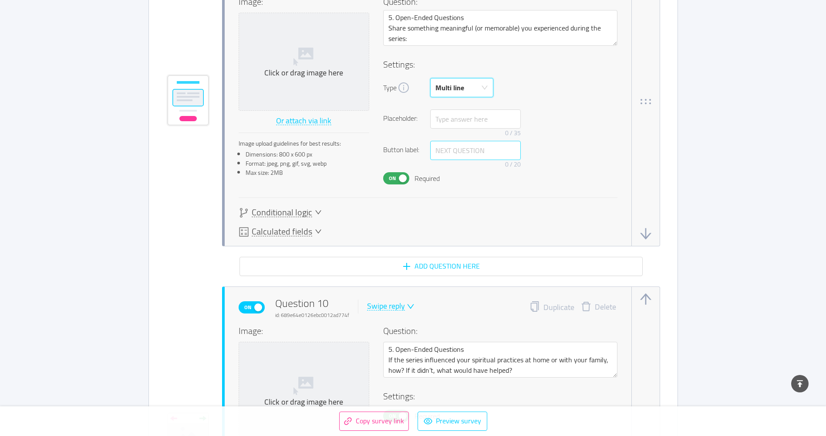
scroll to position [3802, 0]
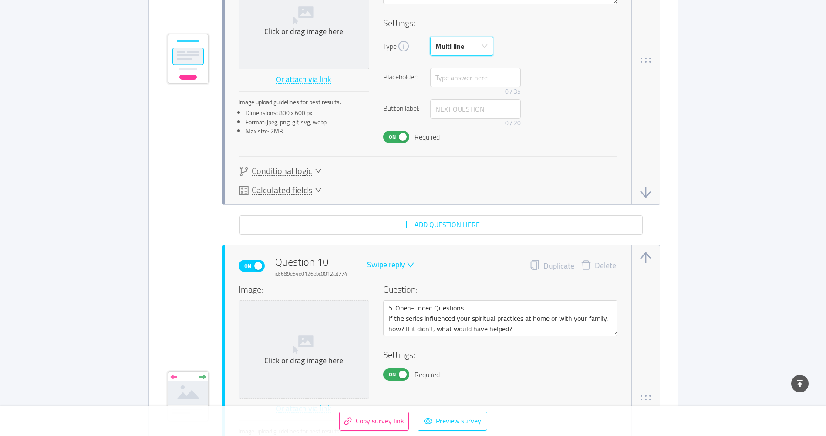
click at [382, 264] on div "Swipe reply" at bounding box center [386, 264] width 38 height 8
click at [381, 335] on li "Open answer" at bounding box center [396, 335] width 63 height 14
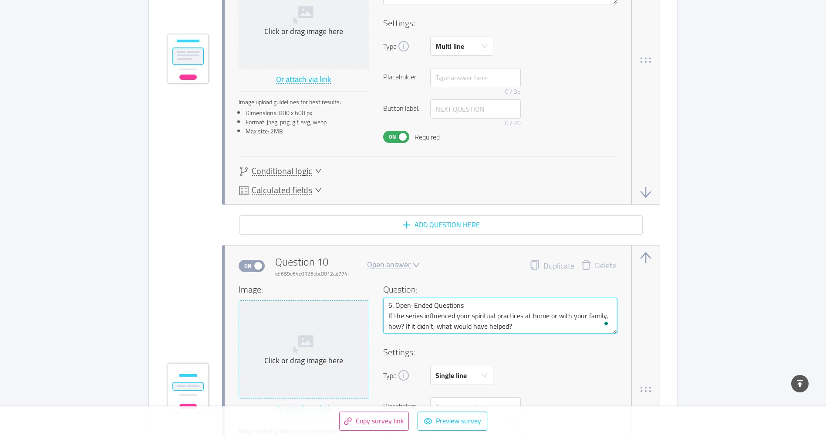
drag, startPoint x: 513, startPoint y: 328, endPoint x: 366, endPoint y: 317, distance: 147.6
click at [366, 317] on div "Image: Click or drag image here Or attach via link Image upload guidelines for …" at bounding box center [428, 377] width 379 height 189
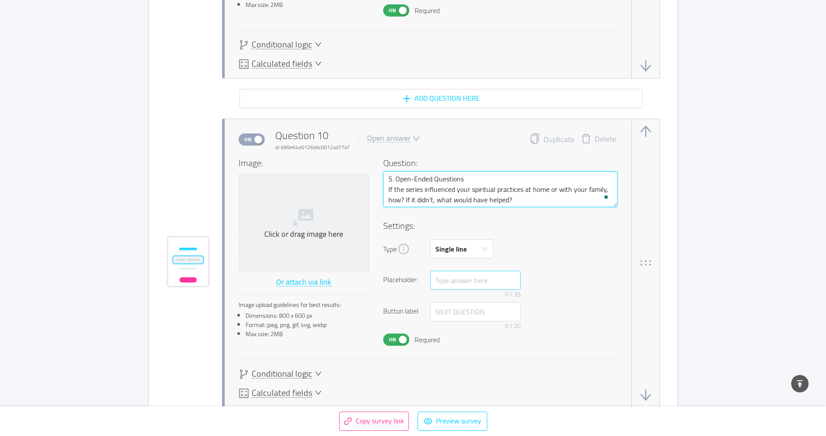
scroll to position [3933, 0]
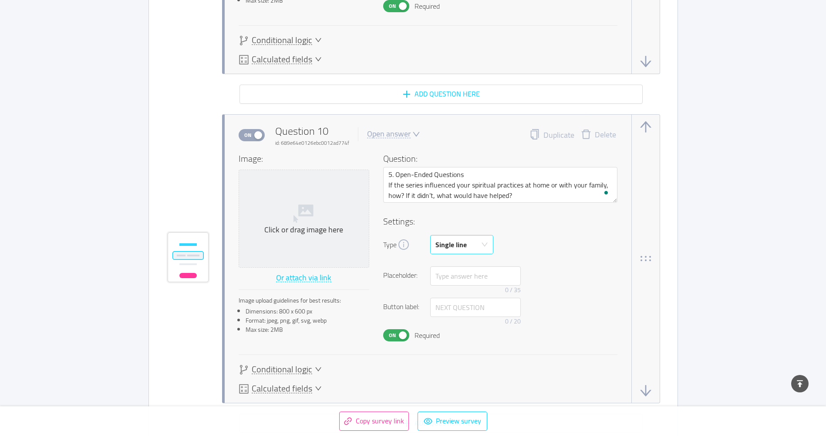
click at [445, 240] on div "Single line" at bounding box center [451, 244] width 31 height 18
click at [443, 282] on li "Multi line" at bounding box center [461, 278] width 63 height 14
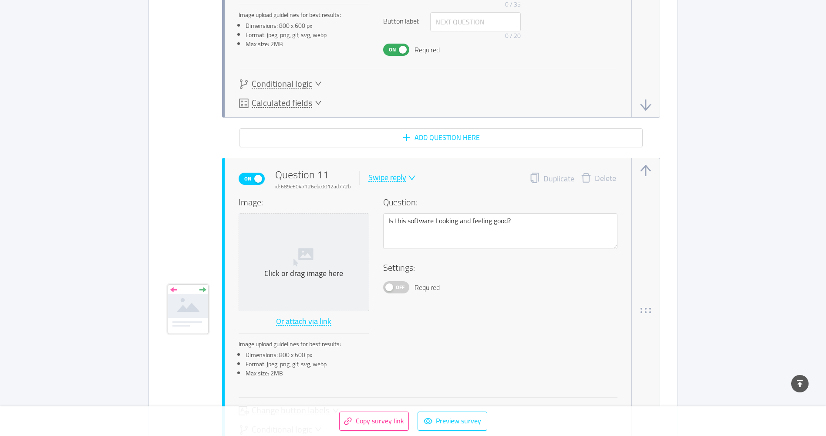
scroll to position [4238, 0]
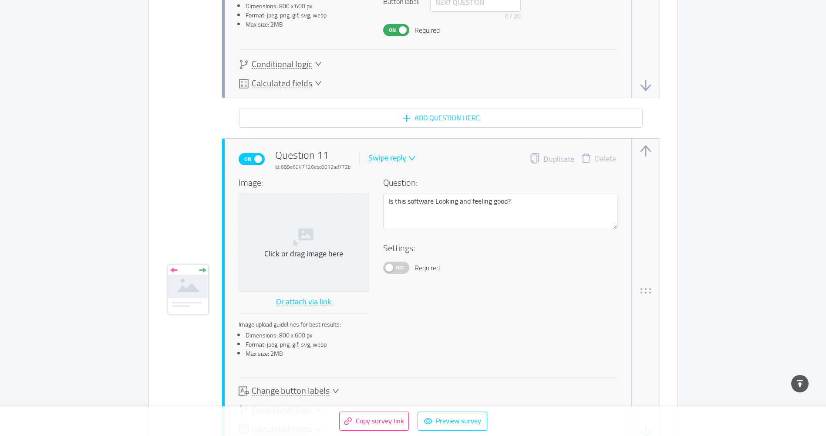
click at [406, 157] on span at bounding box center [411, 158] width 10 height 8
click at [400, 229] on li "Open answer" at bounding box center [398, 228] width 63 height 14
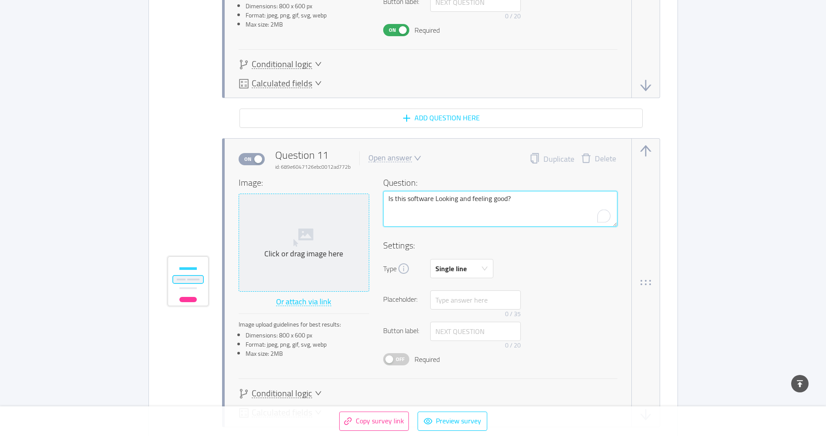
drag, startPoint x: 526, startPoint y: 199, endPoint x: 351, endPoint y: 199, distance: 175.1
click at [351, 199] on div "Image: Click or drag image here Or attach via link Image upload guidelines for …" at bounding box center [428, 270] width 379 height 189
paste textarea "Describe a way you felt connected (or not connected) to people from another gen…"
type textarea "Describe a way you felt connected (or not connected) to people from another gen…"
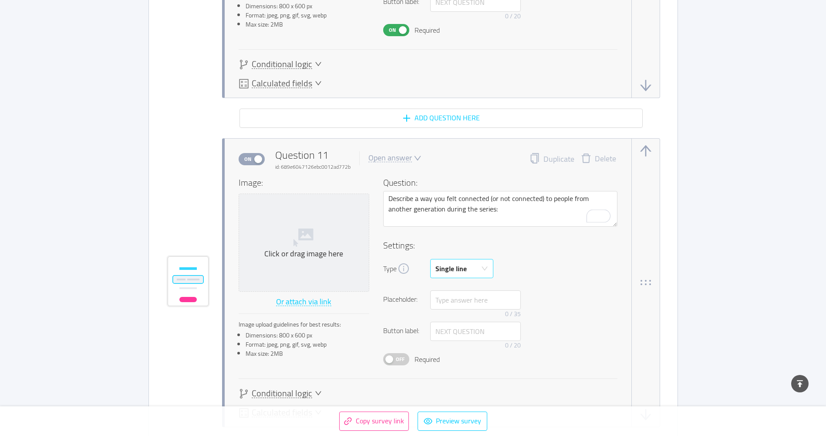
click at [468, 271] on div "Single line" at bounding box center [459, 268] width 47 height 18
click at [447, 304] on li "Multi line" at bounding box center [461, 302] width 63 height 14
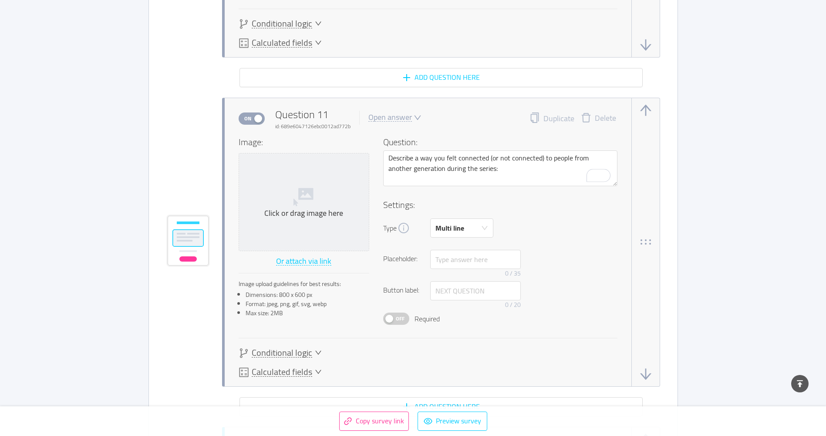
scroll to position [4325, 0]
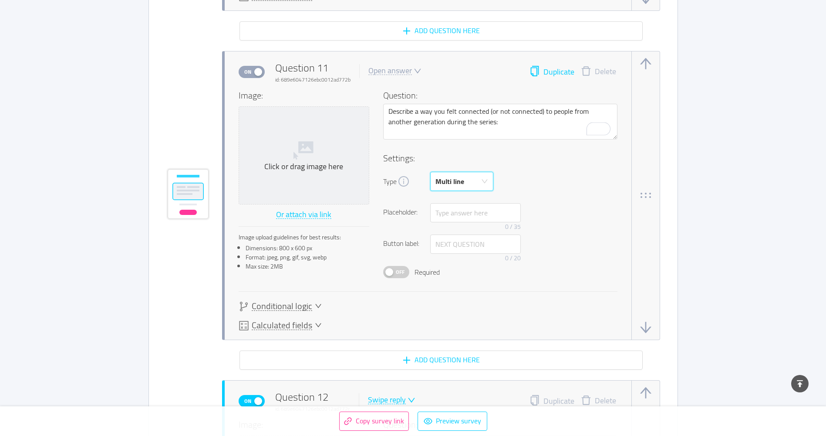
click at [556, 69] on button "Duplicate" at bounding box center [552, 72] width 45 height 12
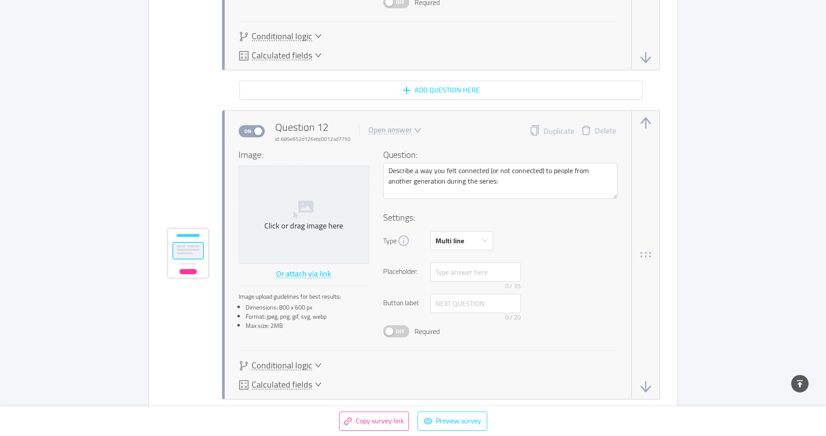
scroll to position [4634, 0]
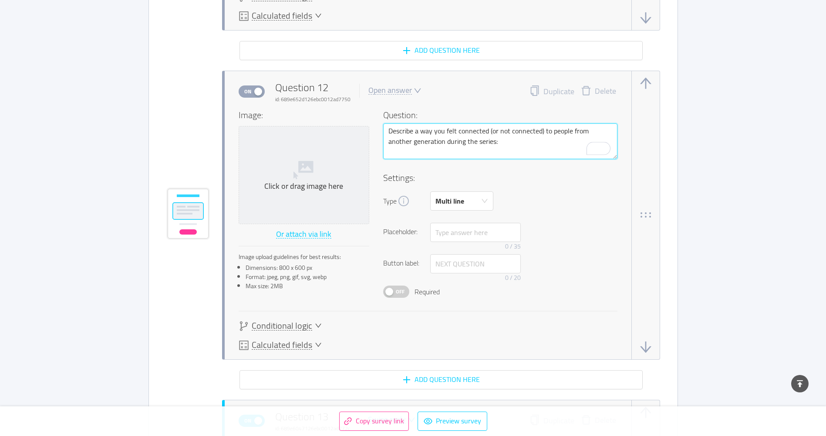
drag, startPoint x: 496, startPoint y: 140, endPoint x: 354, endPoint y: 125, distance: 143.3
click at [354, 125] on div "Image: Click or drag image here Or attach via link Image upload guidelines for …" at bounding box center [428, 202] width 379 height 189
paste textarea "What suggestions do you have for future intergenerational services or series?"
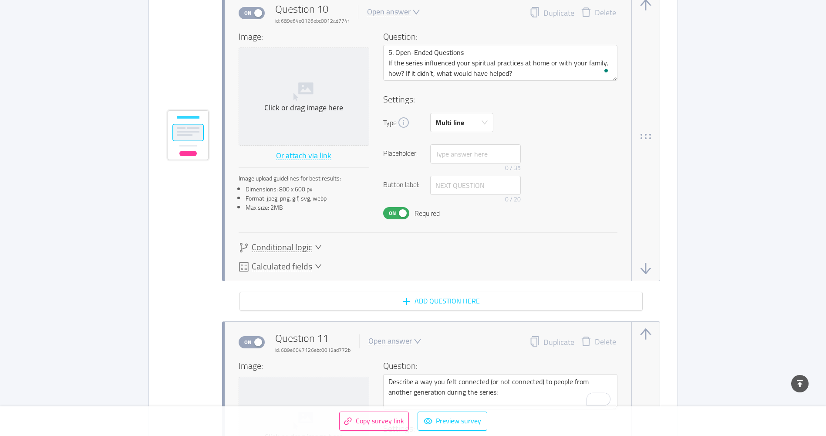
scroll to position [4068, 0]
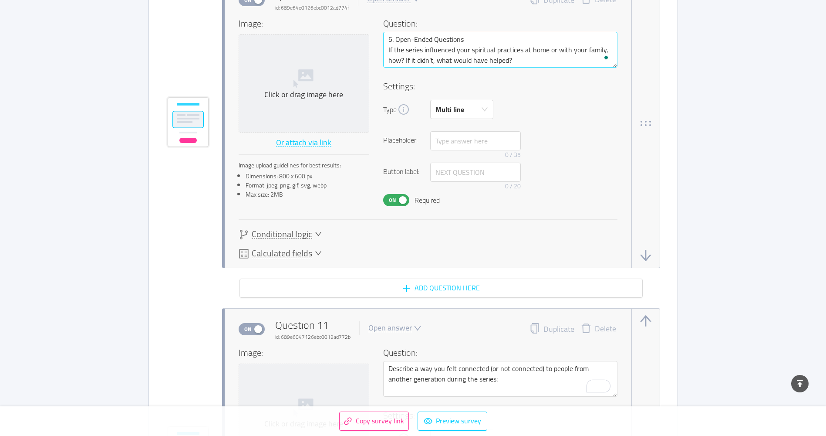
type textarea "What suggestions do you have for future intergenerational services or series?"
drag, startPoint x: 476, startPoint y: 41, endPoint x: 365, endPoint y: 41, distance: 110.2
click at [365, 41] on div "Image: Click or drag image here Or attach via link Image upload guidelines for …" at bounding box center [428, 111] width 379 height 189
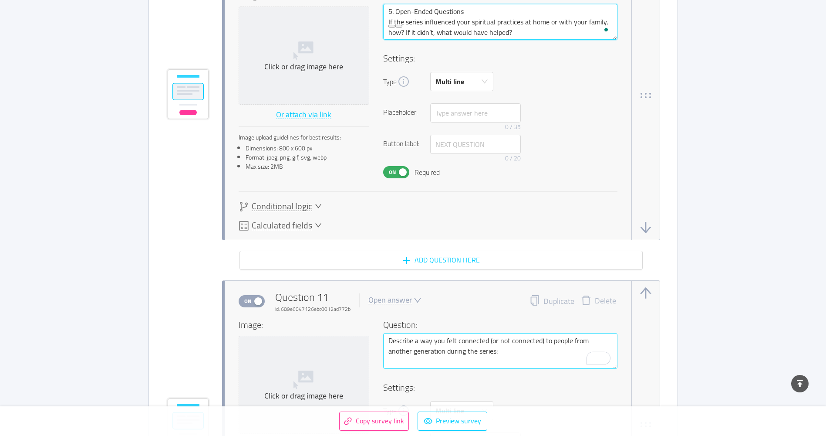
scroll to position [4112, 0]
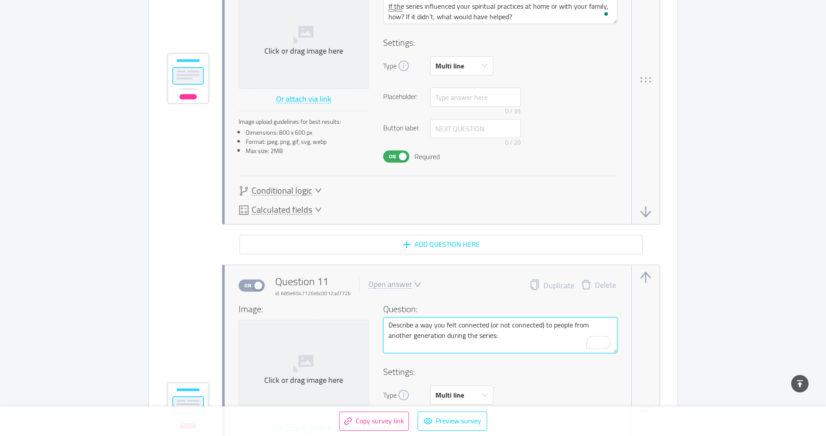
click at [389, 324] on textarea "Describe a way you felt connected (or not connected) to people from another gen…" at bounding box center [500, 335] width 234 height 36
paste textarea "5. Open-Ended Questions"
type textarea "5. Open-Ended QuestionsDescribe a way you felt connected (or not connected) to …"
type textarea "5. Open-Ended Questions Describe a way you felt connected (or not connected) to…"
drag, startPoint x: 476, startPoint y: 344, endPoint x: 387, endPoint y: 338, distance: 89.0
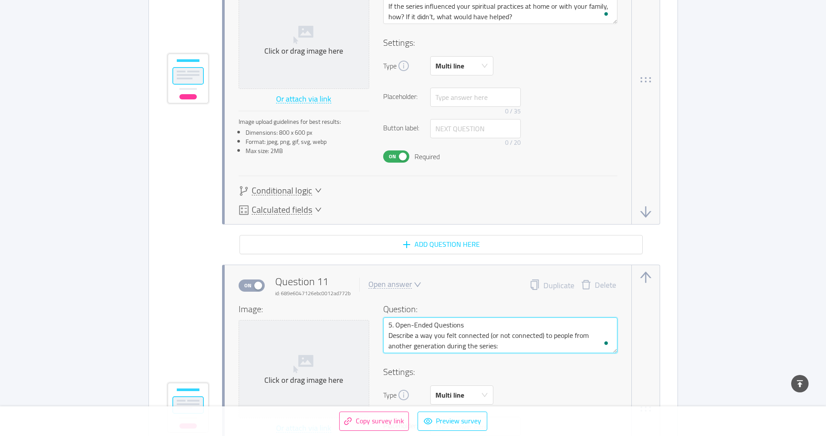
click at [387, 338] on textarea "5. Open-Ended Questions Describe a way you felt connected (or not connected) to…" at bounding box center [500, 335] width 234 height 36
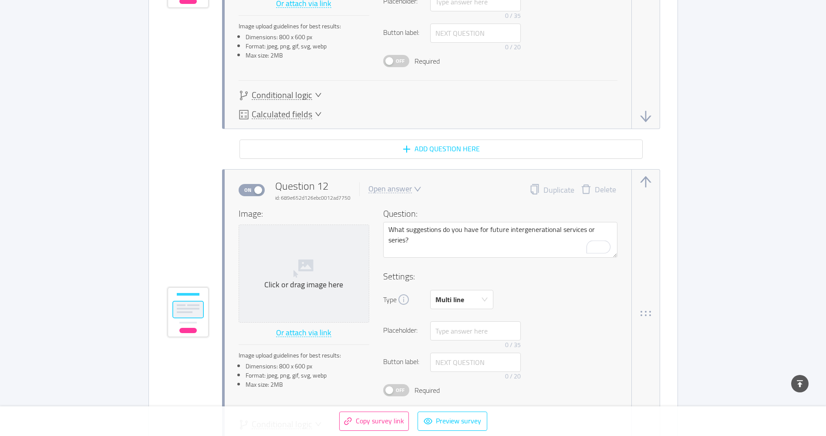
scroll to position [4547, 0]
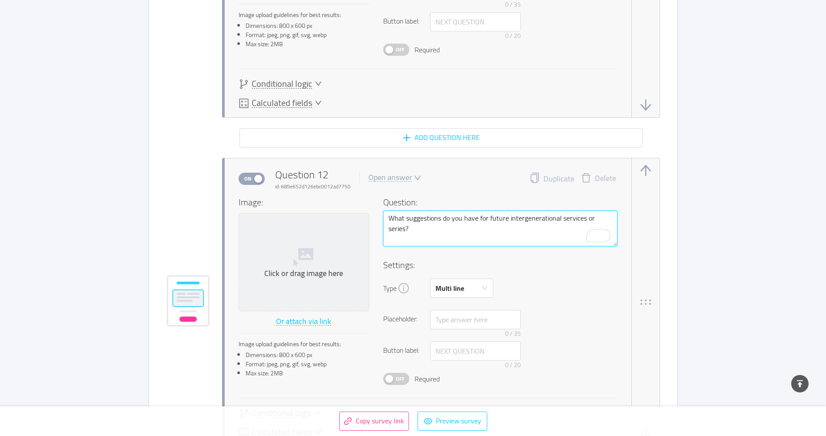
drag, startPoint x: 418, startPoint y: 229, endPoint x: 360, endPoint y: 212, distance: 60.7
click at [360, 212] on div "Image: Click or drag image here Or attach via link Image upload guidelines for …" at bounding box center [428, 290] width 379 height 189
click at [389, 217] on textarea "What suggestions do you have for future intergenerational services or series?" at bounding box center [500, 228] width 234 height 36
paste textarea "5. Open-Ended Questions"
type textarea "5. Open-Ended QuestionsWhat suggestions do you have for future intergenerationa…"
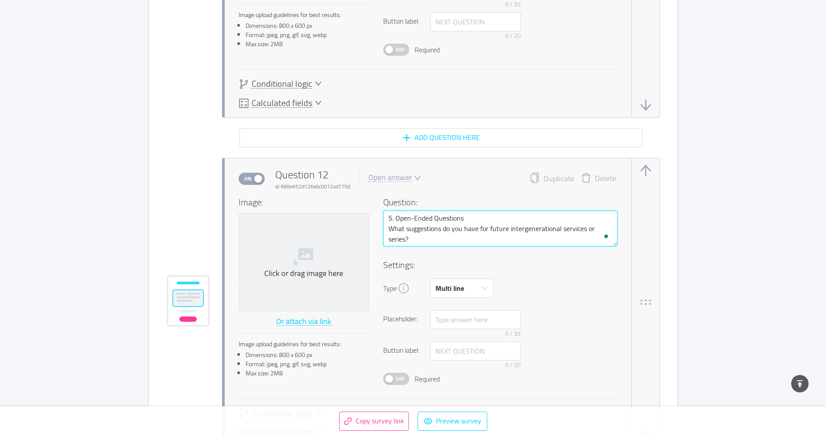
type textarea "5. Open-Ended Questions What suggestions do you have for future intergeneration…"
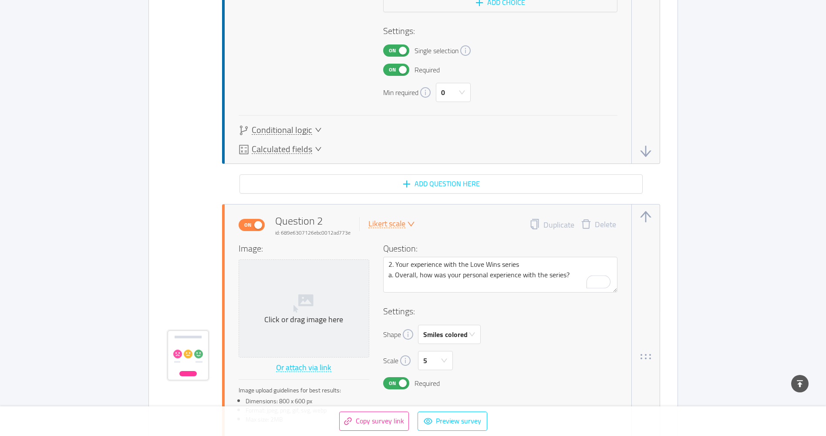
scroll to position [871, 0]
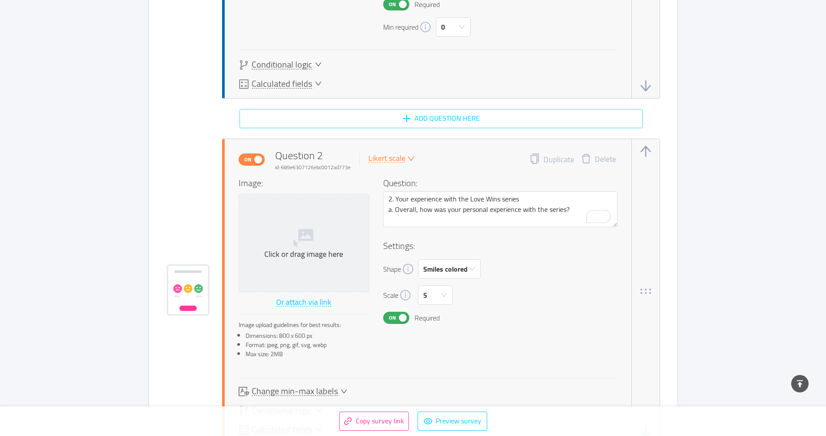
click at [440, 118] on button "Add question here" at bounding box center [441, 118] width 403 height 19
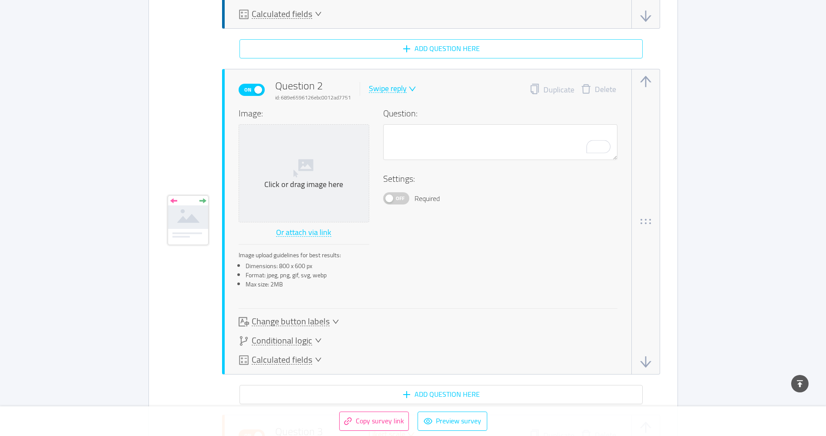
scroll to position [944, 0]
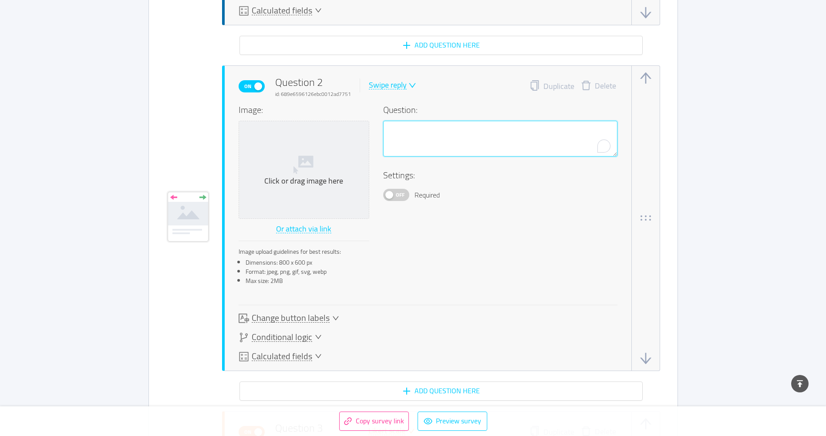
click at [408, 135] on textarea "To enrich screen reader interactions, please activate Accessibility in Grammarl…" at bounding box center [500, 139] width 234 height 36
paste textarea "Did you attend all four [DEMOGRAPHIC_DATA] in the Love Wins series? ⬜ Yes ⬜ No"
type textarea "Did you attend all four [DEMOGRAPHIC_DATA] in the Love Wins series? ⬜ Yes ⬜ No"
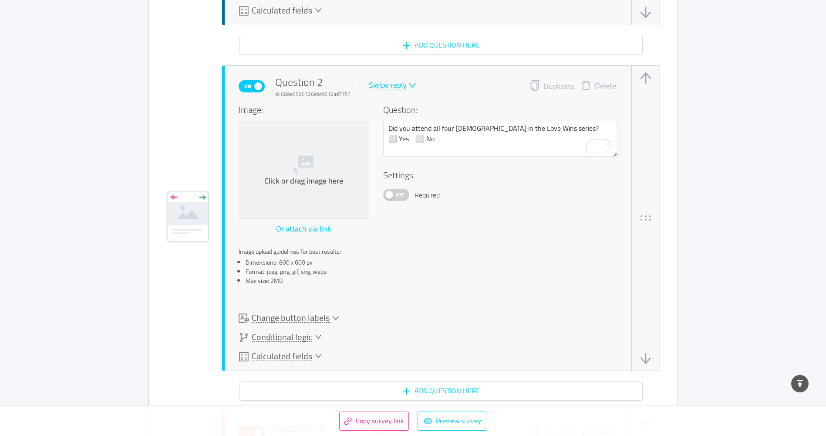
click at [402, 193] on span "Off" at bounding box center [400, 194] width 12 height 11
drag, startPoint x: 440, startPoint y: 138, endPoint x: 368, endPoint y: 139, distance: 71.9
click at [368, 139] on div "Image: Click or drag image here Or attach via link Image upload guidelines for …" at bounding box center [428, 197] width 379 height 188
type textarea "Did you attend all four [DEMOGRAPHIC_DATA] in the Love Wins series?"
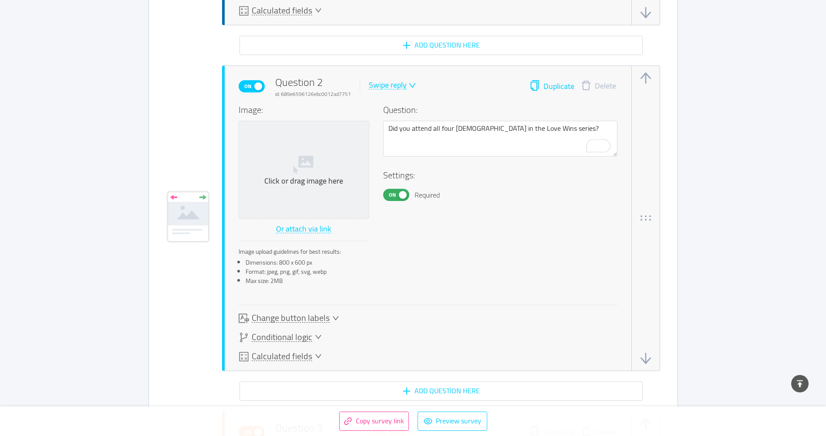
click at [549, 81] on button "Duplicate" at bounding box center [552, 86] width 45 height 12
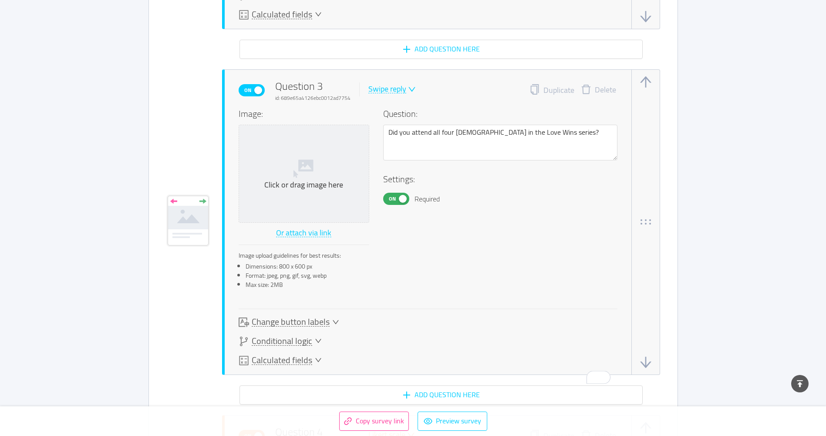
scroll to position [1290, 0]
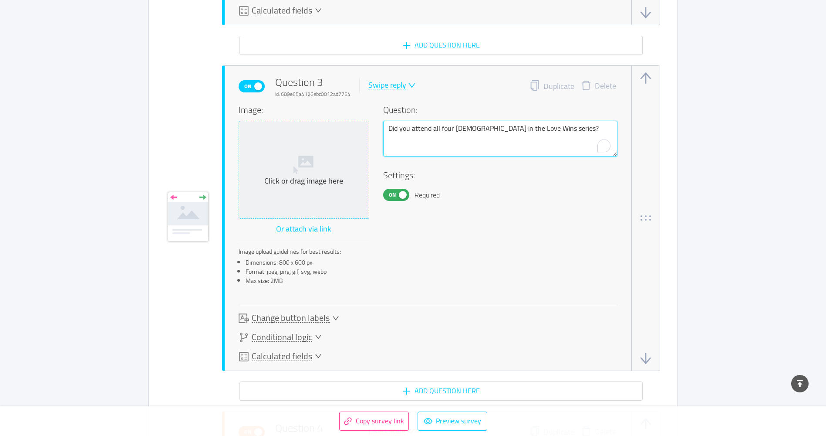
drag, startPoint x: 561, startPoint y: 126, endPoint x: 318, endPoint y: 126, distance: 242.6
click at [318, 126] on div "Image: Click or drag image here Or attach via link Image upload guidelines for …" at bounding box center [428, 197] width 379 height 188
paste textarea "Have you had at least one spiritual conversation with someone from a different …"
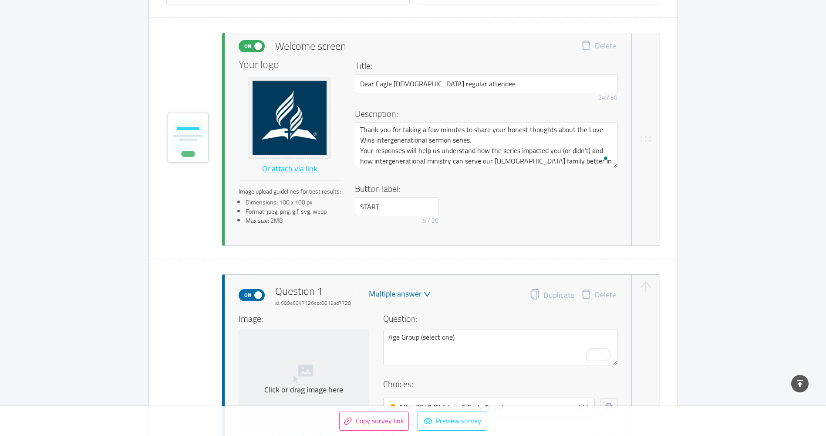
scroll to position [506, 0]
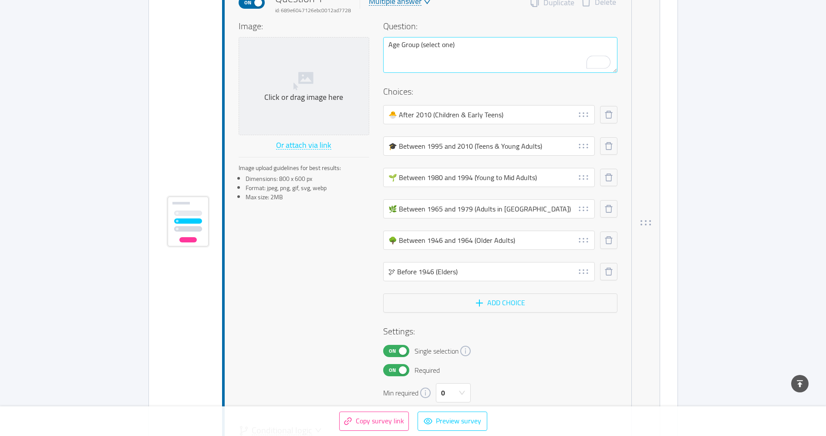
type textarea "Have you had at least one spiritual conversation with someone from a different …"
click at [386, 47] on textarea "Age Group (select one)" at bounding box center [500, 55] width 234 height 36
type textarea "1Age Group (select one)"
type textarea "1.Age Group (select one)"
type textarea "1. Age Group (select one)"
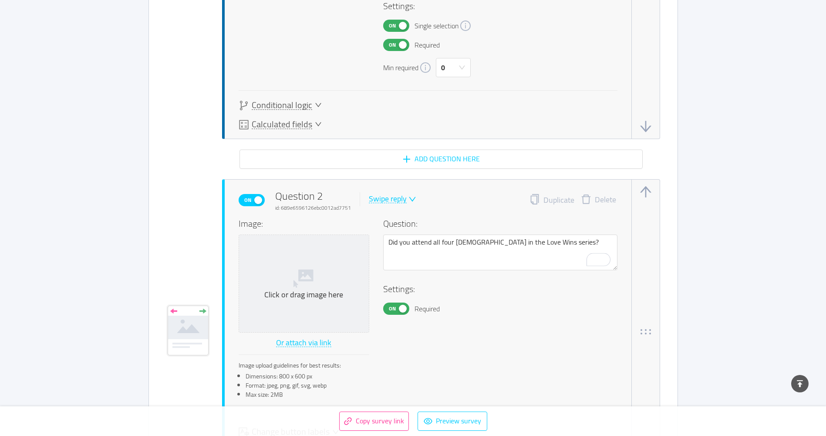
scroll to position [811, 0]
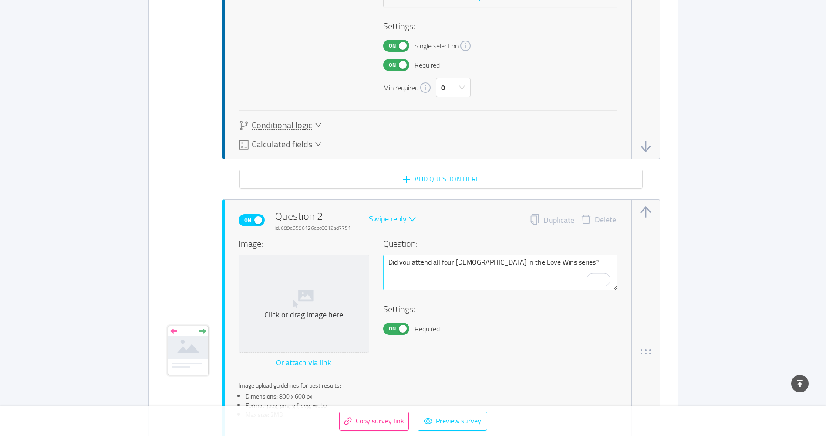
type textarea "1. Age Group (select one)"
click at [389, 262] on textarea "Did you attend all four [DEMOGRAPHIC_DATA] in the Love Wins series?" at bounding box center [500, 272] width 234 height 36
type textarea "2Did you attend all four [DEMOGRAPHIC_DATA] in the Love Wins series?"
type textarea "2.Did you attend all four [DEMOGRAPHIC_DATA] in the Love Wins series?"
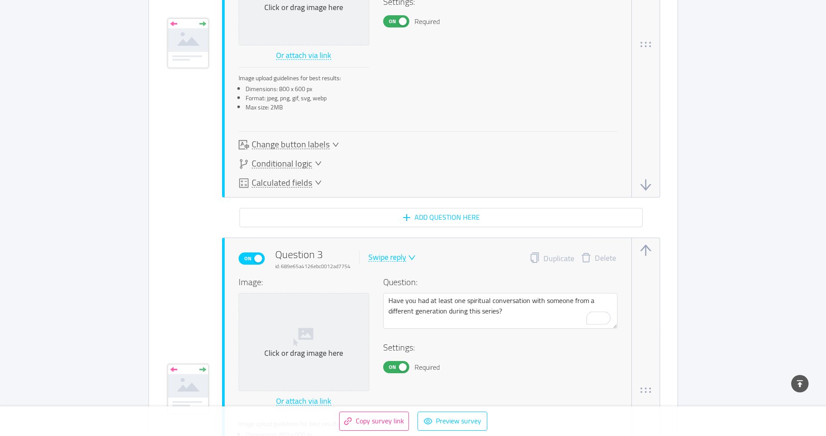
scroll to position [1203, 0]
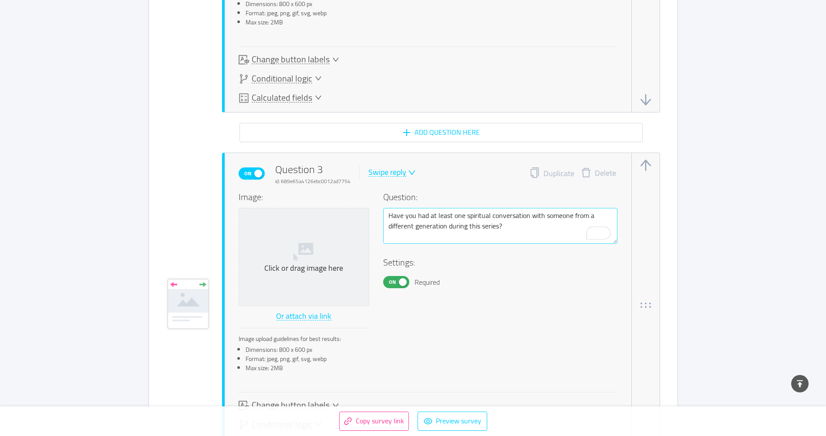
type textarea "2. Did you attend all four [DEMOGRAPHIC_DATA] in the Love Wins series?"
click at [388, 215] on textarea "Have you had at least one spiritual conversation with someone from a different …" at bounding box center [500, 226] width 234 height 36
type textarea "3Have you had at least one spiritual conversation with someone from a different…"
type textarea "3.Have you had at least one spiritual conversation with someone from a differen…"
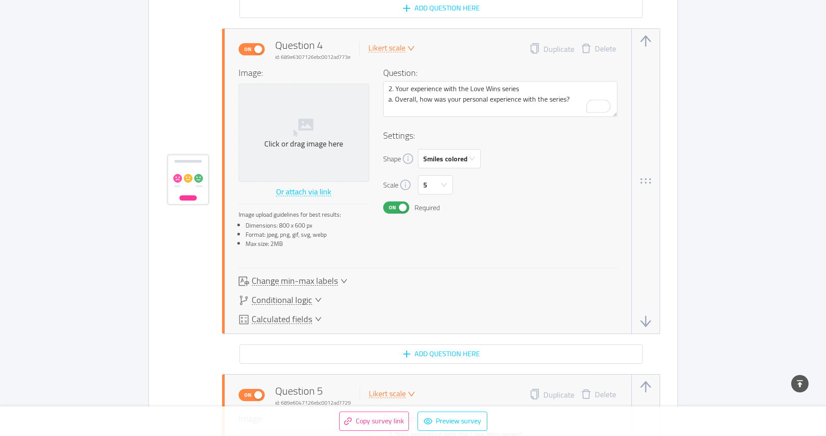
scroll to position [1682, 0]
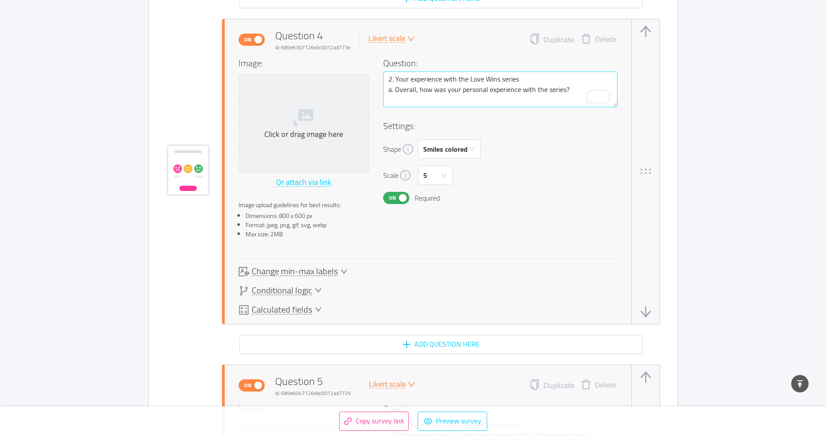
type textarea "3. Have you had at least one spiritual conversation with someone from a differe…"
click at [389, 79] on textarea "2. Your experience with the Love Wins series a. Overall, how was your personal …" at bounding box center [500, 89] width 234 height 36
type textarea "4. Your experience with the Love Wins series a. Overall, how was your personal …"
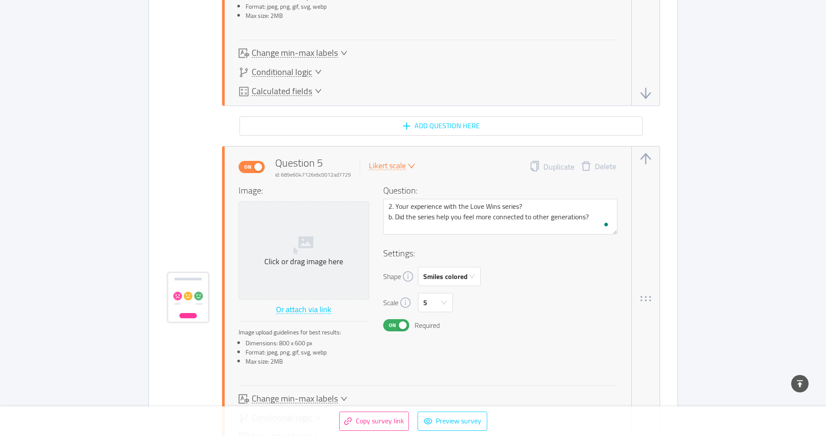
scroll to position [1987, 0]
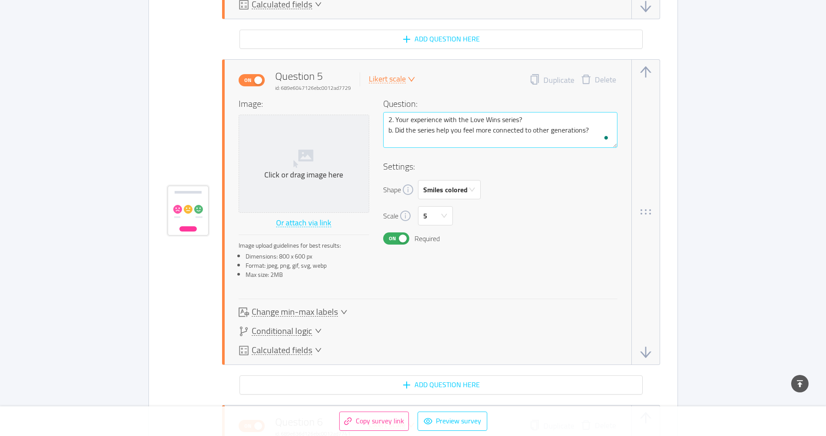
type textarea "4. Your experience with the Love Wins series a. Overall, how was your personal …"
click at [390, 120] on textarea "2. Your experience with the Love Wins series? b. Did the series help you feel m…" at bounding box center [500, 130] width 234 height 36
type textarea "4. Your experience with the Love Wins series? b. Did the series help you feel m…"
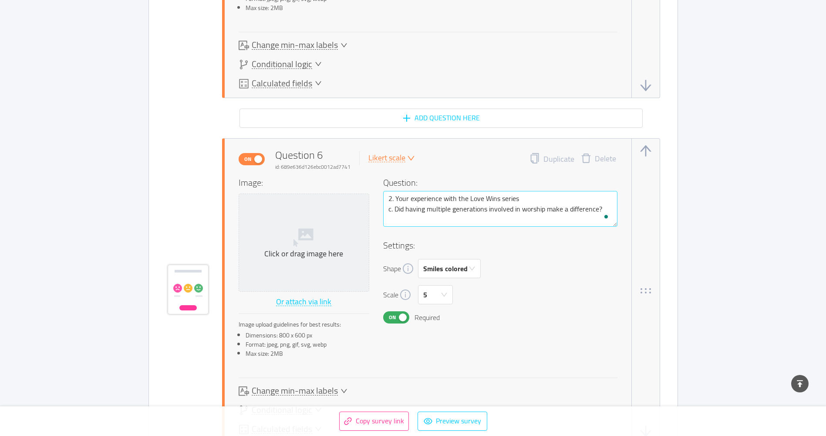
scroll to position [2291, 0]
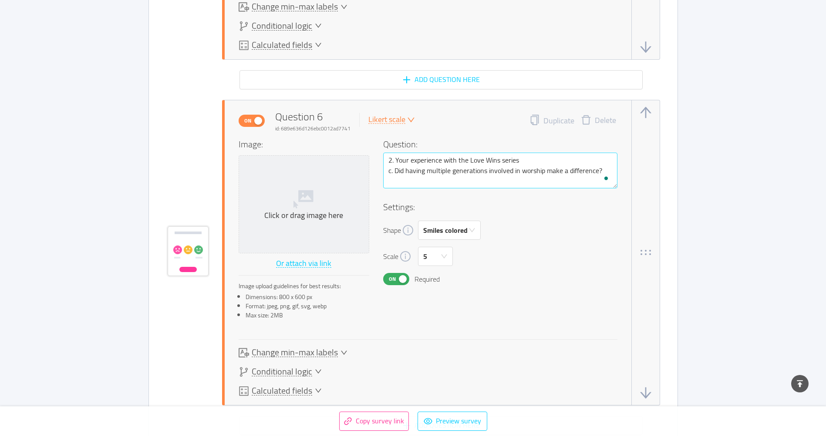
type textarea "4. Your experience with the Love Wins series? b. Did the series help you feel m…"
drag, startPoint x: 391, startPoint y: 159, endPoint x: 386, endPoint y: 160, distance: 4.8
click at [386, 160] on textarea "2. Your experience with the Love Wins series c. Did having multiple generations…" at bounding box center [500, 170] width 234 height 36
type textarea "4. Your experience with the Love Wins series c. Did having multiple generations…"
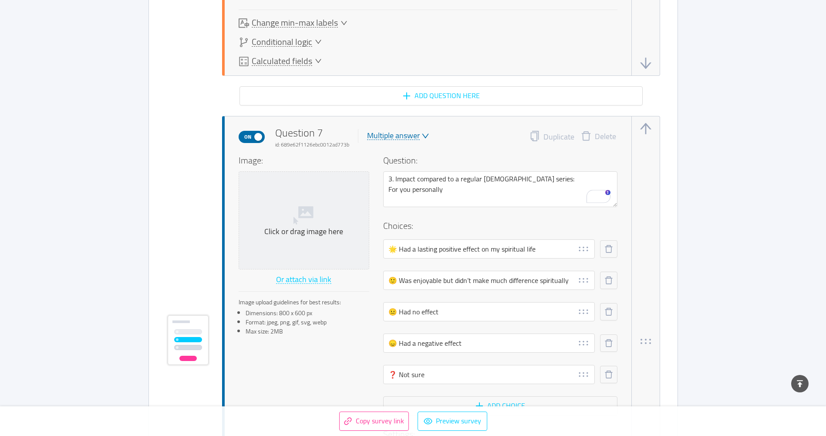
scroll to position [2640, 0]
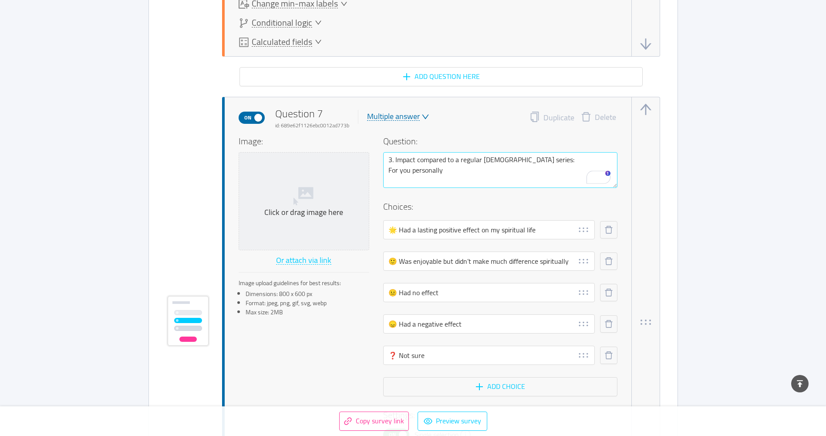
type textarea "4. Your experience with the Love Wins series c. Did having multiple generations…"
drag, startPoint x: 392, startPoint y: 160, endPoint x: 387, endPoint y: 157, distance: 5.7
click at [387, 157] on textarea "3. Impact compared to a regular [DEMOGRAPHIC_DATA] series: For you personally" at bounding box center [500, 170] width 234 height 36
type textarea "5. Impact compared to a regular [DEMOGRAPHIC_DATA] series: For you personally"
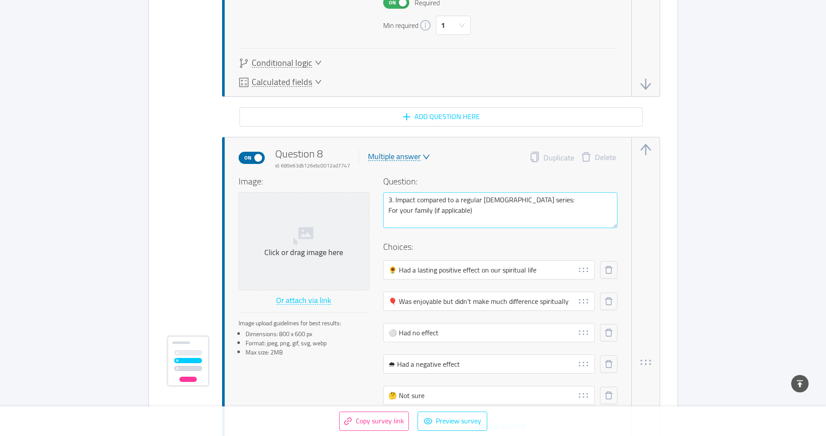
scroll to position [3075, 0]
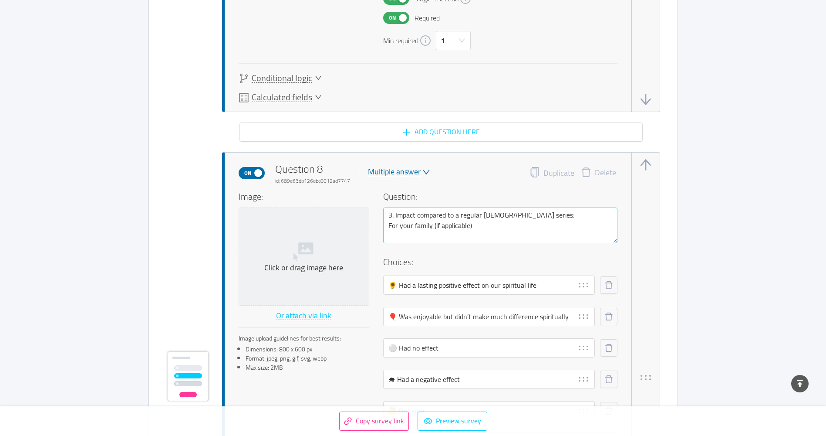
type textarea "5. Impact compared to a regular [DEMOGRAPHIC_DATA] series: For you personally"
drag, startPoint x: 391, startPoint y: 215, endPoint x: 386, endPoint y: 215, distance: 5.2
click at [386, 215] on textarea "3. Impact compared to a regular [DEMOGRAPHIC_DATA] series: For your family (if …" at bounding box center [500, 225] width 234 height 36
type textarea "5. Impact compared to a regular [DEMOGRAPHIC_DATA] series: For your family (if …"
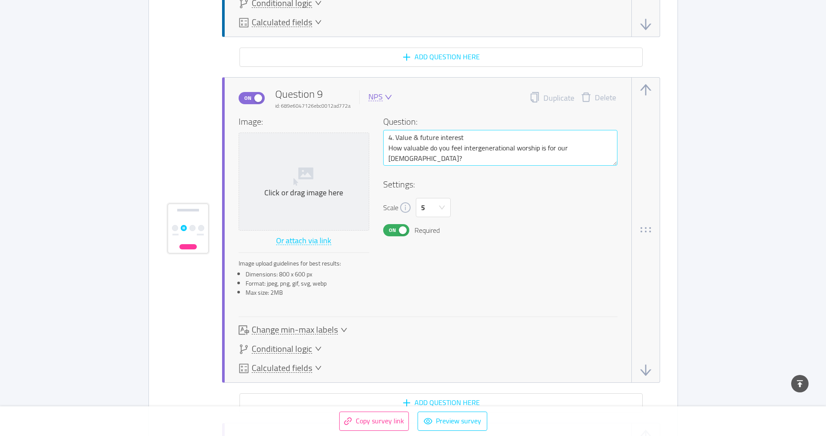
scroll to position [3642, 0]
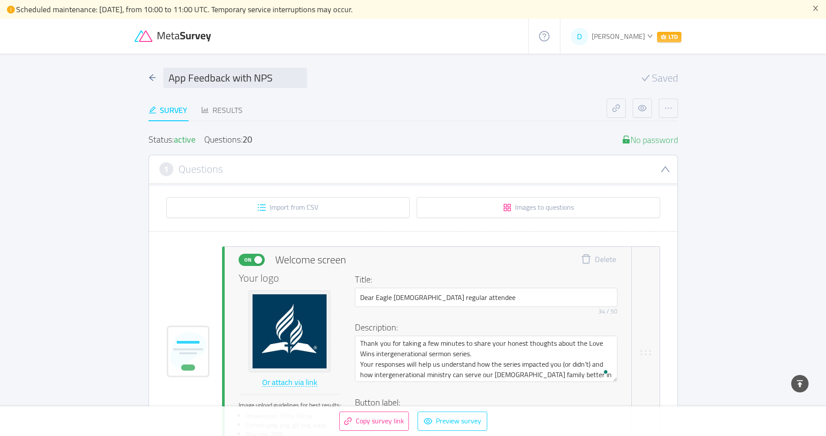
scroll to position [3642, 0]
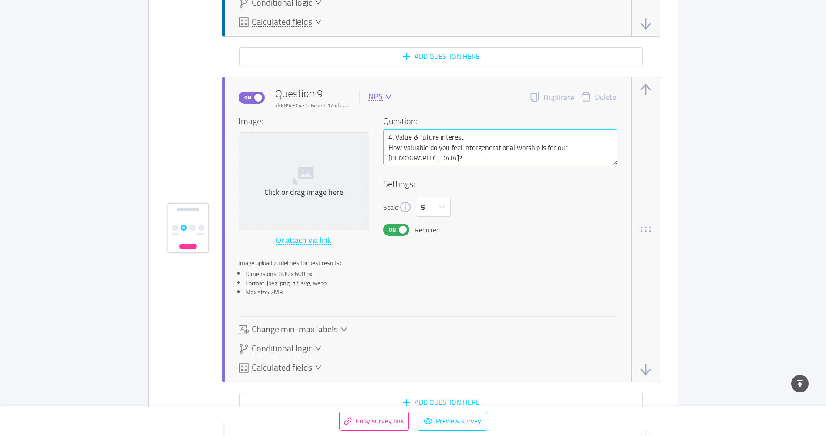
type textarea "5. Impact compared to a regular [DEMOGRAPHIC_DATA] series: For your family (if …"
click at [390, 136] on textarea "4. Value & future interest How valuable do you feel intergenerational worship i…" at bounding box center [500, 147] width 234 height 36
type textarea "6. Value & future interest How valuable do you feel intergenerational worship i…"
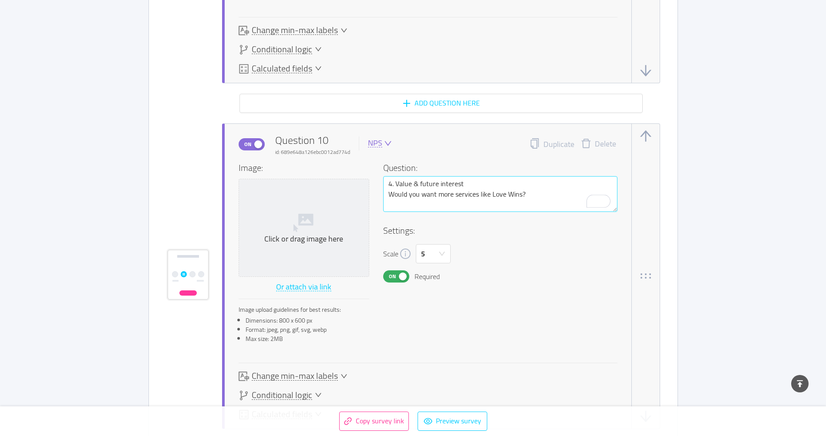
scroll to position [3946, 0]
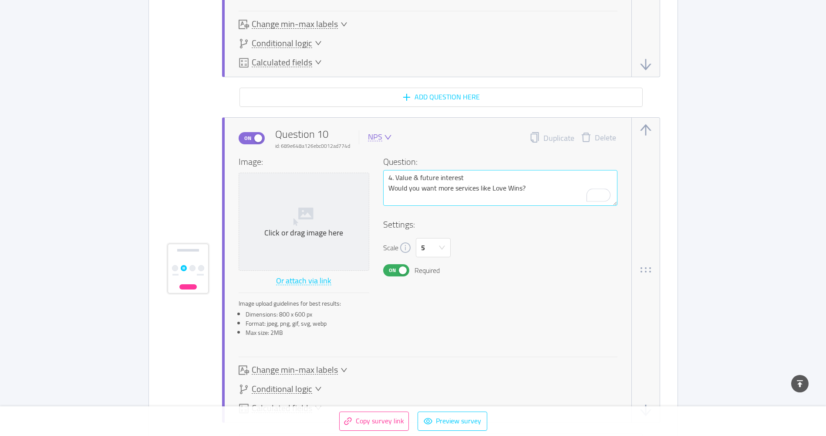
type textarea "6. Value & future interest How valuable do you feel intergenerational worship i…"
drag, startPoint x: 391, startPoint y: 177, endPoint x: 385, endPoint y: 177, distance: 5.2
click at [385, 177] on textarea "4. Value & future interest Would you want more services like Love Wins?" at bounding box center [500, 188] width 234 height 36
type textarea "6. Value & future interest Would you want more services like Love Wins?"
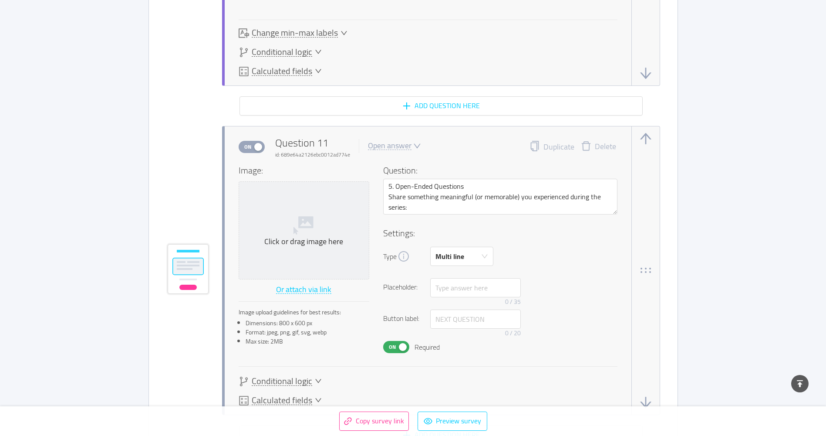
scroll to position [4338, 0]
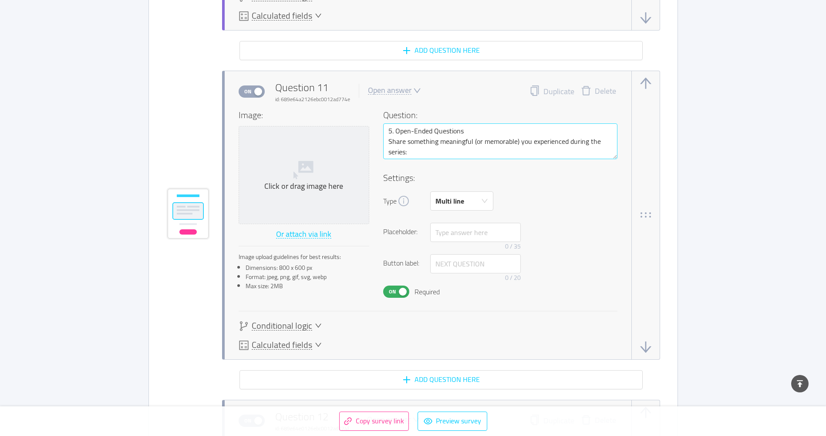
type textarea "6. Value & future interest Would you want more services like Love Wins?"
click at [386, 133] on textarea "5. Open-Ended Questions Share something meaningful (or memorable) you experienc…" at bounding box center [500, 141] width 234 height 36
type textarea "7. Open-Ended Questions Share something meaningful (or memorable) you experienc…"
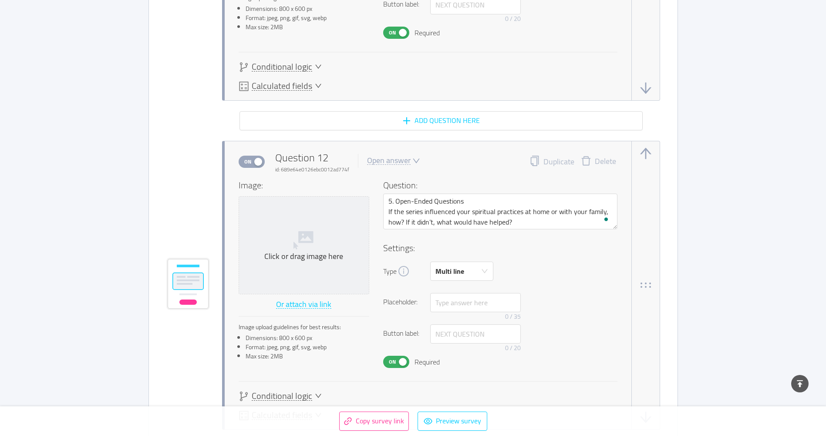
scroll to position [4600, 0]
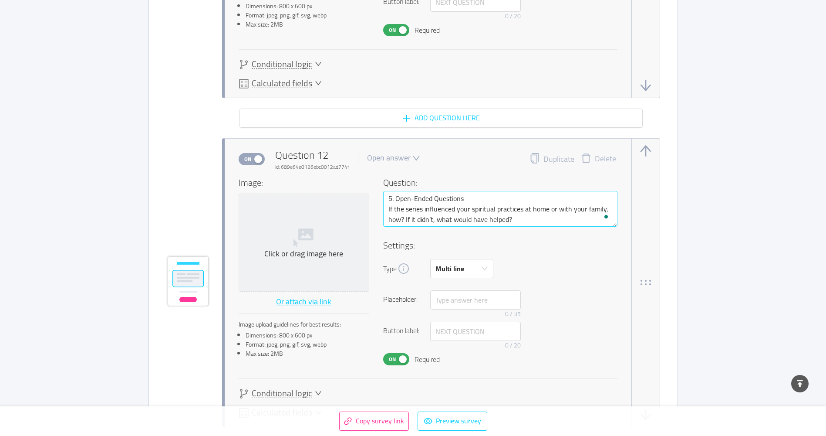
type textarea "7. Open-Ended Questions Share something meaningful (or memorable) you experienc…"
drag, startPoint x: 391, startPoint y: 198, endPoint x: 379, endPoint y: 198, distance: 11.8
click at [379, 198] on div "Image: Click or drag image here Or attach via link Image upload guidelines for …" at bounding box center [428, 270] width 379 height 189
type textarea "7. Open-Ended Questions If the series influenced your spiritual practices at ho…"
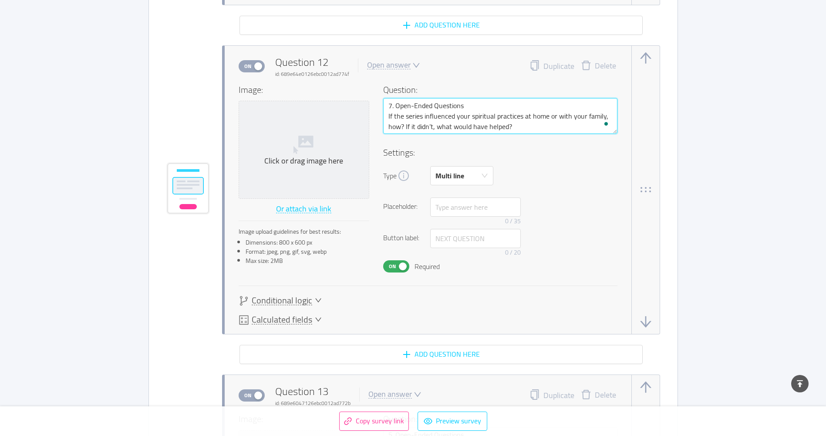
scroll to position [4861, 0]
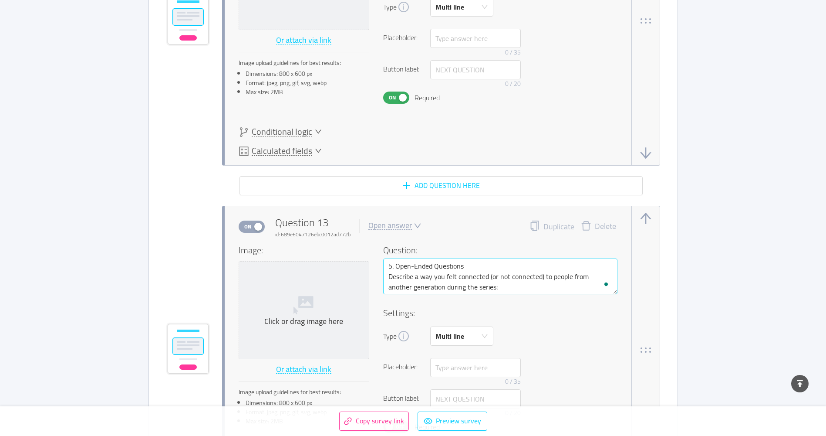
type textarea "7. Open-Ended Questions If the series influenced your spiritual practices at ho…"
drag, startPoint x: 392, startPoint y: 265, endPoint x: 383, endPoint y: 264, distance: 9.2
click at [383, 264] on textarea "5. Open-Ended Questions Describe a way you felt connected (or not connected) to…" at bounding box center [500, 276] width 234 height 36
type textarea "7. Open-Ended Questions Describe a way you felt connected (or not connected) to…"
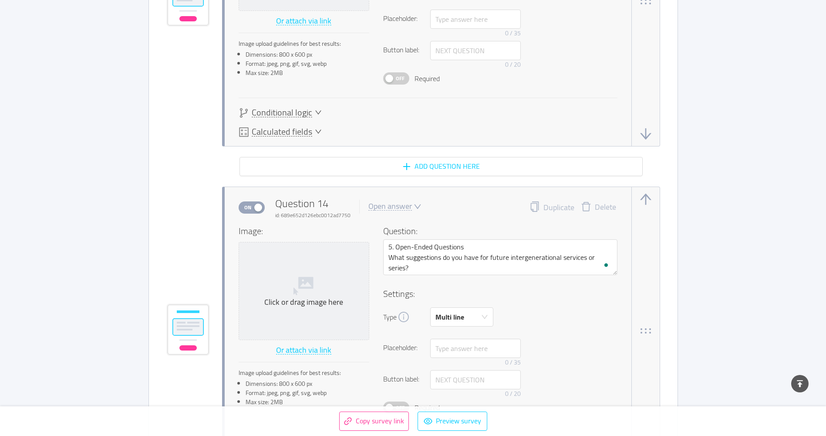
scroll to position [5210, 0]
type textarea "7. Open-Ended Questions Describe a way you felt connected (or not connected) to…"
drag, startPoint x: 392, startPoint y: 245, endPoint x: 367, endPoint y: 244, distance: 24.8
click at [367, 244] on div "Image: Click or drag image here Or attach via link Image upload guidelines for …" at bounding box center [428, 318] width 379 height 189
type textarea "7. Open-Ended Questions What suggestions do you have for future intergeneration…"
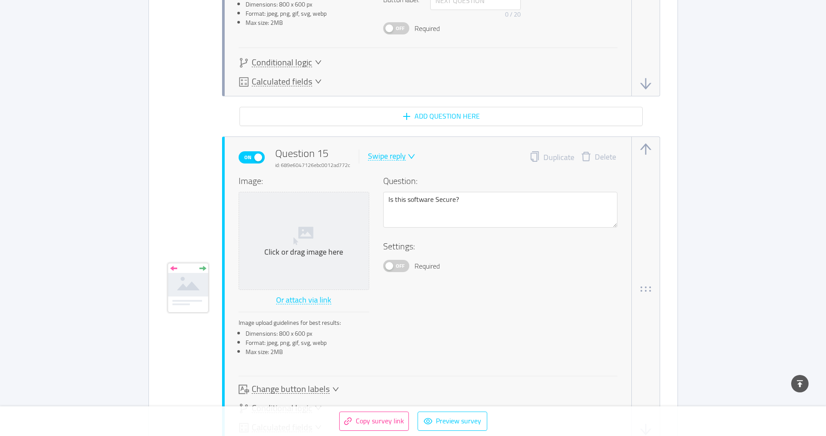
scroll to position [5602, 0]
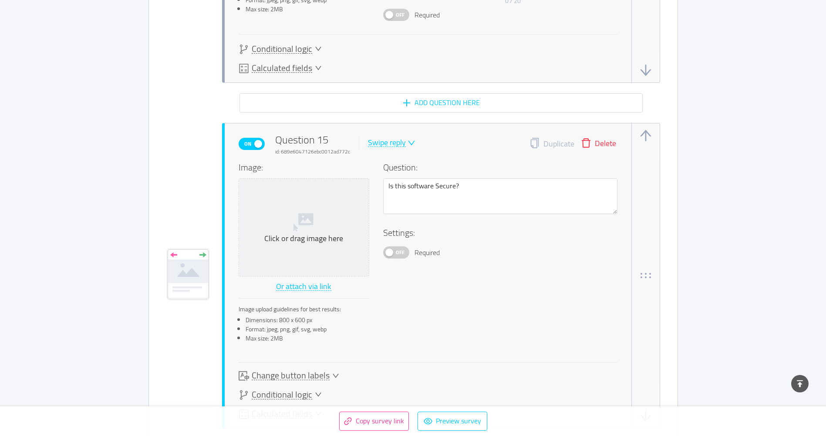
type textarea "7. Open-Ended Questions What suggestions do you have for future intergeneration…"
click at [601, 143] on button "Delete" at bounding box center [598, 144] width 48 height 12
click at [596, 141] on button "Delete" at bounding box center [598, 144] width 48 height 12
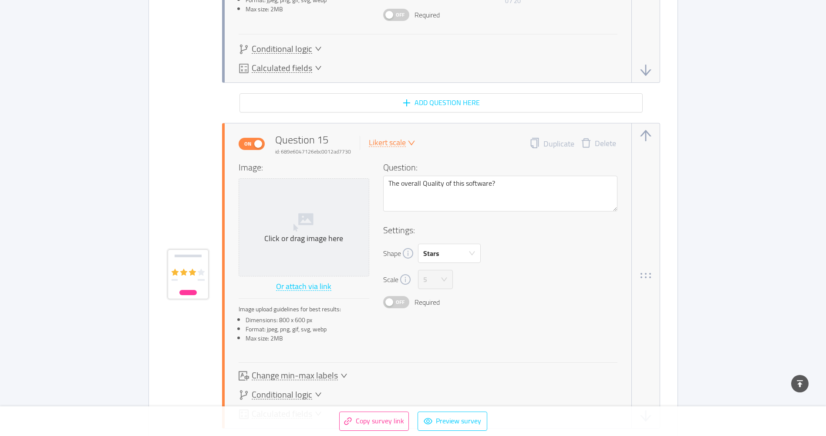
click at [596, 141] on button "Delete" at bounding box center [598, 144] width 48 height 12
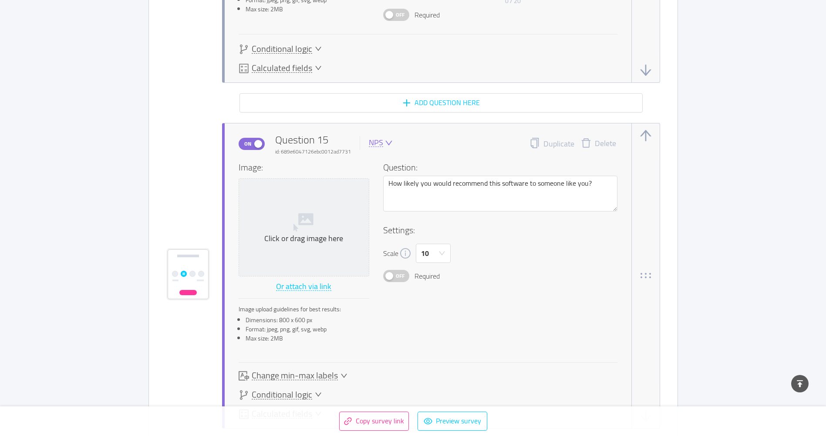
click at [596, 141] on button "Delete" at bounding box center [598, 144] width 48 height 12
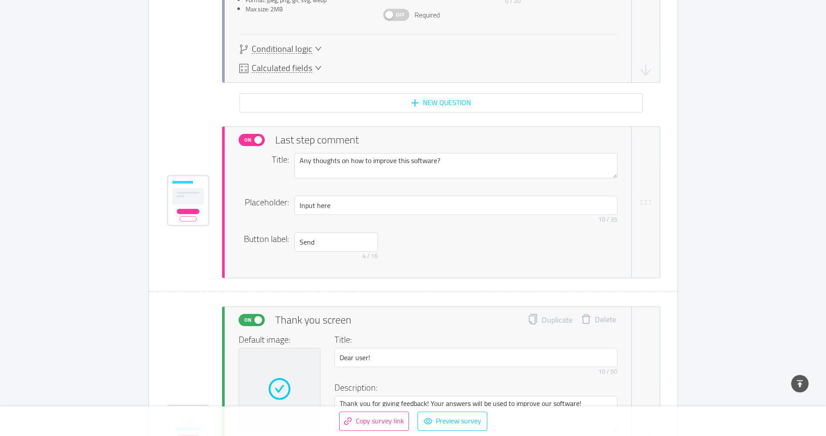
click at [242, 140] on span "On" at bounding box center [248, 139] width 12 height 11
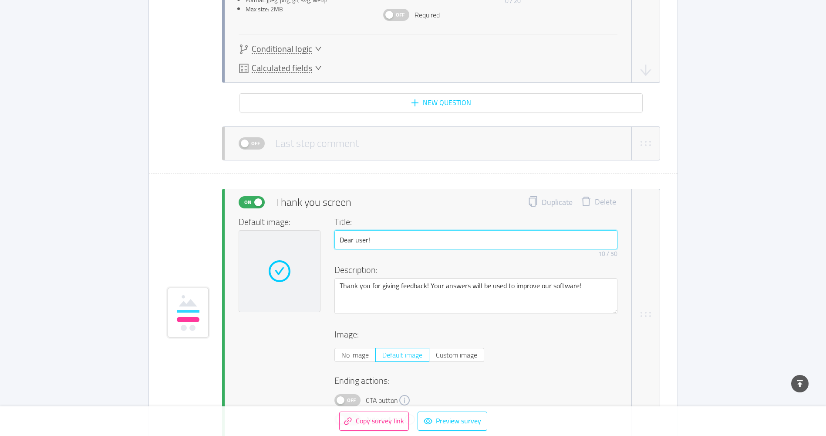
drag, startPoint x: 372, startPoint y: 243, endPoint x: 296, endPoint y: 230, distance: 76.8
click at [296, 230] on div "Default image: Title: Dear user! 10 / 50 Description: Thank you for giving feed…" at bounding box center [428, 320] width 379 height 210
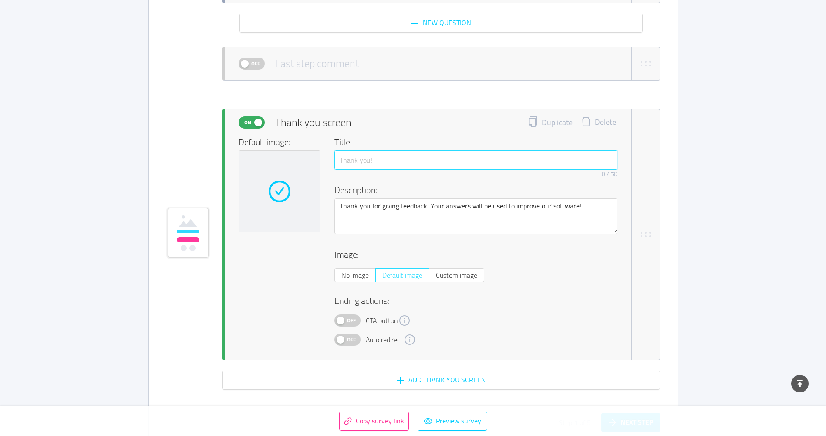
scroll to position [5689, 0]
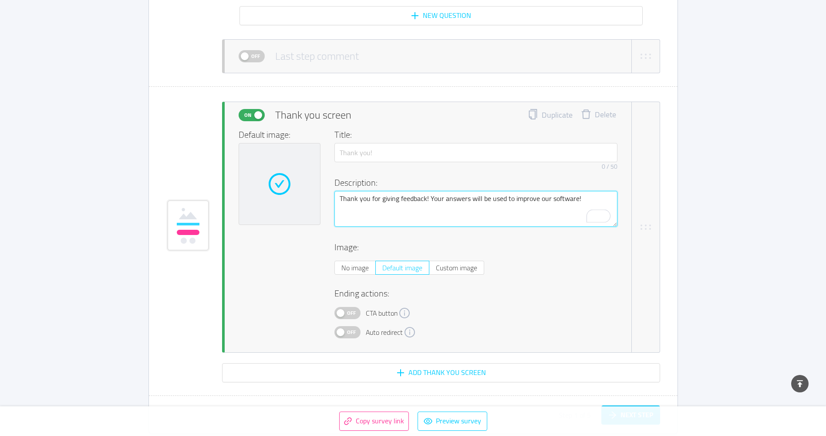
drag, startPoint x: 601, startPoint y: 201, endPoint x: 429, endPoint y: 199, distance: 172.0
click at [429, 199] on textarea "Thank you for giving feedback! Your answers will be used to improve our softwar…" at bounding box center [475, 209] width 283 height 36
type textarea "Thank you for giving feedback!"
type textarea "Thank you for giving feedback! G"
type textarea "Thank you for giving feedback! Go"
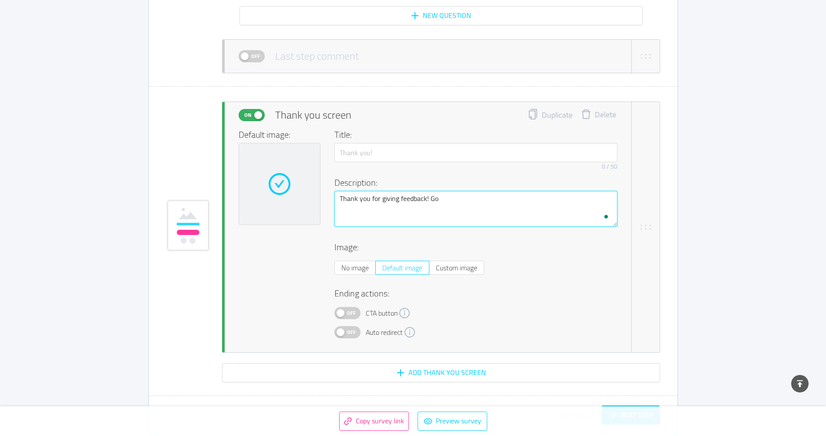
type textarea "Thank you for giving feedback! God"
type textarea "Thank you for giving feedback! God B"
type textarea "Thank you for giving feedback! God Bl"
type textarea "Thank you for giving feedback! God Ble"
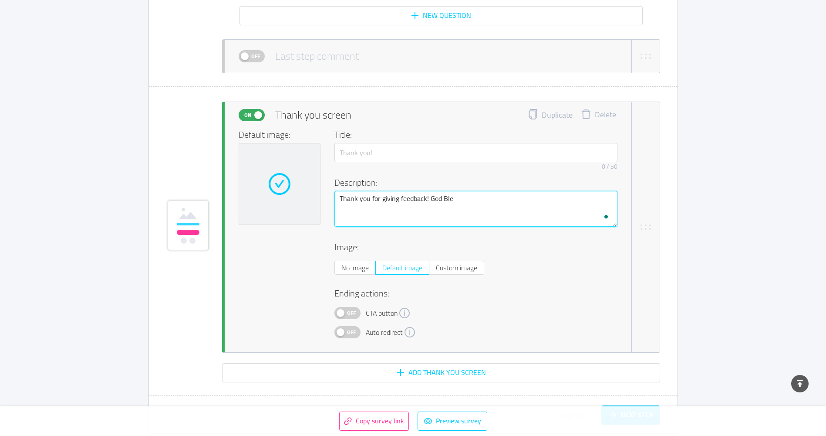
type textarea "Thank you for giving feedback! God Bles"
type textarea "Thank you for giving feedback! God Bless"
type textarea "Thank you for giving feedback! God Bless."
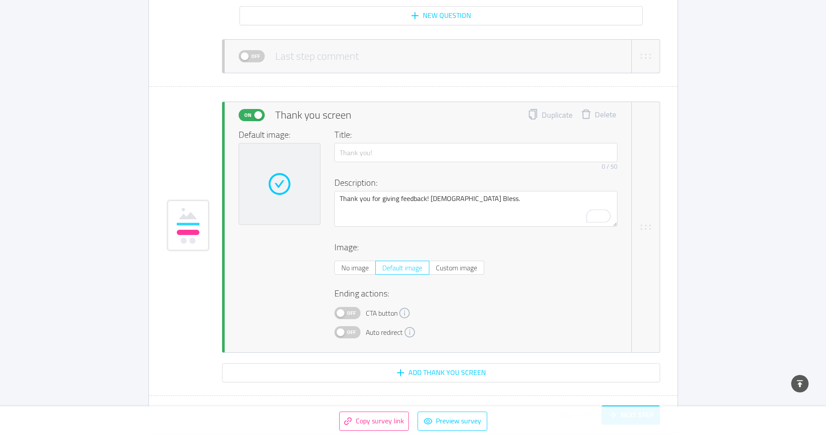
click at [284, 186] on icon "icon: check-circle" at bounding box center [280, 184] width 22 height 22
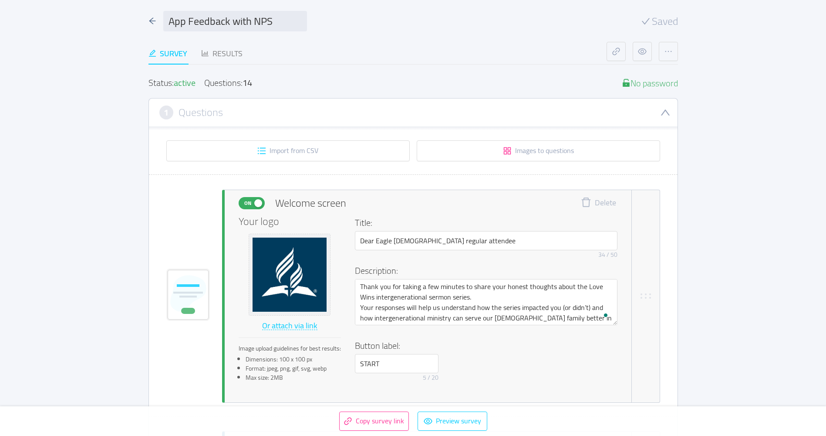
scroll to position [0, 0]
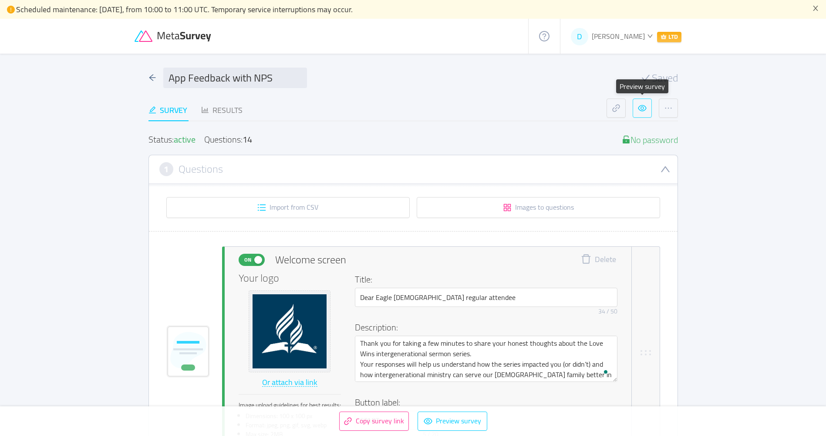
click at [645, 114] on button "button" at bounding box center [642, 107] width 19 height 19
click at [641, 112] on button "button" at bounding box center [642, 107] width 19 height 19
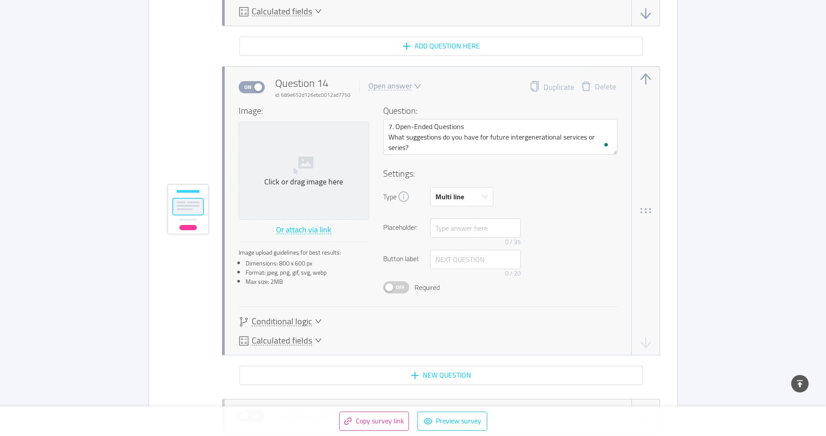
scroll to position [5319, 0]
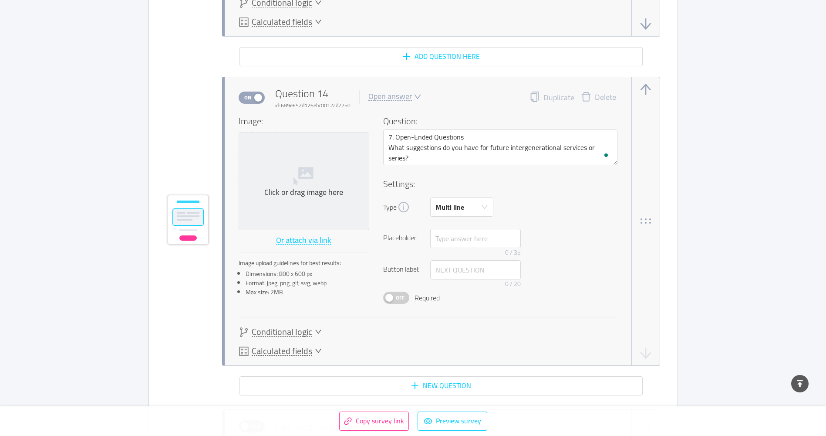
click at [399, 304] on div "Image: Click or drag image here Or attach via link Image upload guidelines for …" at bounding box center [428, 216] width 379 height 203
click at [403, 301] on span "Off" at bounding box center [400, 297] width 12 height 11
click at [403, 299] on button "On" at bounding box center [396, 297] width 26 height 12
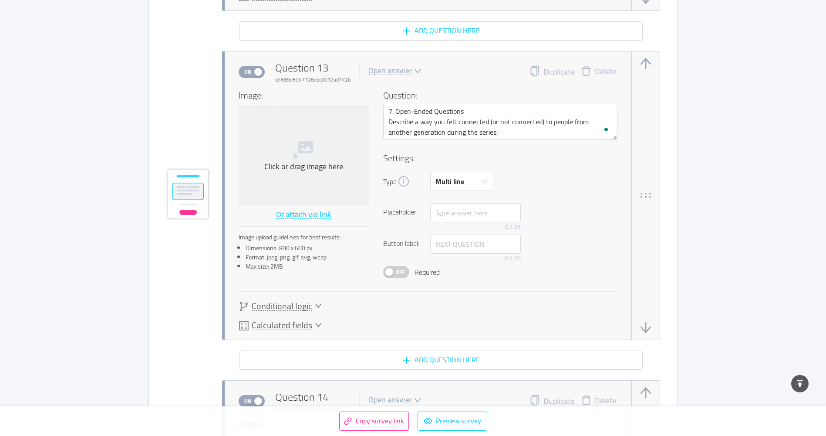
scroll to position [5014, 0]
click at [402, 270] on span "Off" at bounding box center [400, 273] width 12 height 11
click at [402, 275] on button "On" at bounding box center [396, 273] width 26 height 12
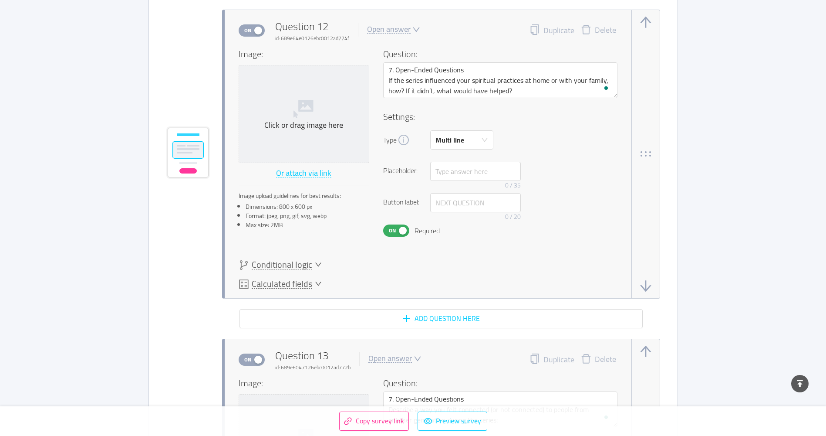
scroll to position [4709, 0]
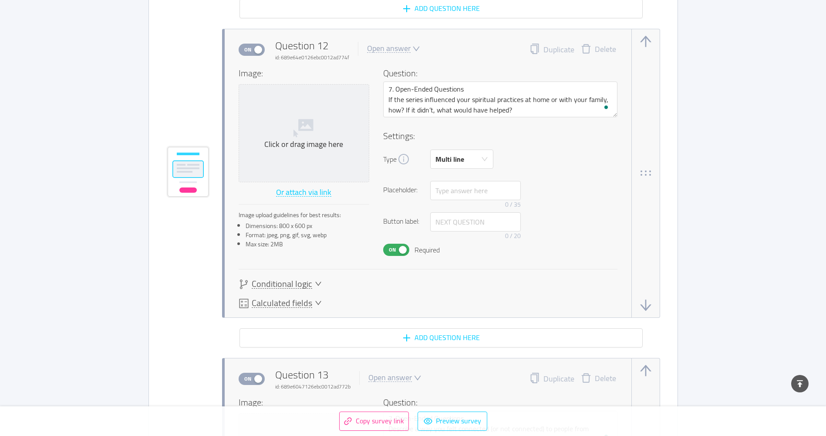
click at [399, 247] on button "On" at bounding box center [396, 249] width 26 height 12
click at [399, 247] on span "Off" at bounding box center [400, 249] width 12 height 11
click at [399, 250] on button "On" at bounding box center [396, 249] width 26 height 12
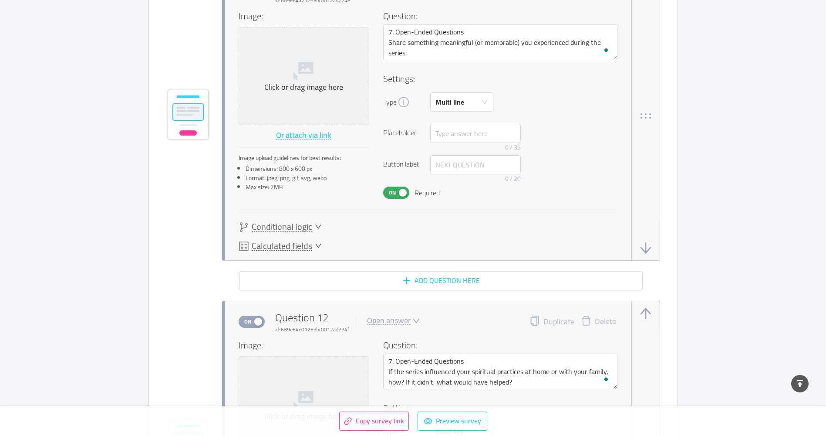
scroll to position [4404, 0]
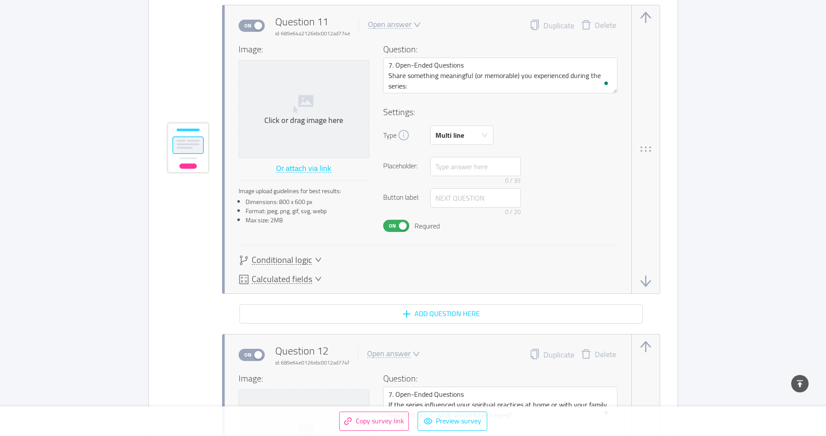
click at [391, 227] on span "On" at bounding box center [392, 225] width 12 height 11
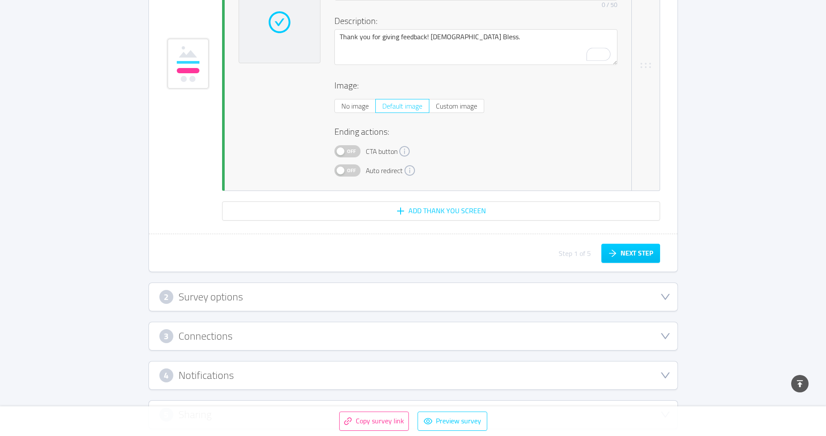
scroll to position [5885, 0]
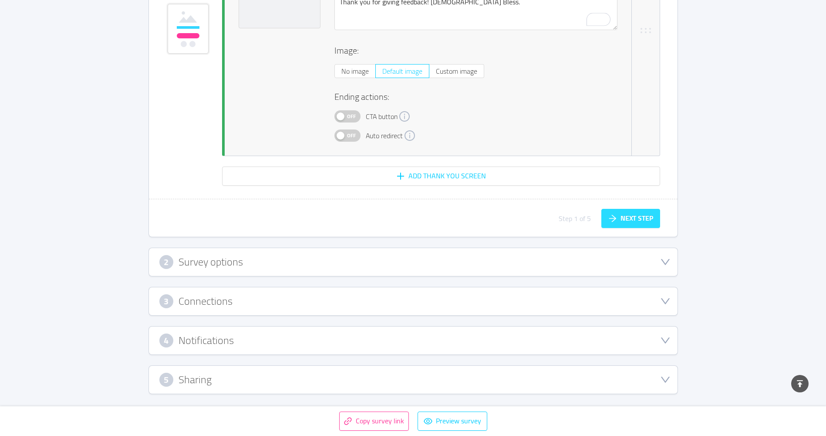
click at [640, 221] on button "Next step" at bounding box center [630, 218] width 59 height 19
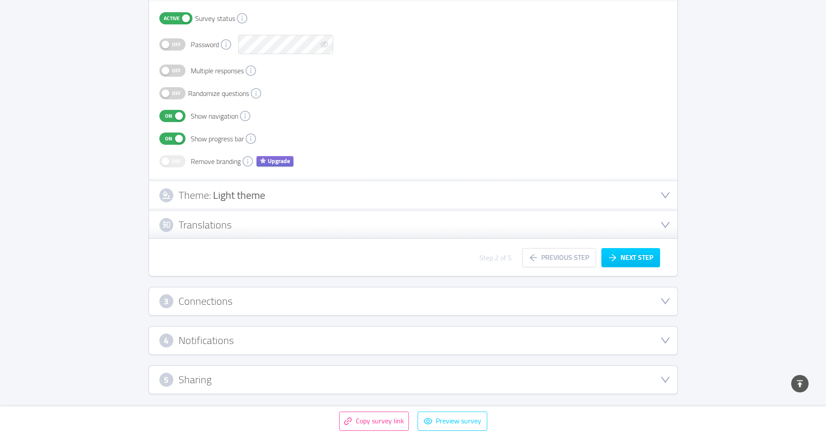
scroll to position [184, 0]
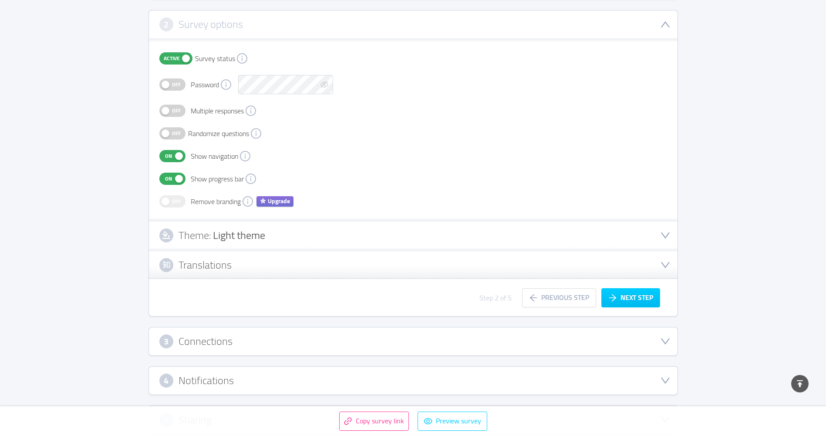
click at [176, 115] on span "Off" at bounding box center [176, 110] width 12 height 11
click at [274, 200] on span "Upgrade" at bounding box center [275, 201] width 37 height 10
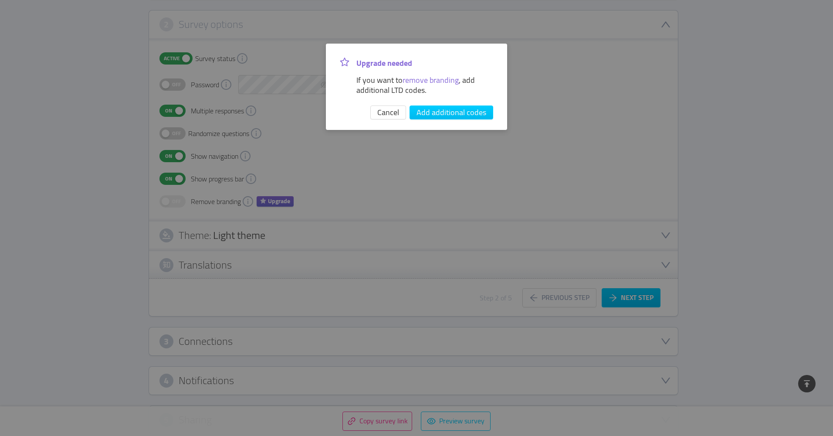
click at [399, 181] on div "Upgrade needed If you want to remove branding , add additional LTD codes. Cance…" at bounding box center [416, 218] width 833 height 436
click at [401, 111] on button "Cancel" at bounding box center [388, 112] width 36 height 14
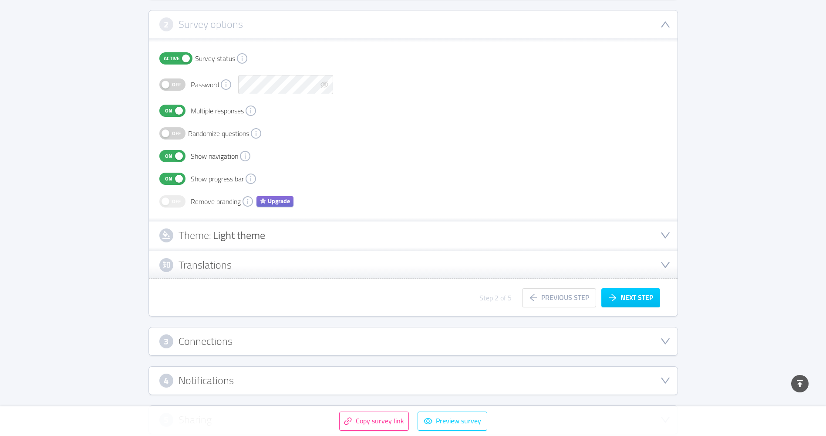
scroll to position [224, 0]
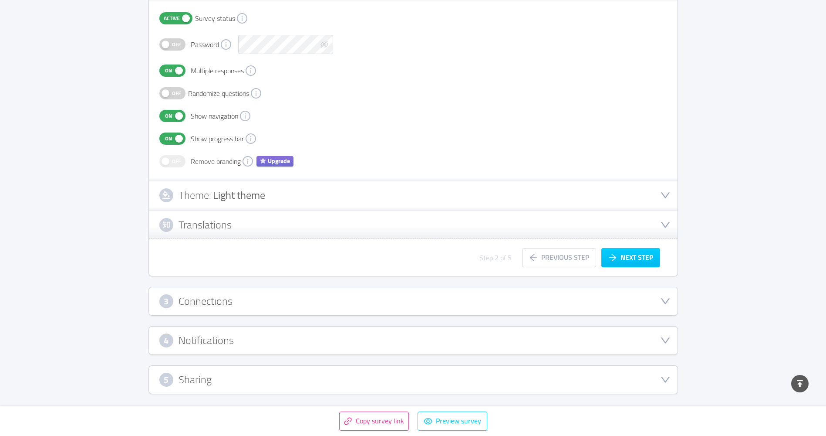
click at [517, 221] on div "Translations" at bounding box center [413, 225] width 508 height 14
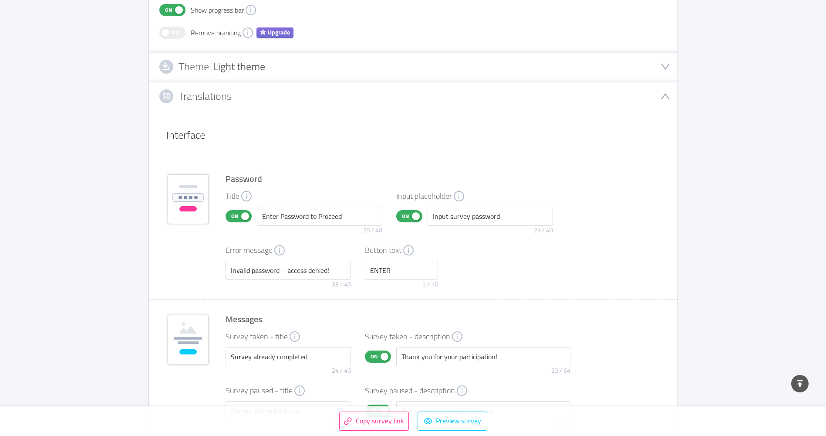
scroll to position [355, 0]
click at [241, 214] on button "On" at bounding box center [239, 214] width 26 height 12
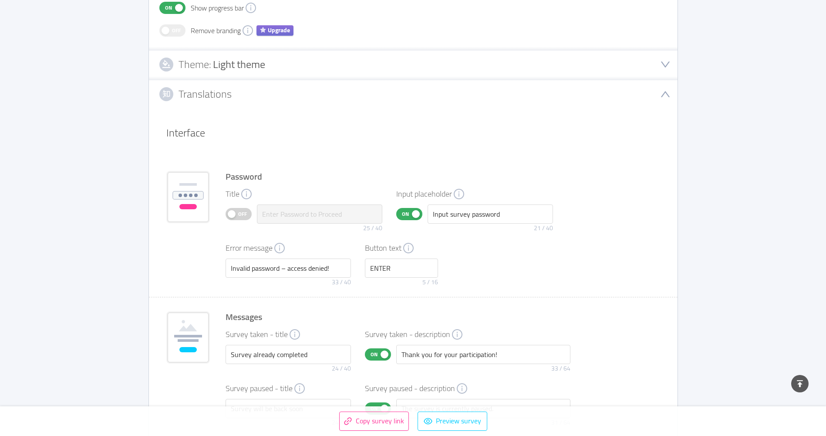
click at [407, 216] on span "On" at bounding box center [405, 213] width 12 height 11
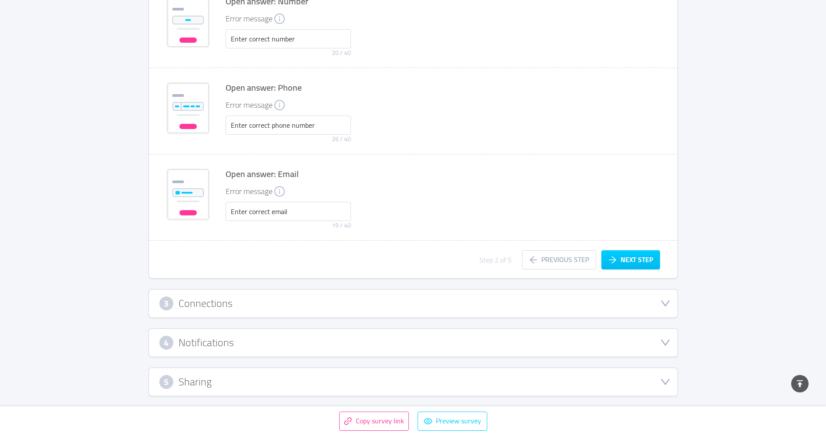
scroll to position [1378, 0]
click at [334, 297] on div "3 Connections" at bounding box center [413, 301] width 508 height 14
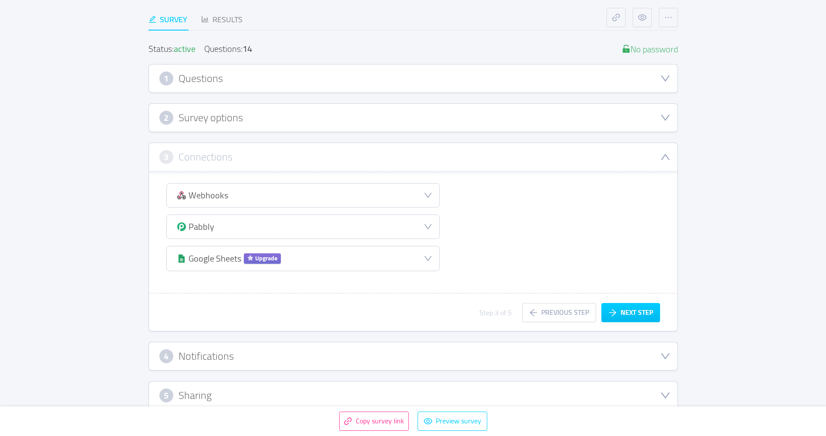
scroll to position [106, 0]
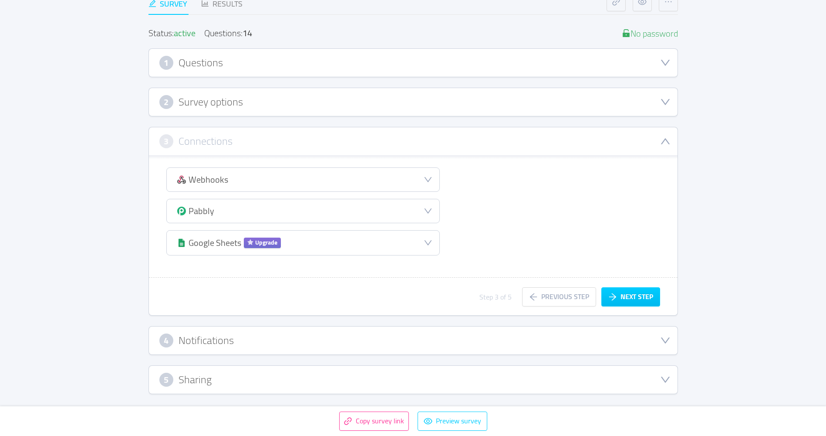
click at [309, 335] on div "4 Notifications" at bounding box center [413, 340] width 508 height 14
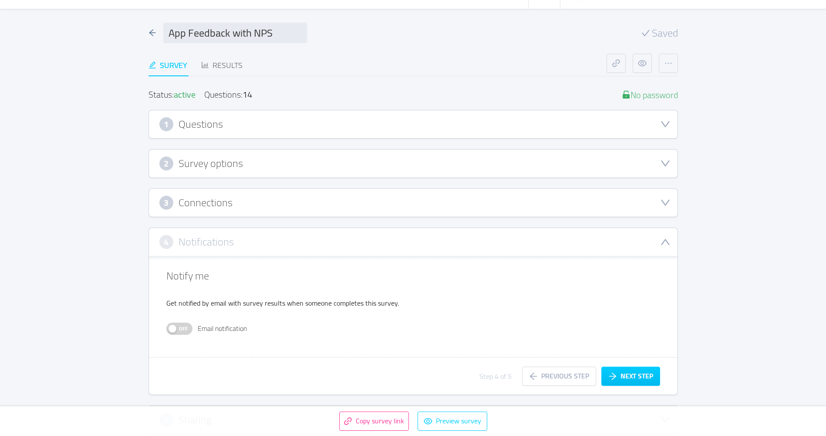
scroll to position [85, 0]
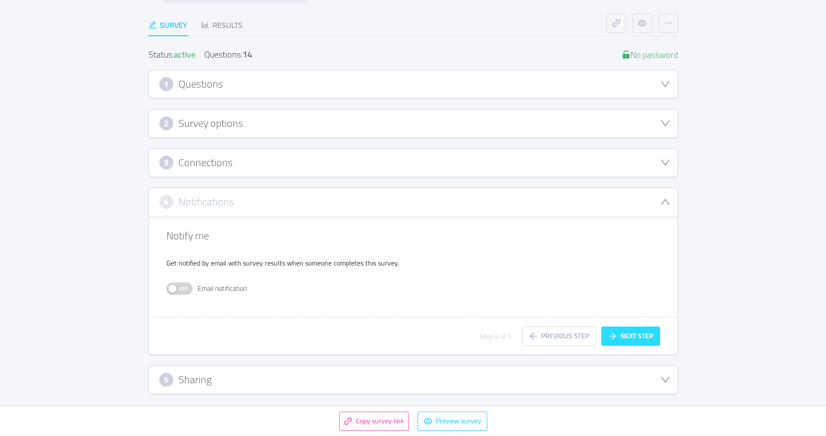
click at [630, 334] on button "Next step" at bounding box center [630, 335] width 59 height 19
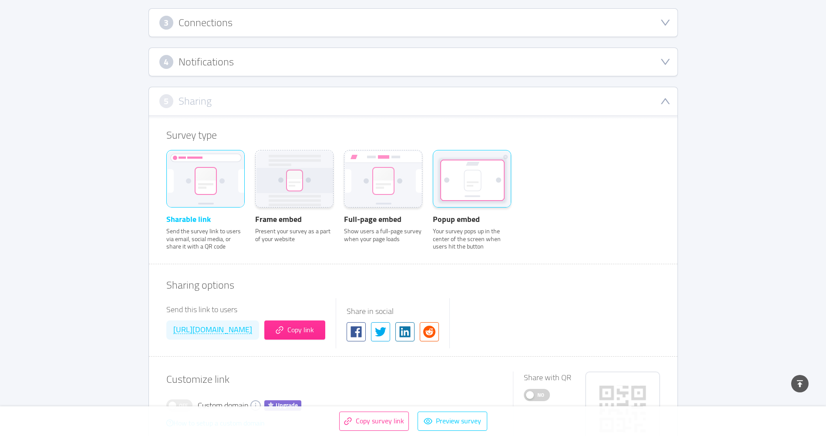
scroll to position [259, 0]
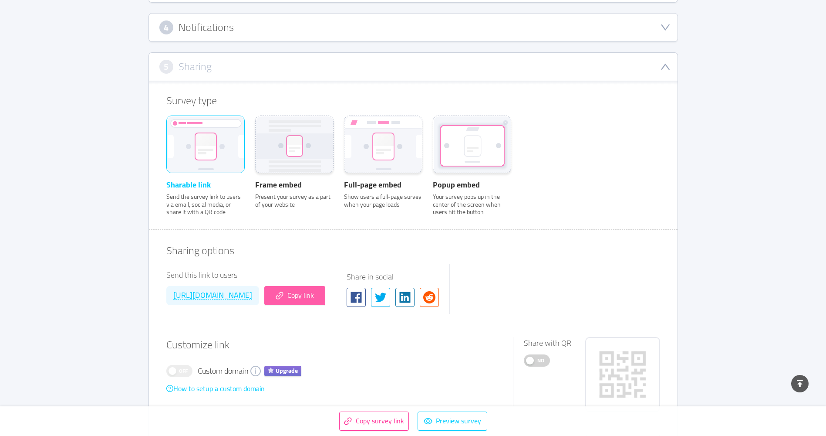
click at [325, 297] on button "Copy link" at bounding box center [294, 295] width 61 height 19
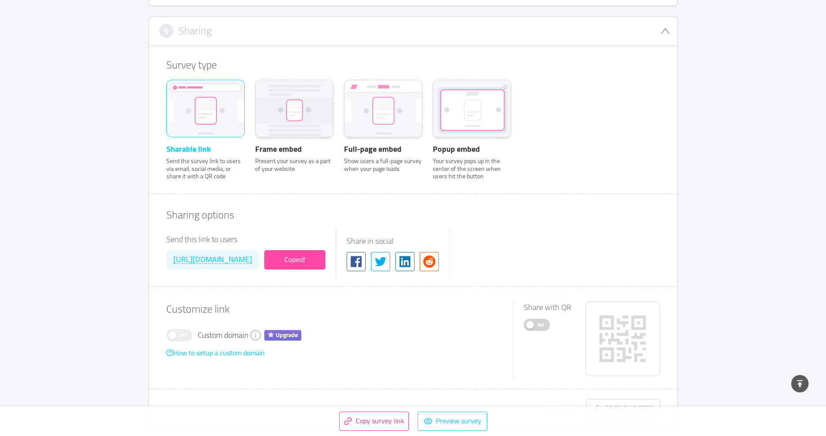
scroll to position [328, 0]
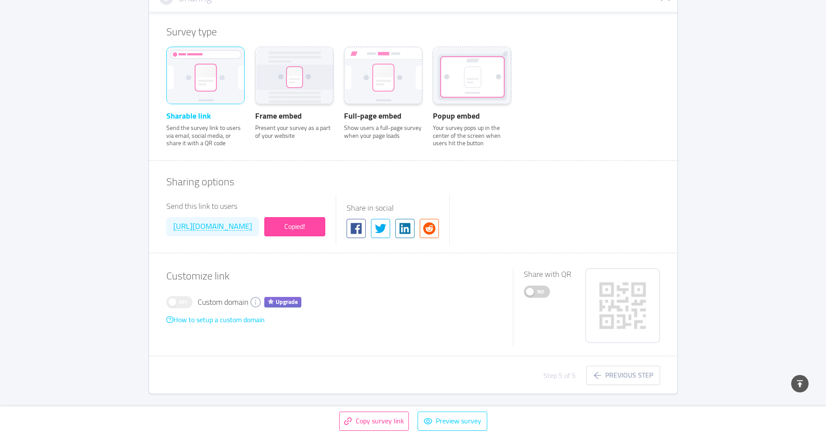
click at [543, 294] on span "No" at bounding box center [541, 291] width 12 height 11
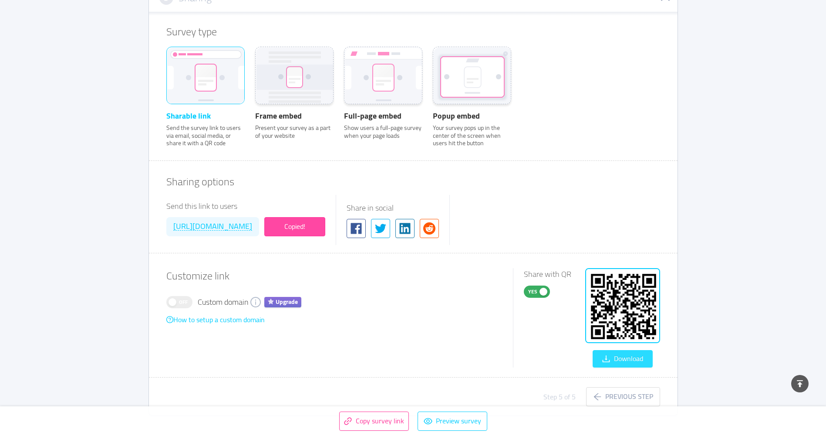
click at [620, 363] on button "Download" at bounding box center [623, 358] width 60 height 17
click at [620, 166] on div "Survey type Sharable link Send the survey link to users via email, social media…" at bounding box center [413, 196] width 529 height 354
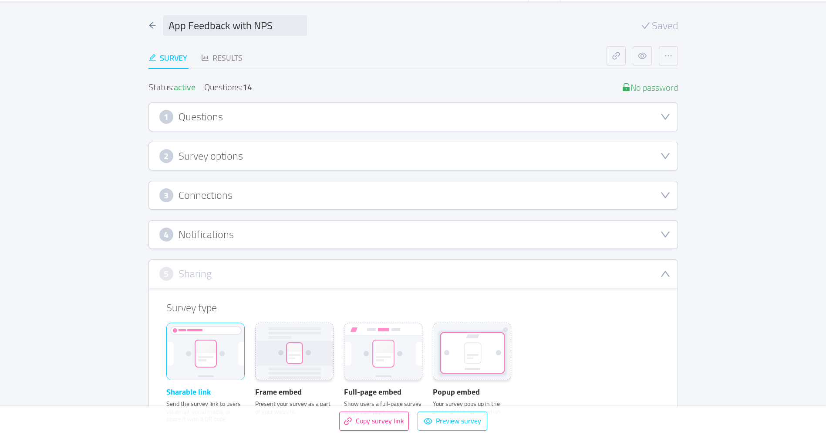
scroll to position [0, 0]
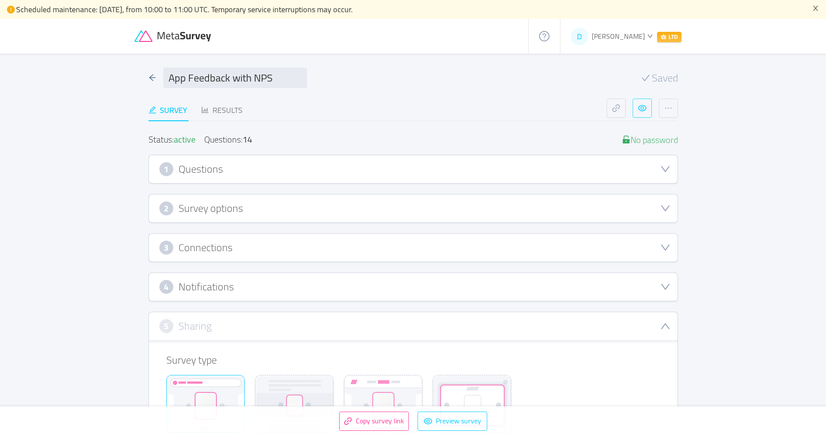
click at [642, 108] on button "button" at bounding box center [642, 107] width 19 height 19
click at [666, 35] on span "LTD" at bounding box center [669, 37] width 24 height 10
click at [611, 83] on span "Manage plans" at bounding box center [619, 82] width 41 height 13
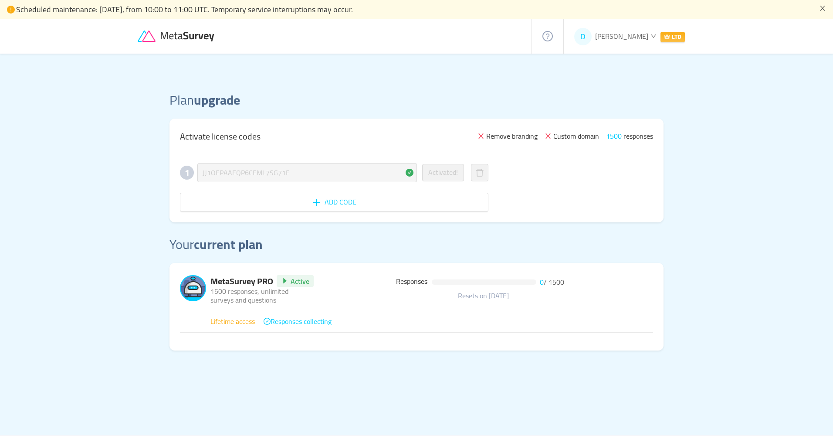
click at [481, 134] on icon "icon: close" at bounding box center [480, 135] width 7 height 7
click at [482, 134] on icon "icon: close" at bounding box center [480, 135] width 5 height 5
click at [489, 135] on span "Remove branding" at bounding box center [511, 136] width 51 height 10
drag, startPoint x: 489, startPoint y: 135, endPoint x: 515, endPoint y: 136, distance: 26.2
click at [510, 136] on span "Remove branding" at bounding box center [511, 136] width 51 height 10
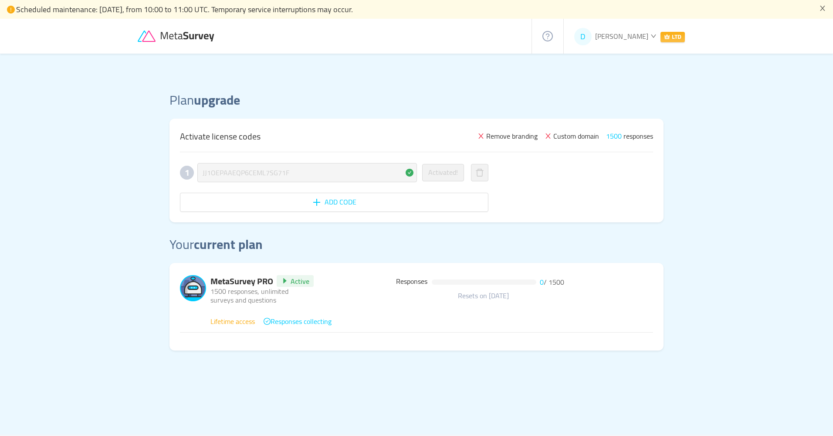
click at [524, 136] on span "Remove branding" at bounding box center [511, 136] width 51 height 10
click at [554, 137] on span "Custom domain" at bounding box center [576, 136] width 46 height 10
drag, startPoint x: 543, startPoint y: 136, endPoint x: 523, endPoint y: 136, distance: 20.0
click at [523, 136] on div "Remove branding Custom domain 1500 responses" at bounding box center [565, 136] width 176 height 10
drag, startPoint x: 523, startPoint y: 136, endPoint x: 481, endPoint y: 136, distance: 41.8
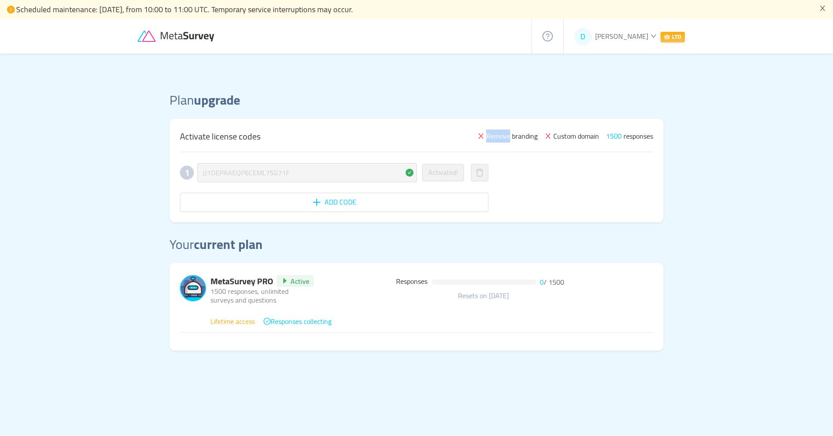
click at [481, 136] on div "Remove branding" at bounding box center [507, 136] width 60 height 10
click at [479, 136] on icon "icon: close" at bounding box center [480, 135] width 7 height 7
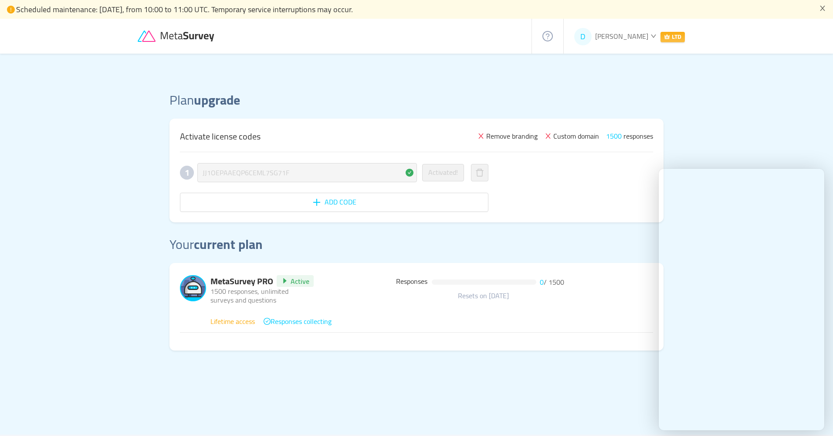
click at [191, 39] on icon at bounding box center [188, 37] width 54 height 10
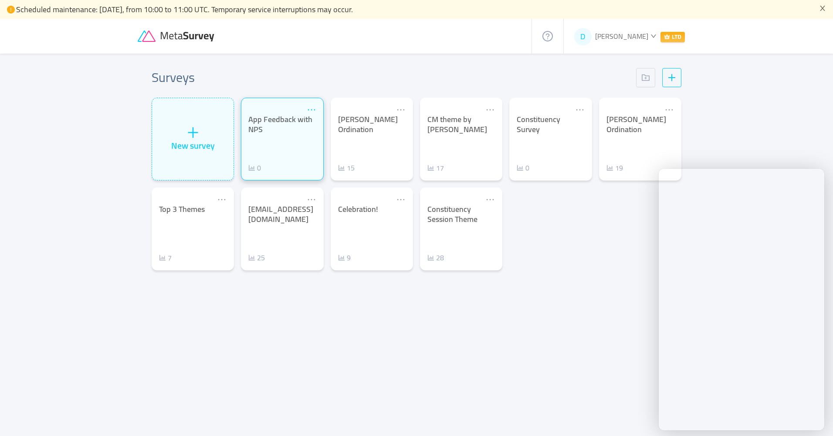
click at [312, 110] on icon "icon: ellipsis" at bounding box center [310, 109] width 7 height 1
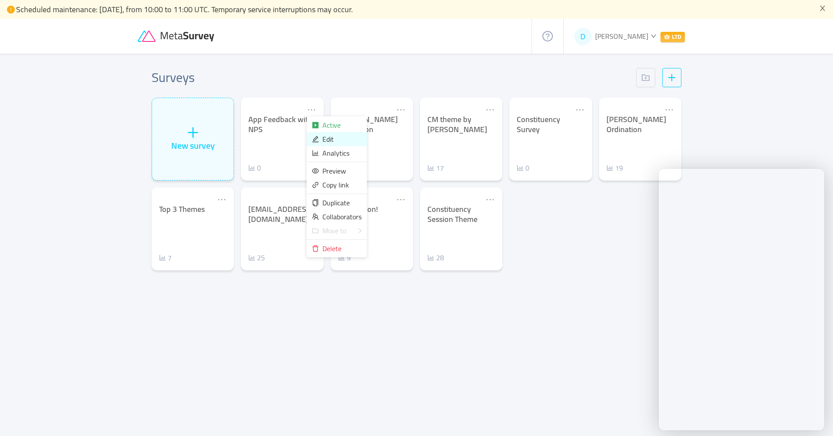
click at [326, 141] on span "Edit" at bounding box center [327, 138] width 11 height 13
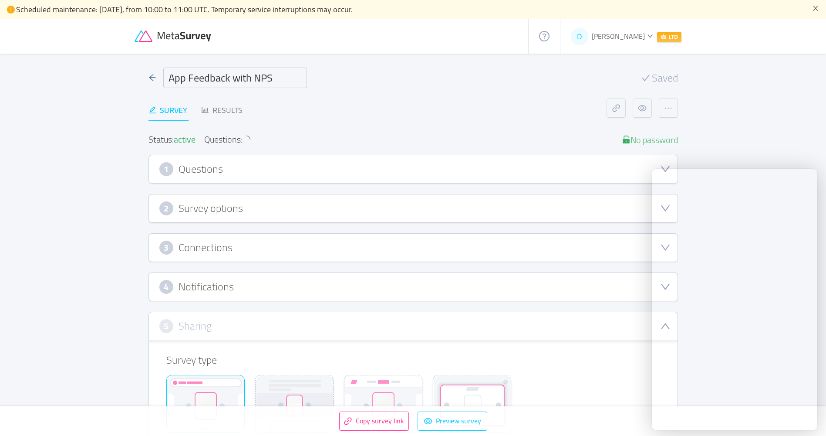
click at [273, 76] on input "App Feedback with NPS" at bounding box center [235, 78] width 144 height 20
drag, startPoint x: 278, startPoint y: 75, endPoint x: 68, endPoint y: 78, distance: 210.4
click at [68, 78] on main "App Feedback with NPS Saved Survey Results Status: active Questions: 14 No pass…" at bounding box center [413, 409] width 826 height 710
type input "Eagle IG Love Wins"
click at [344, 124] on div "Status: active Questions: 14 No password 1 Questions Import from CSV Images to …" at bounding box center [414, 421] width 530 height 601
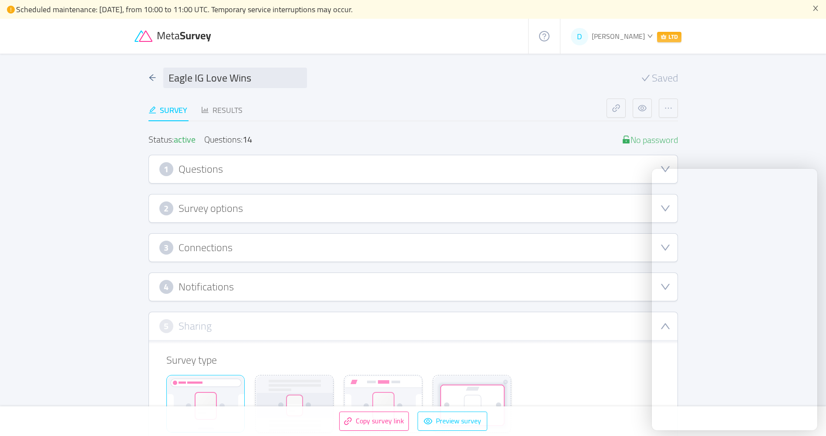
click at [285, 169] on div "1 Questions" at bounding box center [413, 169] width 508 height 14
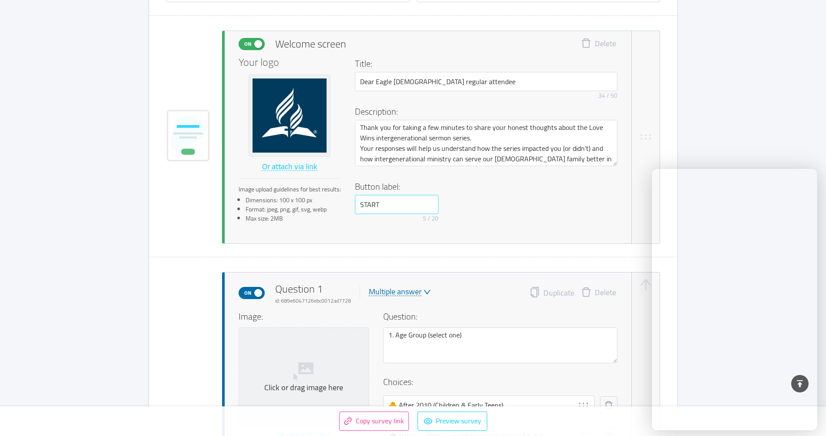
scroll to position [218, 0]
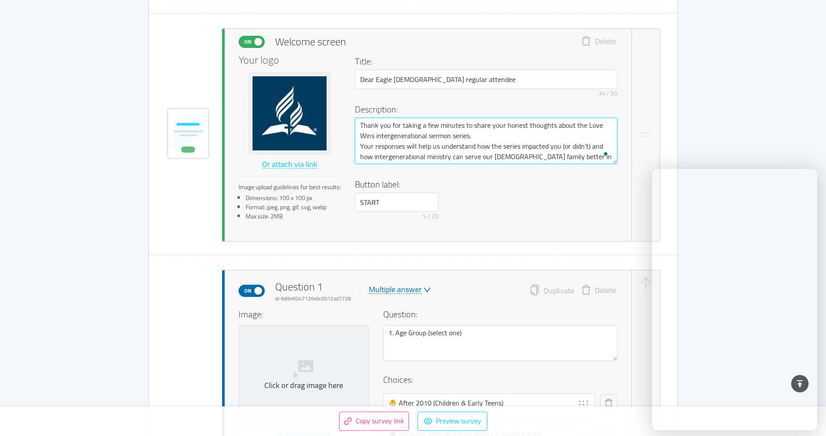
drag, startPoint x: 591, startPoint y: 147, endPoint x: 462, endPoint y: 160, distance: 129.6
click at [462, 160] on textarea "Thank you for taking a few minutes to share your honest thoughts about the Love…" at bounding box center [486, 141] width 263 height 46
click at [445, 158] on textarea "Thank you for taking a few minutes to share your honest thoughts about the Love…" at bounding box center [486, 141] width 263 height 46
drag, startPoint x: 592, startPoint y: 156, endPoint x: 533, endPoint y: 159, distance: 58.9
click at [533, 159] on textarea "Thank you for taking a few minutes to share your honest thoughts about the Love…" at bounding box center [486, 141] width 263 height 46
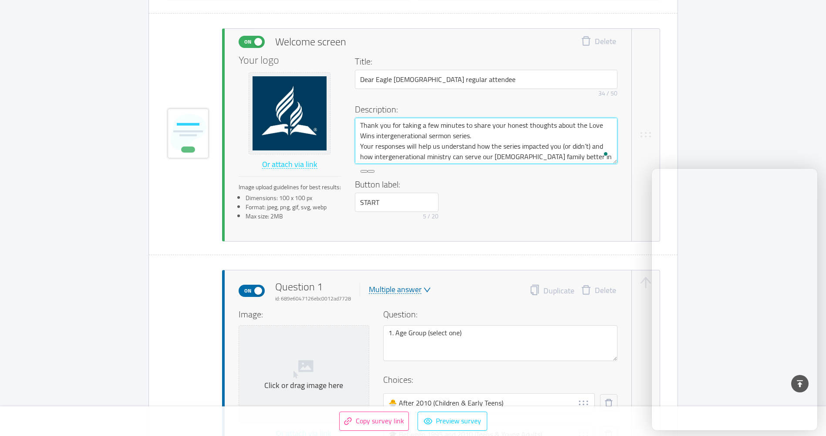
type textarea "Thank you for taking a few minutes to share your honest thoughts about the Love…"
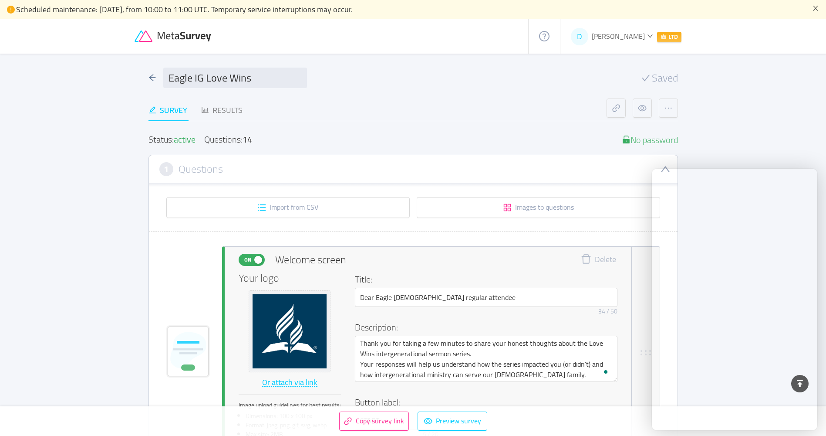
scroll to position [218, 0]
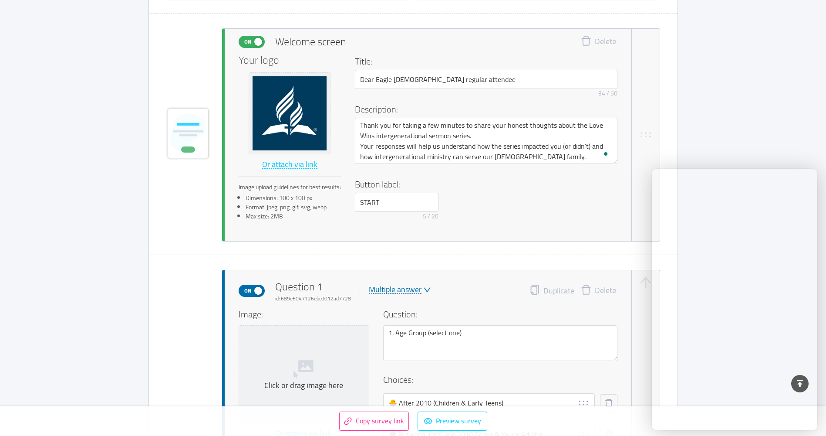
type textarea "Thank you for taking a few minutes to share your honest thoughts about the Love…"
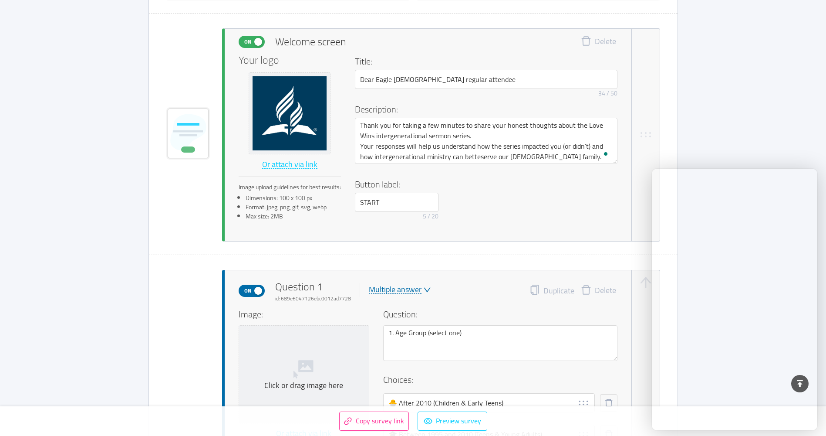
type textarea "Thank you for taking a few minutes to share your honest thoughts about the Love…"
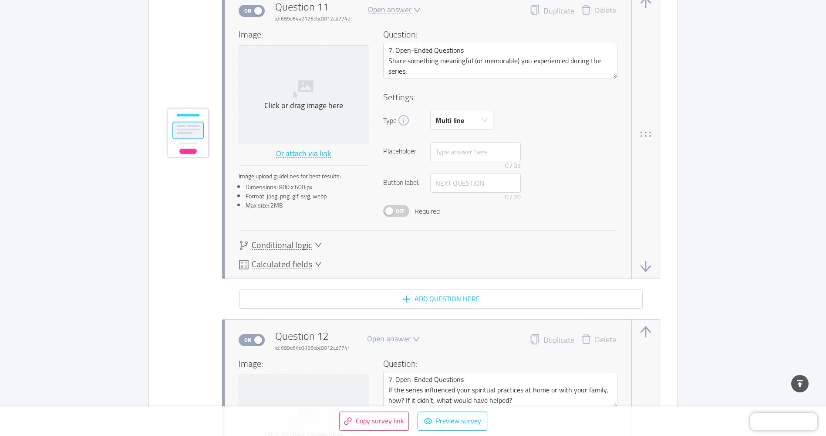
scroll to position [5885, 0]
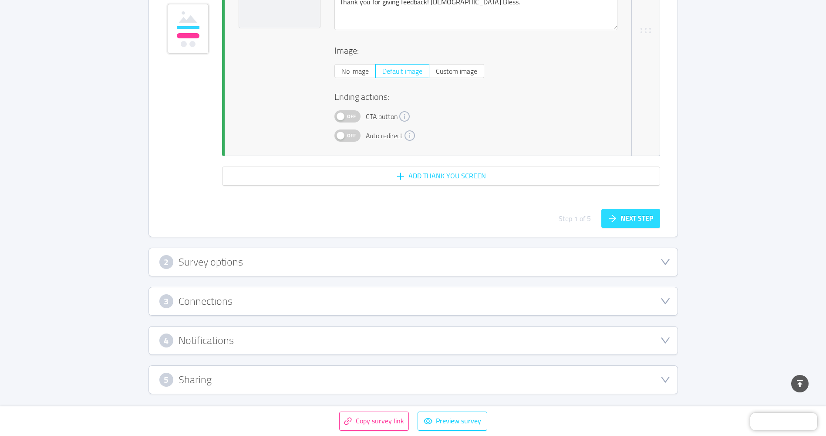
click at [641, 220] on button "Next step" at bounding box center [630, 218] width 59 height 19
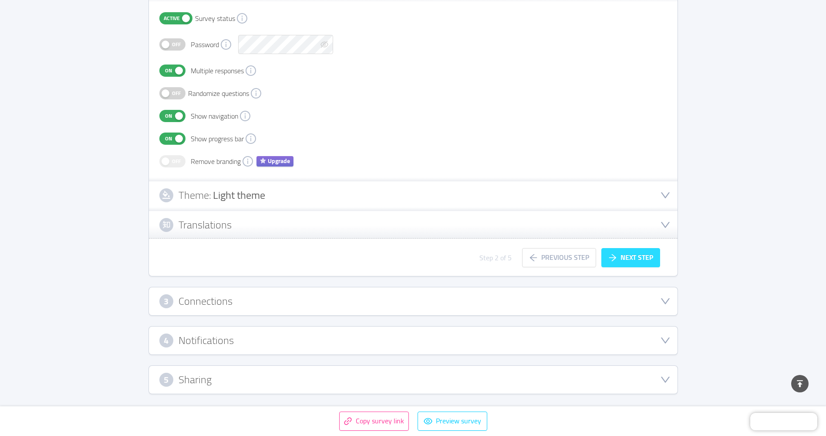
click at [635, 257] on button "Next step" at bounding box center [630, 257] width 59 height 19
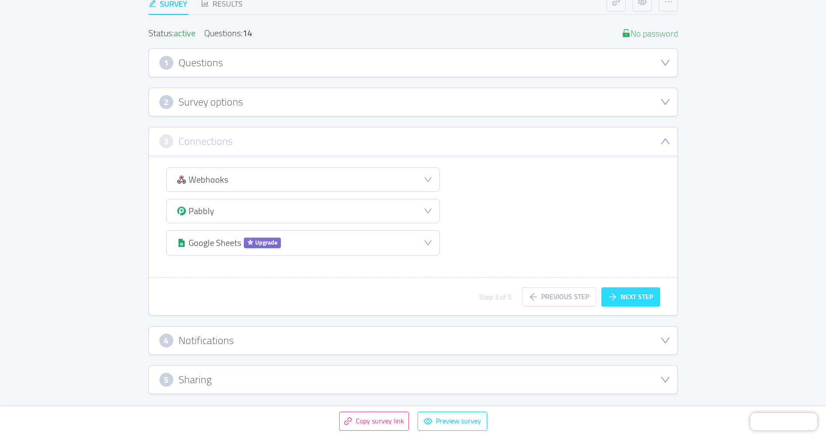
click at [630, 293] on button "Next step" at bounding box center [630, 296] width 59 height 19
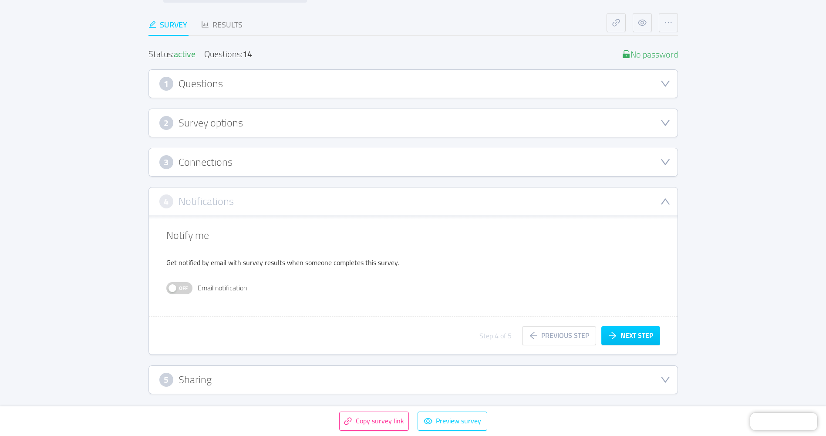
scroll to position [85, 0]
click at [632, 338] on button "Next step" at bounding box center [630, 335] width 59 height 19
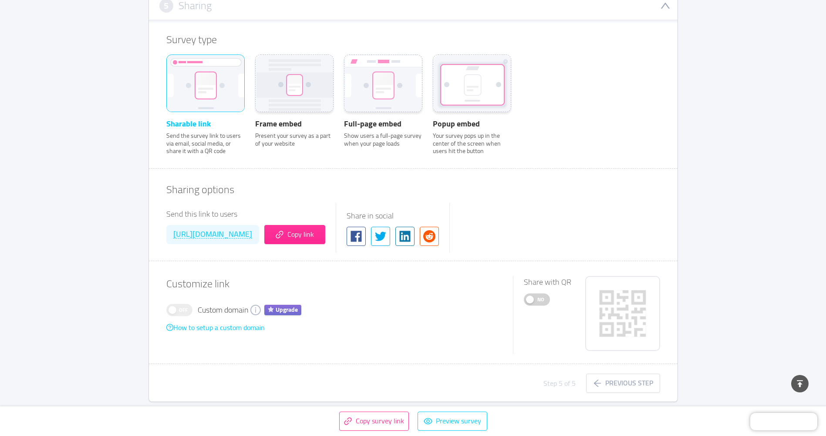
scroll to position [328, 0]
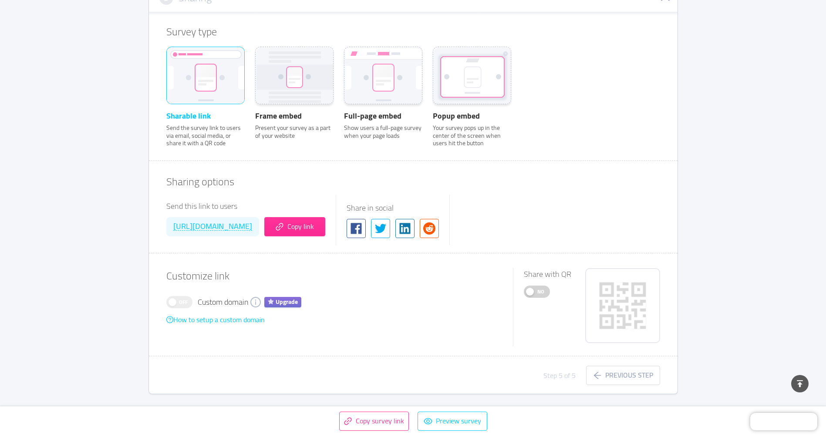
click at [544, 292] on span "No" at bounding box center [541, 291] width 12 height 11
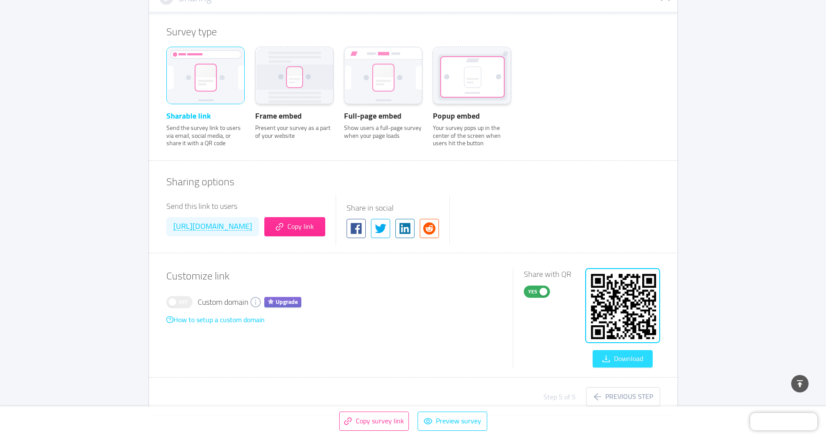
click at [629, 360] on button "Download" at bounding box center [623, 358] width 60 height 17
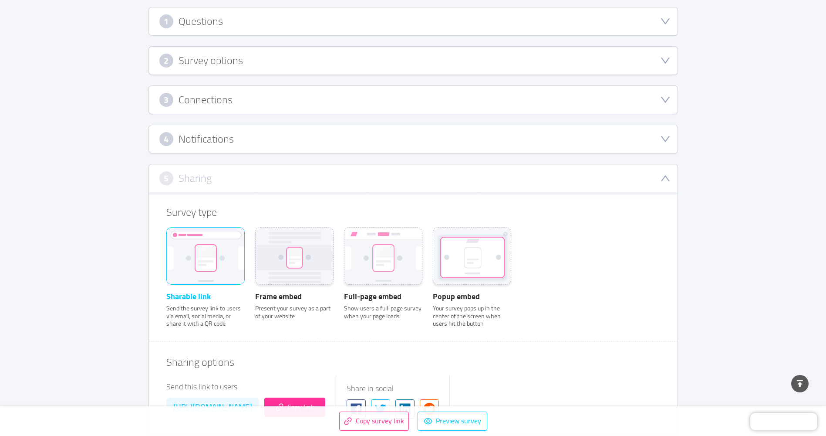
scroll to position [0, 0]
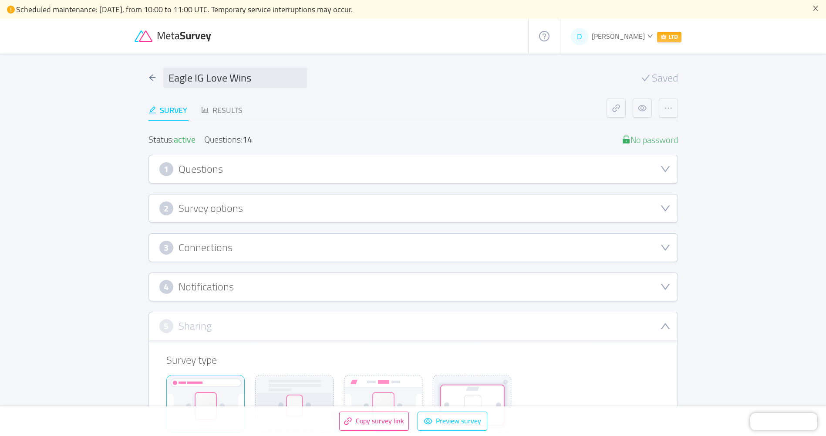
click at [205, 174] on h3 "Questions" at bounding box center [201, 169] width 44 height 10
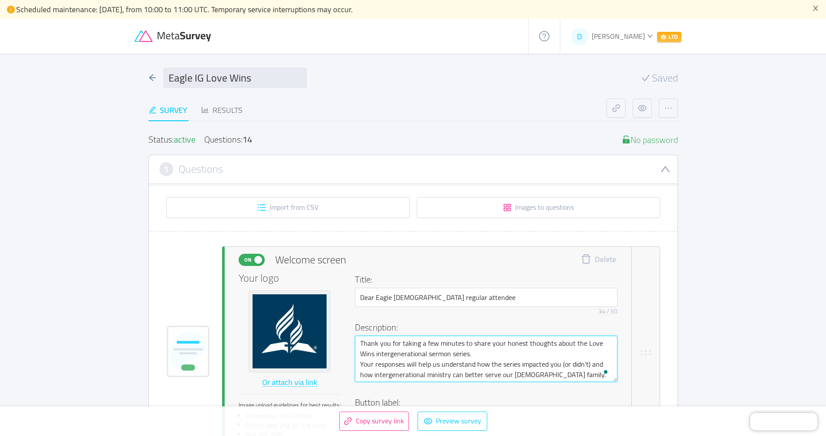
drag, startPoint x: 526, startPoint y: 343, endPoint x: 505, endPoint y: 346, distance: 21.1
click at [505, 346] on textarea "Thank you for taking a few minutes to share your honest thoughts about the Love…" at bounding box center [486, 358] width 263 height 46
type textarea "Thank you for taking a few minutes to share your thoughts about the Love Wins i…"
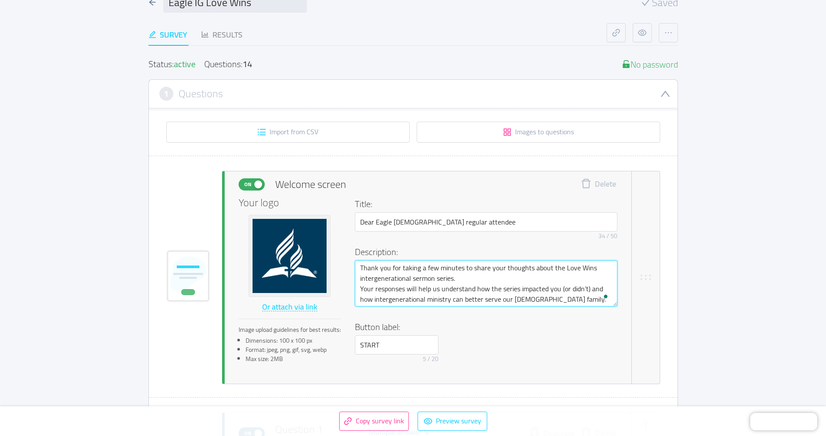
scroll to position [87, 0]
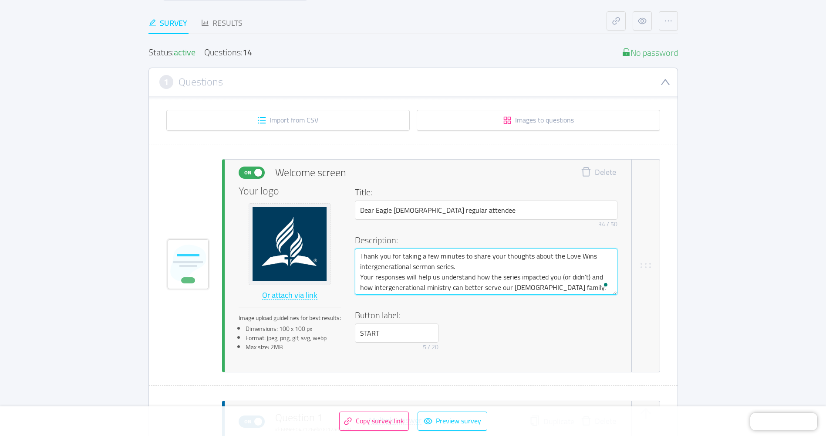
type textarea "Thank you for taking a few minutes to share your thoughts about the Love Wins i…"
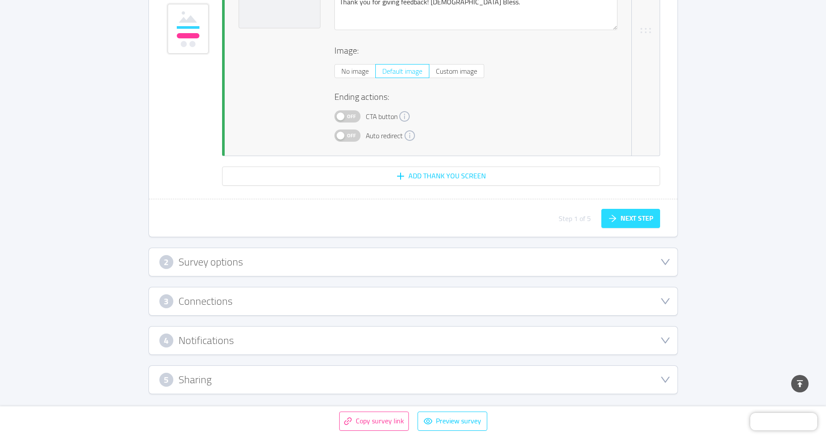
click at [635, 222] on button "Next step" at bounding box center [630, 218] width 59 height 19
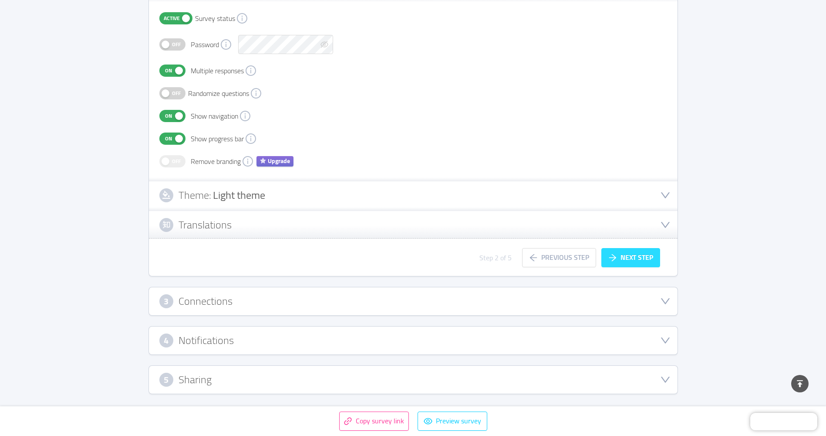
click at [633, 257] on button "Next step" at bounding box center [630, 257] width 59 height 19
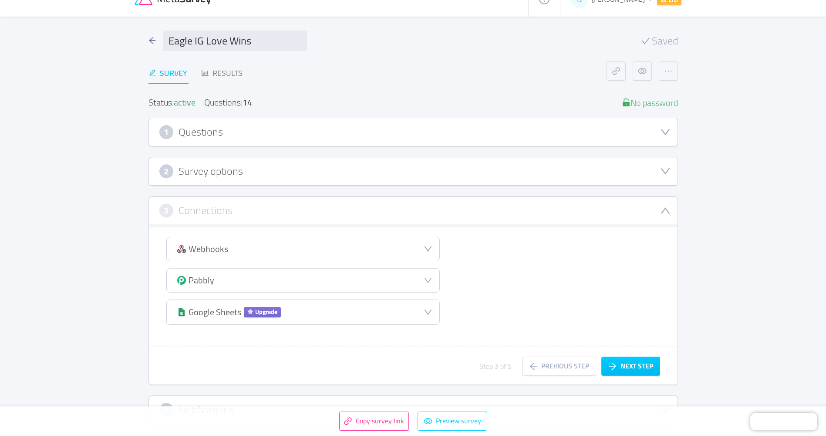
scroll to position [0, 0]
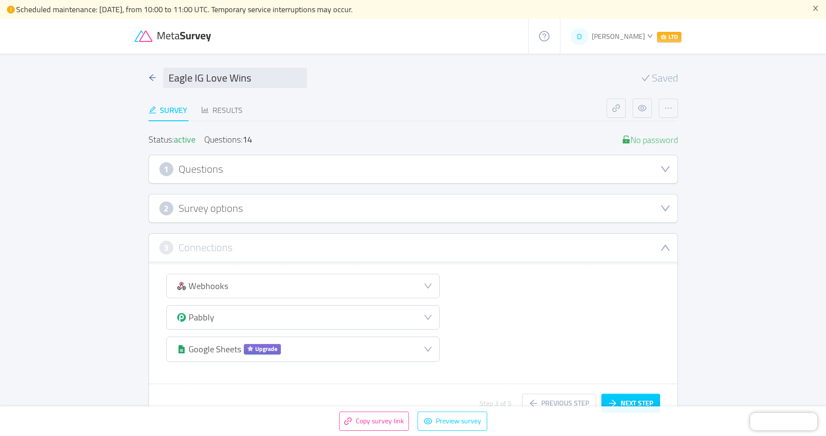
click at [229, 169] on div "1 Questions" at bounding box center [413, 169] width 508 height 14
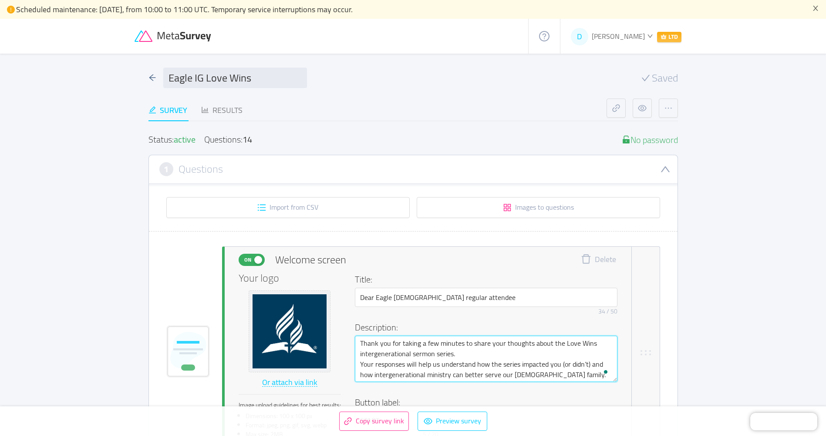
click at [470, 355] on textarea "Thank you for taking a few minutes to share your thoughts about the Love Wins i…" at bounding box center [486, 358] width 263 height 46
type textarea "Thank you for taking a few minutes to share your thoughts about the Love Wins i…"
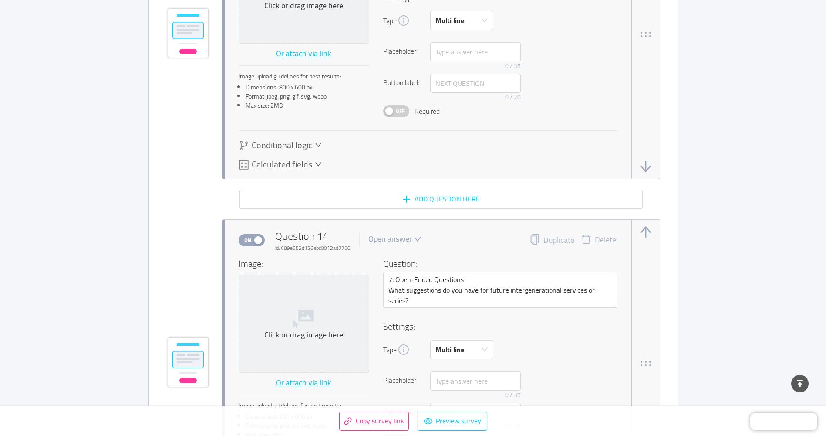
scroll to position [5892, 0]
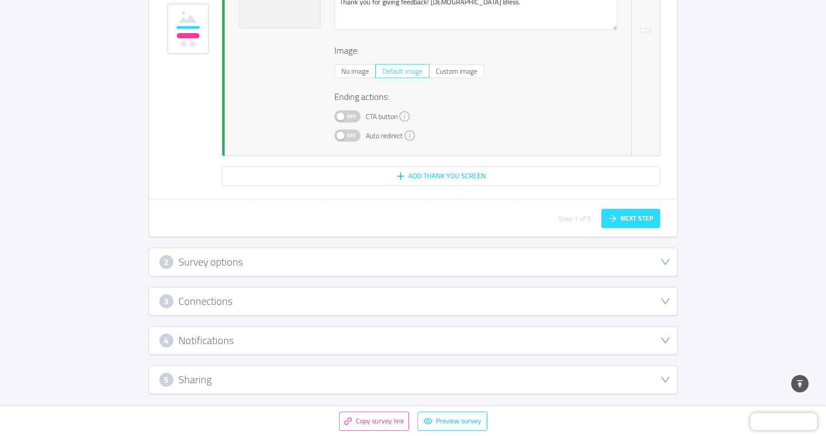
type textarea "Thank you for taking a few minutes to share your thoughts about the Love Wins i…"
click at [628, 213] on button "Next step" at bounding box center [630, 218] width 59 height 19
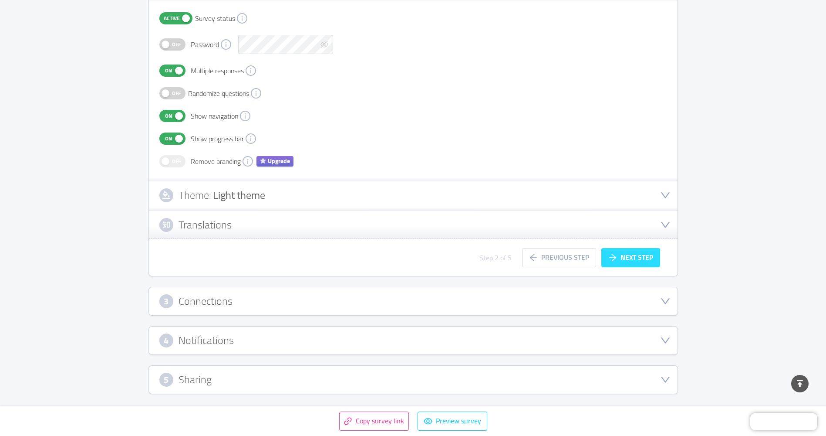
click at [643, 263] on button "Next step" at bounding box center [630, 257] width 59 height 19
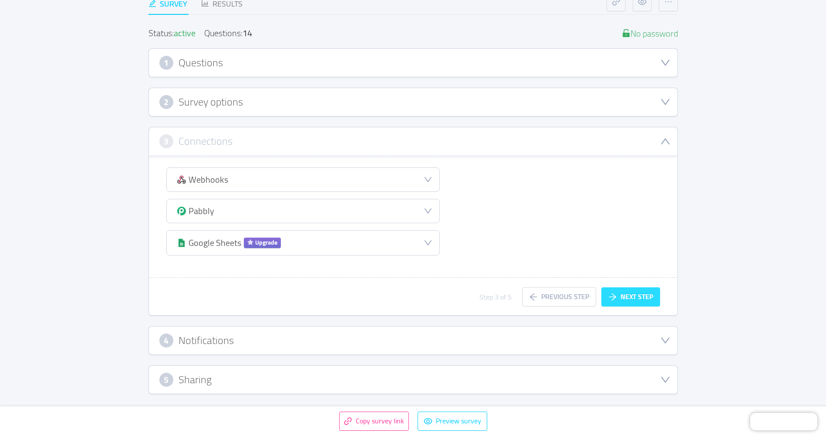
click at [645, 299] on button "Next step" at bounding box center [630, 296] width 59 height 19
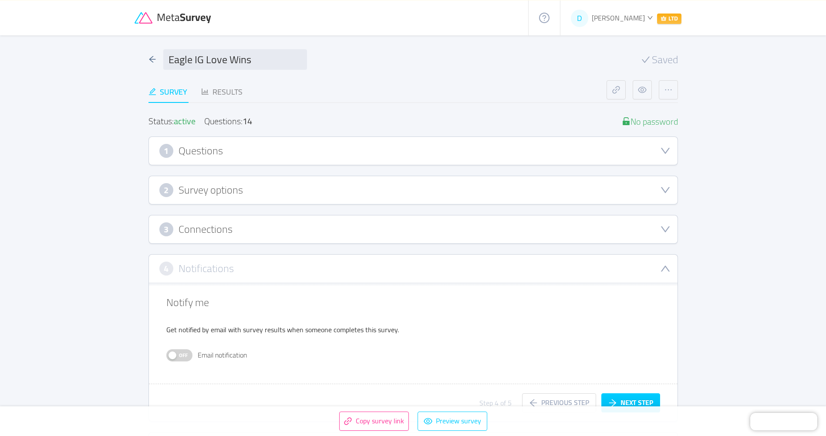
scroll to position [0, 0]
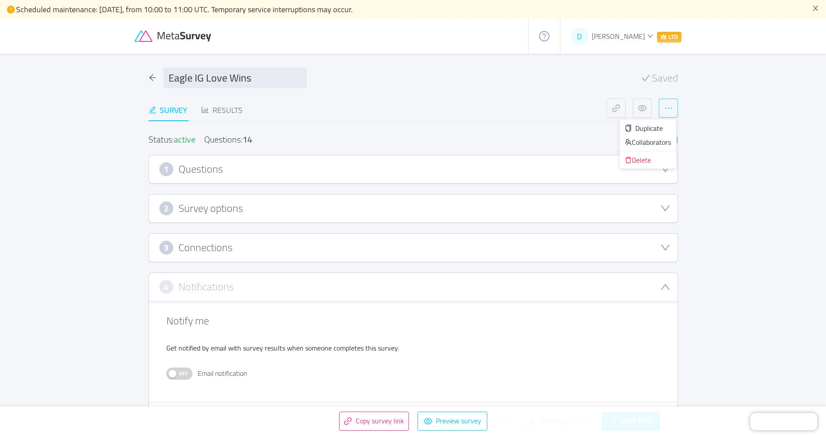
click at [666, 108] on button "button" at bounding box center [668, 107] width 19 height 19
click at [361, 125] on div "Status: active Questions: 14 No password 1 Questions Import from CSV Images to …" at bounding box center [414, 300] width 530 height 358
click at [158, 110] on div "Survey" at bounding box center [168, 110] width 39 height 12
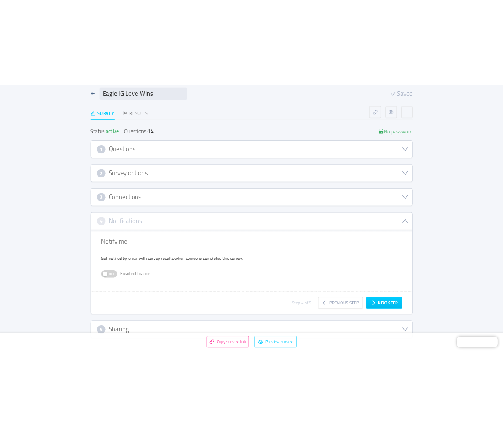
scroll to position [85, 0]
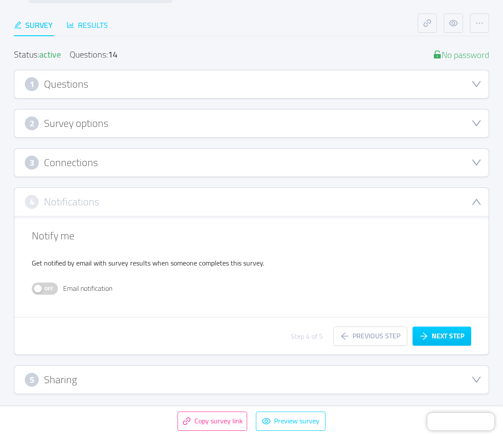
click at [102, 28] on div "Results" at bounding box center [87, 25] width 41 height 12
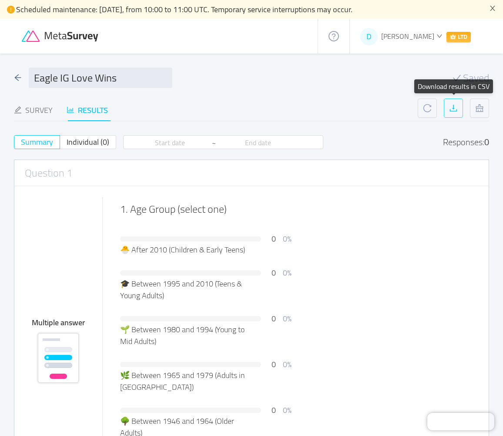
click at [454, 108] on button "button" at bounding box center [453, 107] width 19 height 19
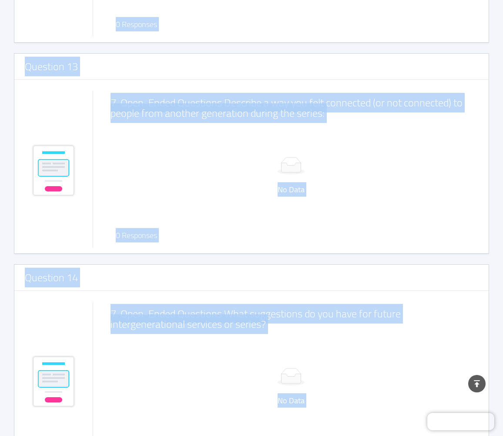
scroll to position [3121, 0]
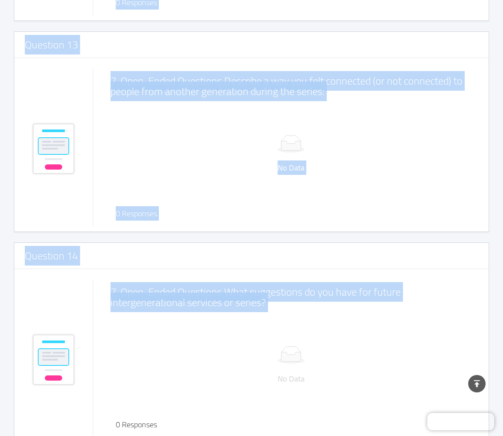
drag, startPoint x: 122, startPoint y: 122, endPoint x: 322, endPoint y: 307, distance: 273.1
copy div "1. Age Group (select one) 0 0% 🐣 After 2010 (Children & Early Teens) 0 0% 🎓 Bet…"
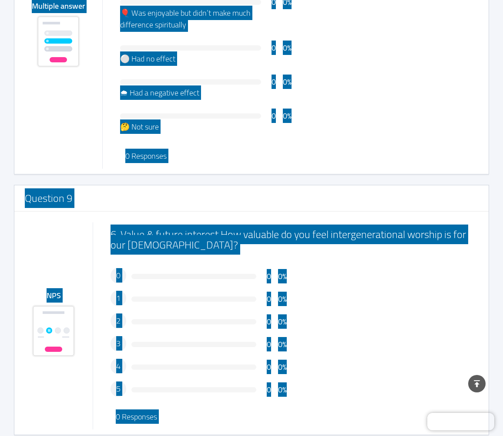
scroll to position [2032, 0]
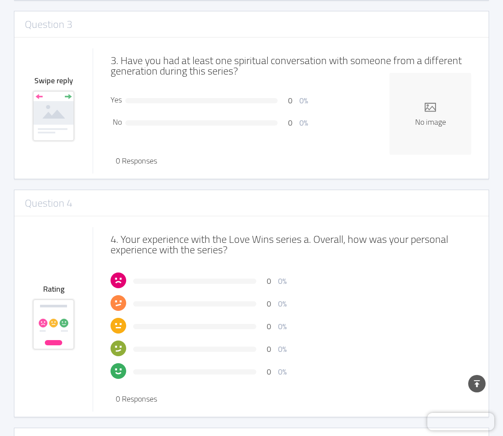
scroll to position [682, 0]
drag, startPoint x: 116, startPoint y: 280, endPoint x: 121, endPoint y: 282, distance: 5.1
click at [121, 282] on icon at bounding box center [119, 280] width 16 height 16
drag, startPoint x: 113, startPoint y: 270, endPoint x: 123, endPoint y: 354, distance: 84.3
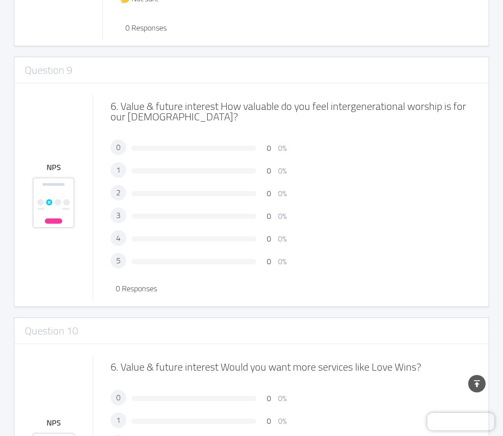
scroll to position [2163, 0]
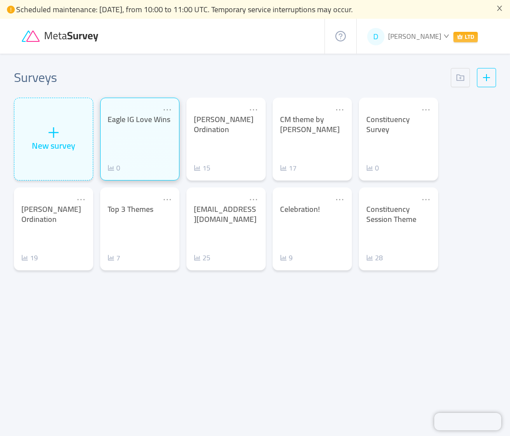
click at [128, 124] on div "Eagle IG Love Wins" at bounding box center [140, 120] width 64 height 10
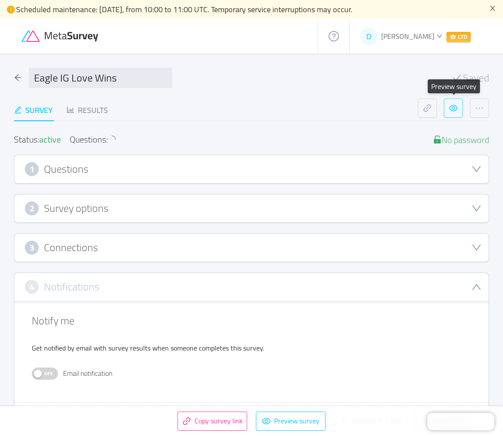
click at [456, 109] on button "button" at bounding box center [453, 107] width 19 height 19
